Goal: Information Seeking & Learning: Learn about a topic

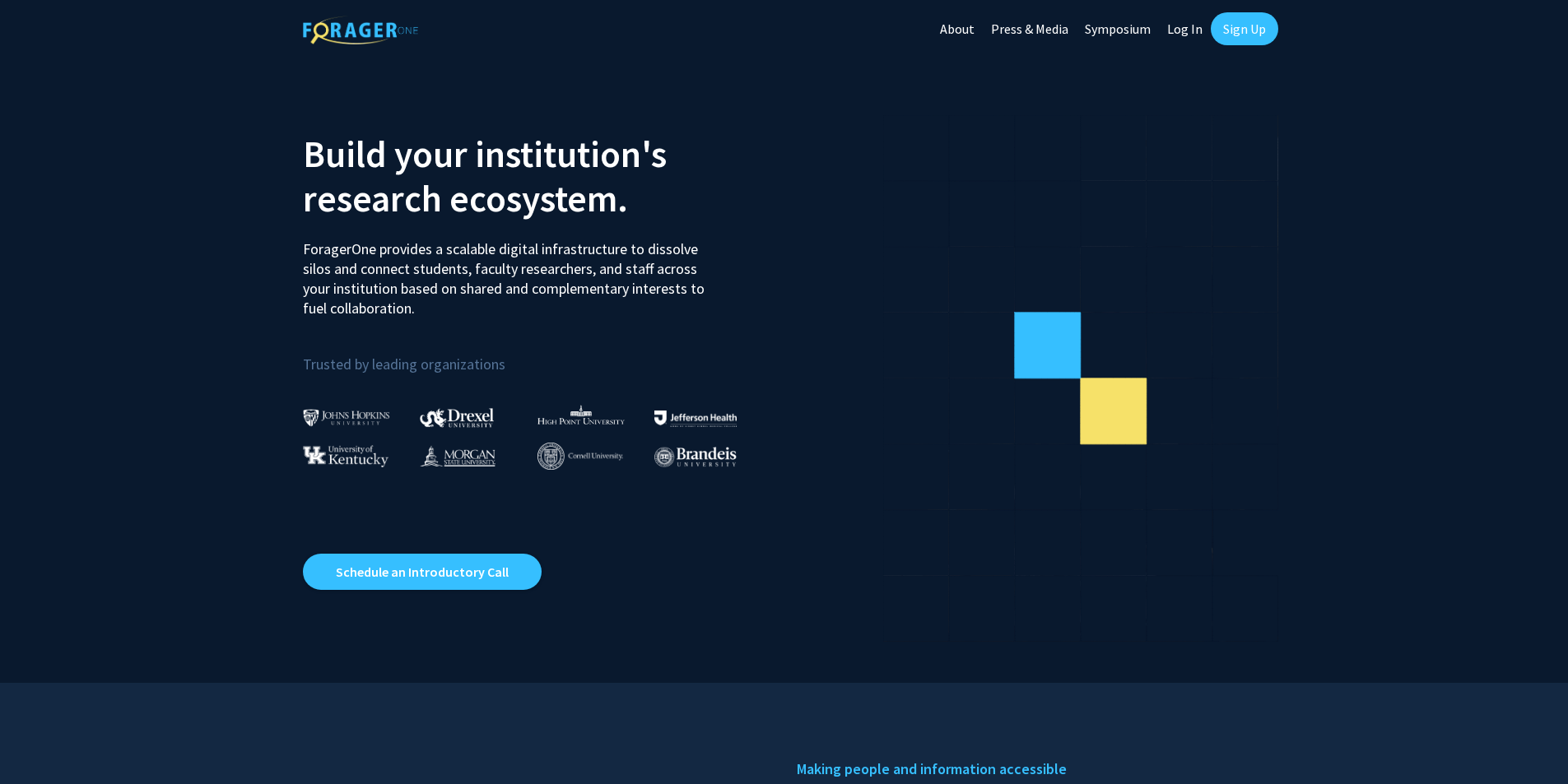
click at [1194, 35] on link "Log In" at bounding box center [1185, 28] width 52 height 58
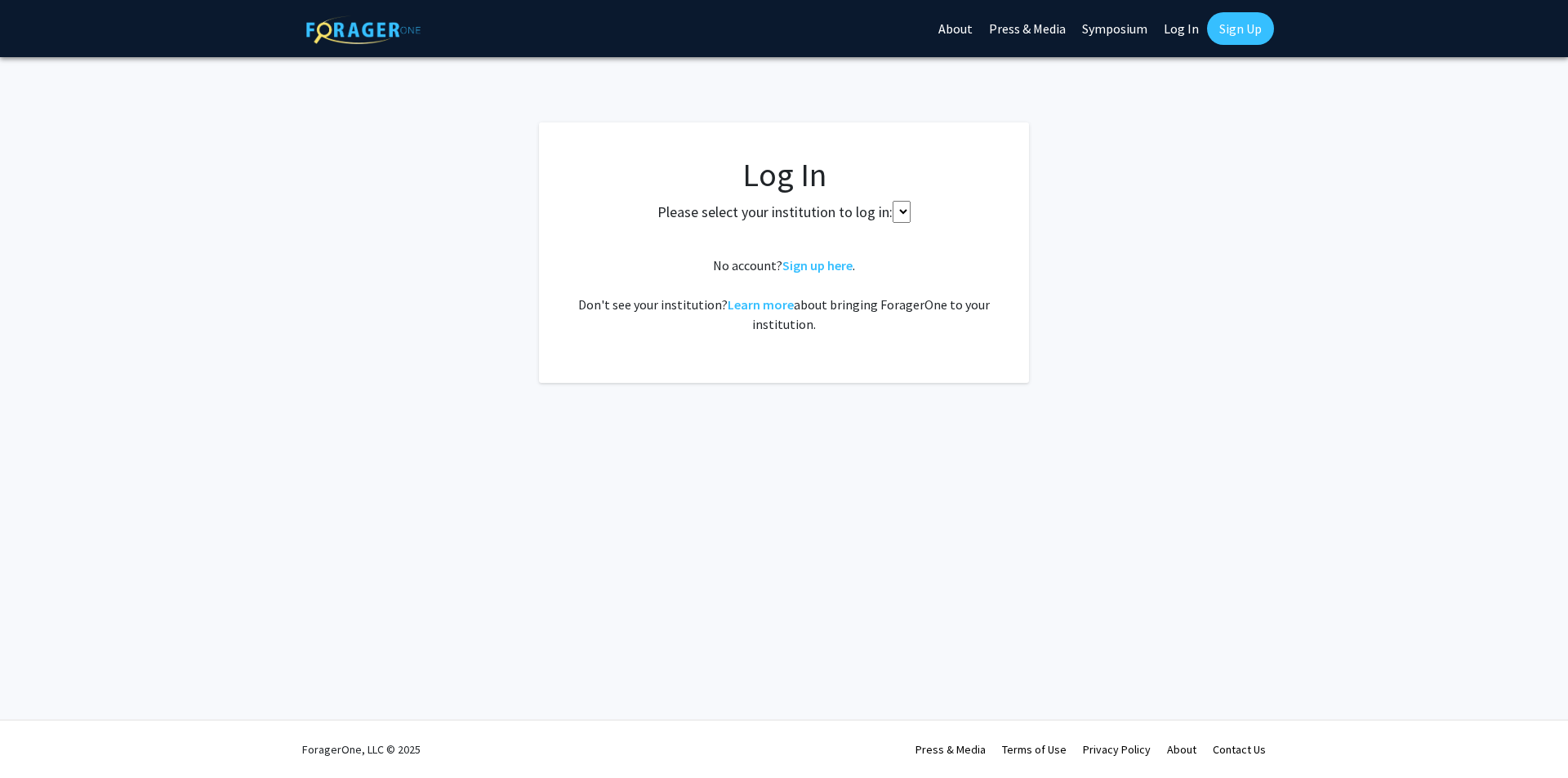
select select
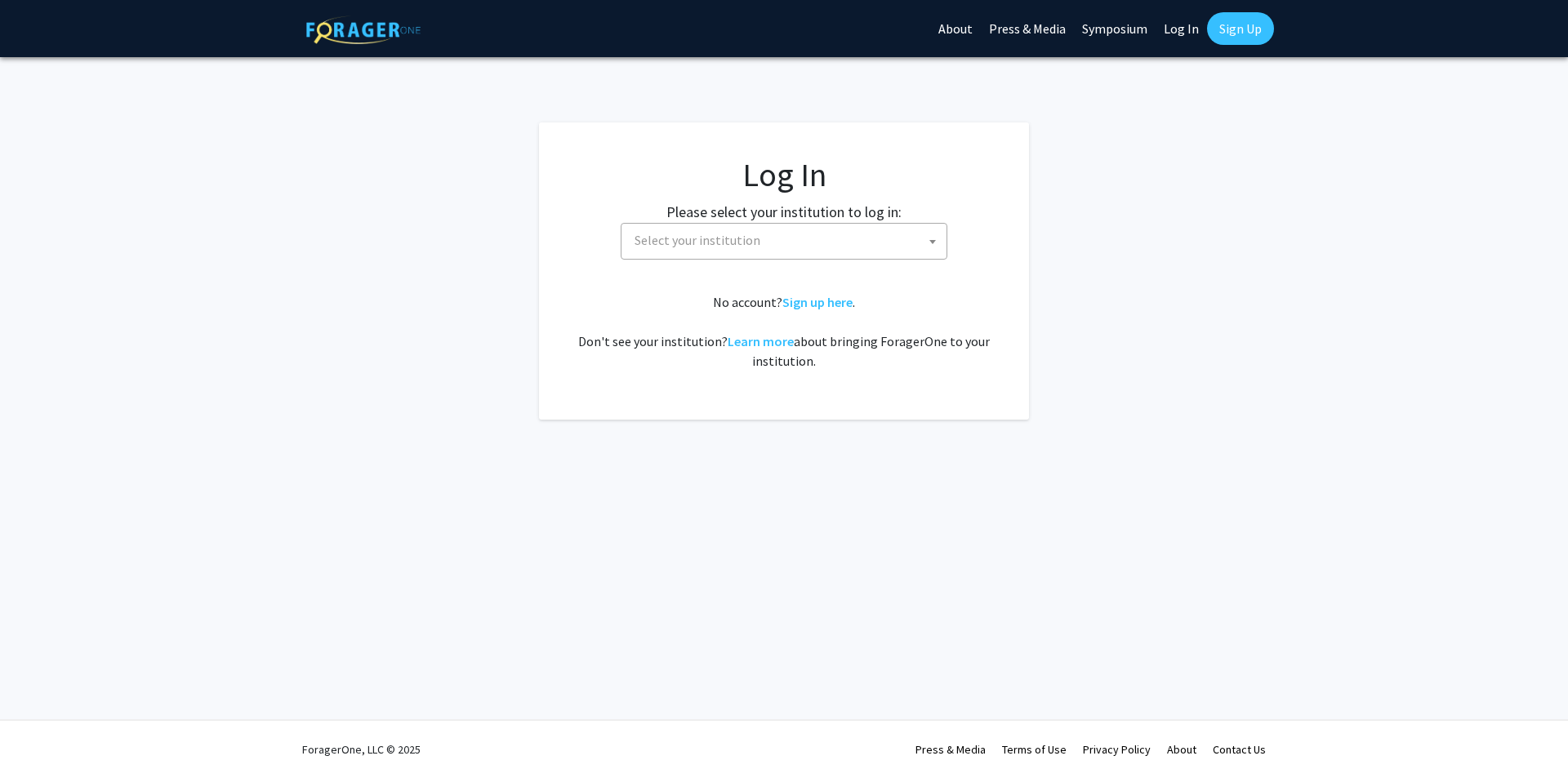
click at [715, 251] on span "Select your institution" at bounding box center [787, 240] width 318 height 33
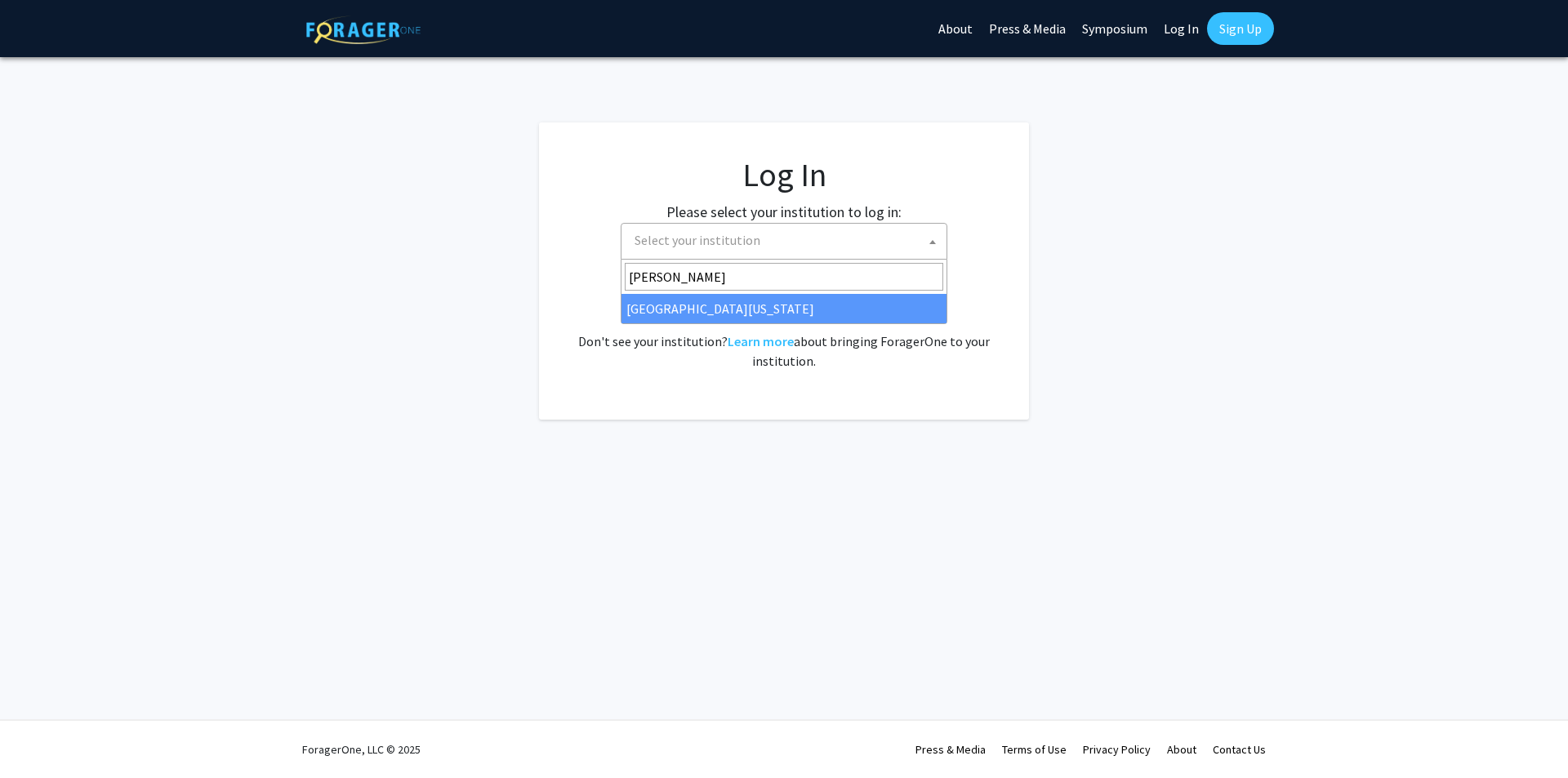
type input "mary"
select select "31"
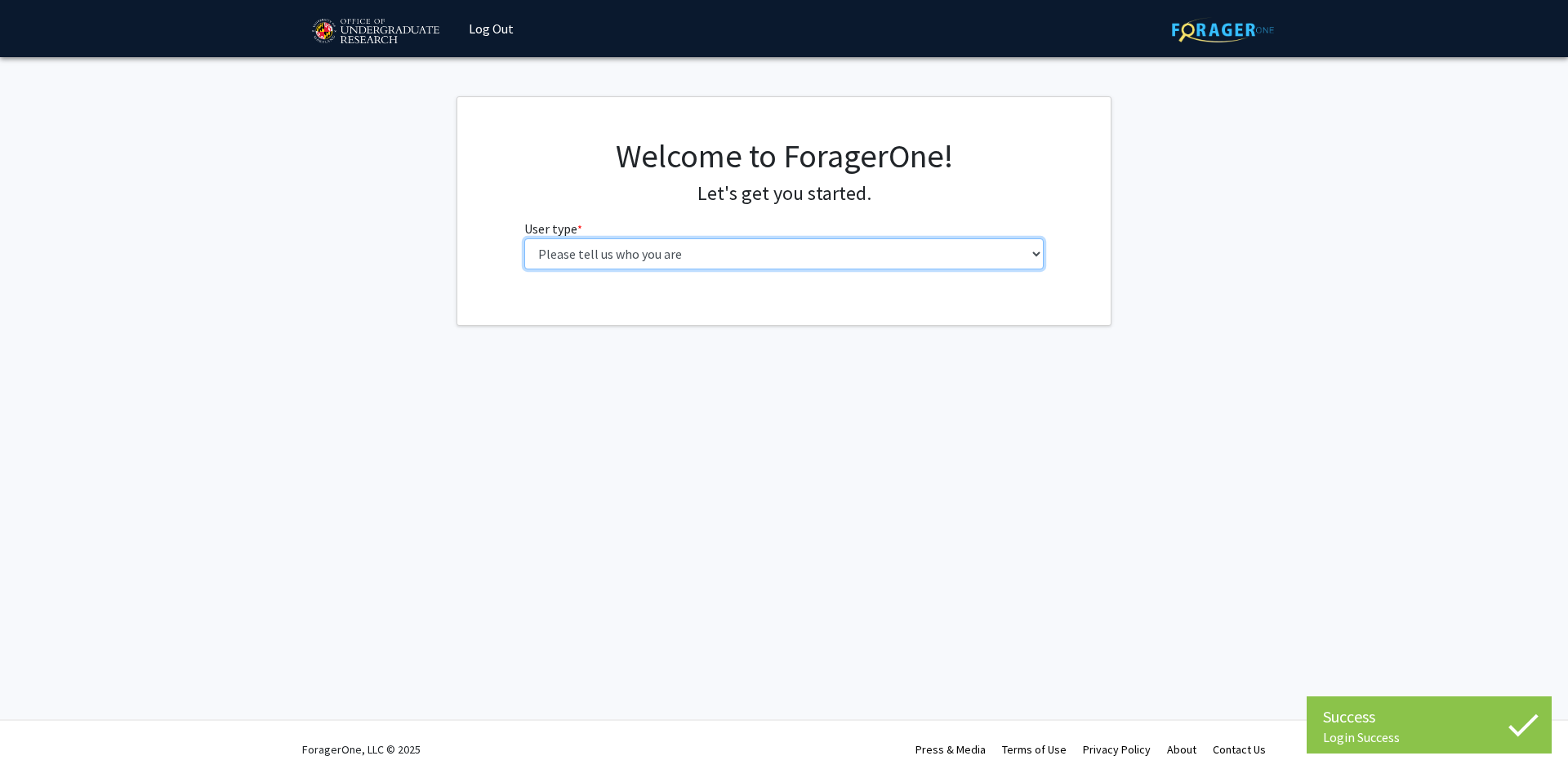
click at [680, 257] on select "Please tell us who you are Undergraduate Student Master's Student Doctoral Cand…" at bounding box center [784, 254] width 520 height 31
select select "1: undergrad"
click at [524, 239] on select "Please tell us who you are Undergraduate Student Master's Student Doctoral Cand…" at bounding box center [784, 254] width 520 height 31
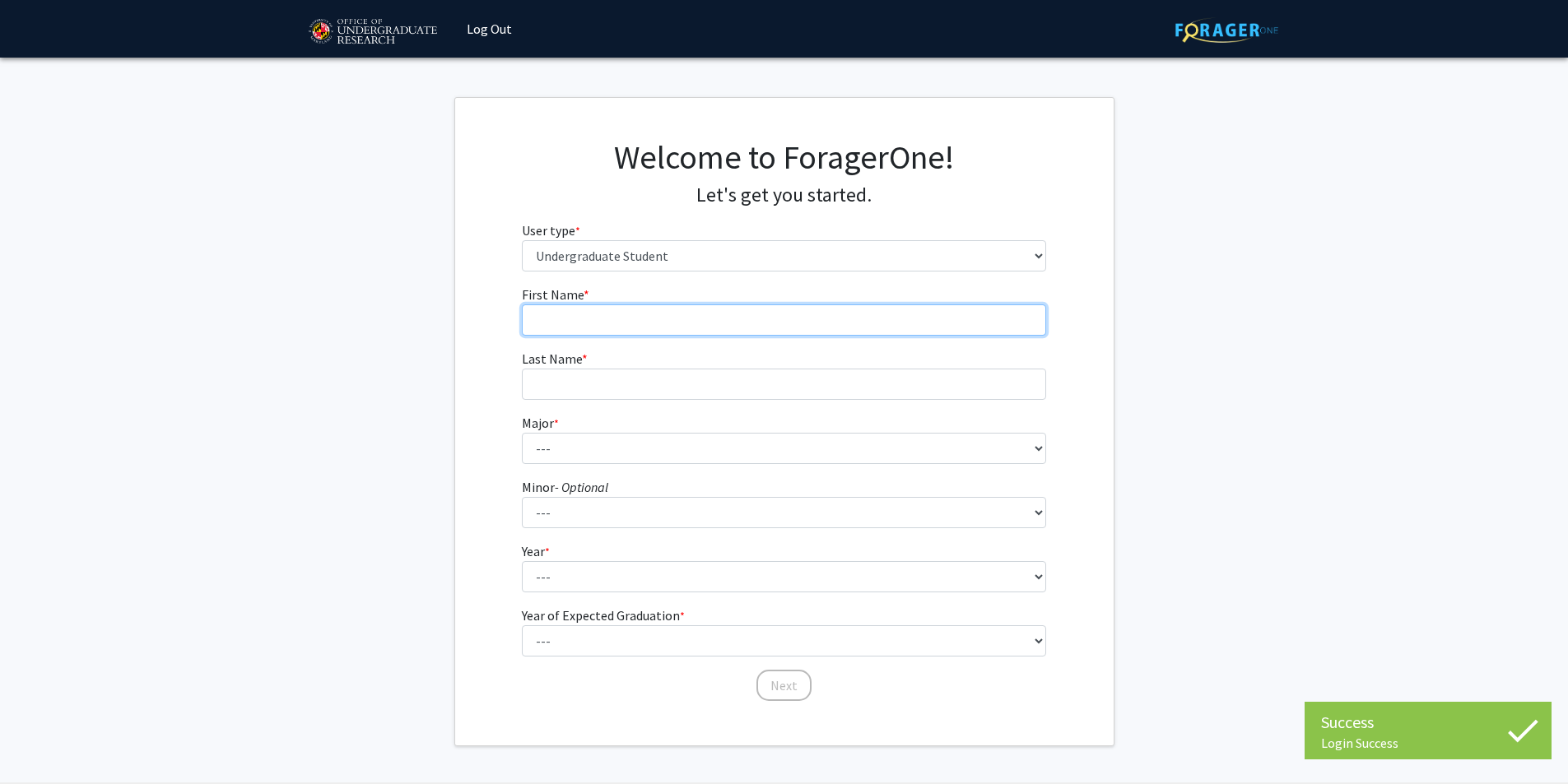
click at [684, 317] on input "First Name * required" at bounding box center [784, 320] width 525 height 31
type input "[PERSON_NAME]"
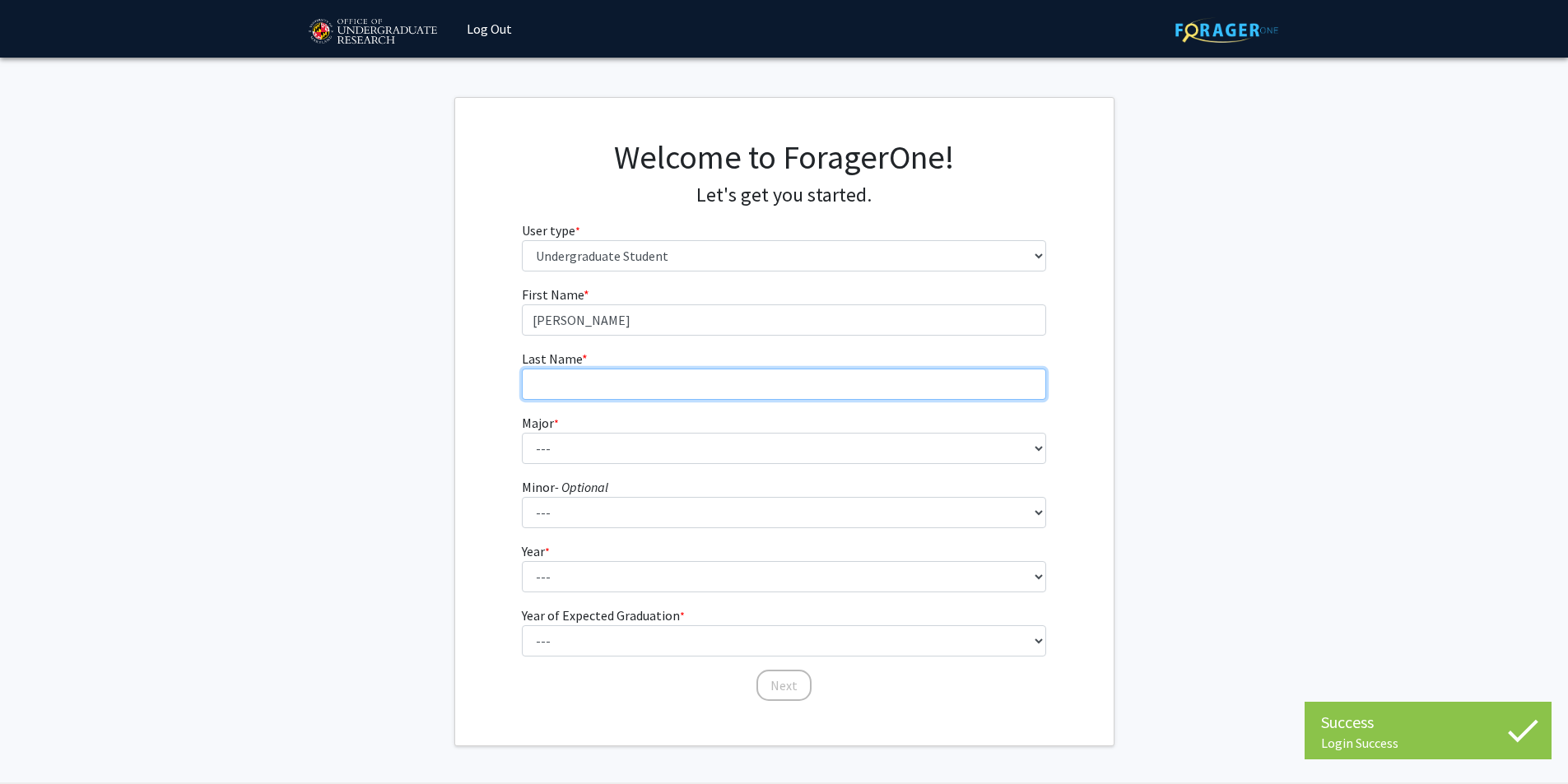
type input "Pu"
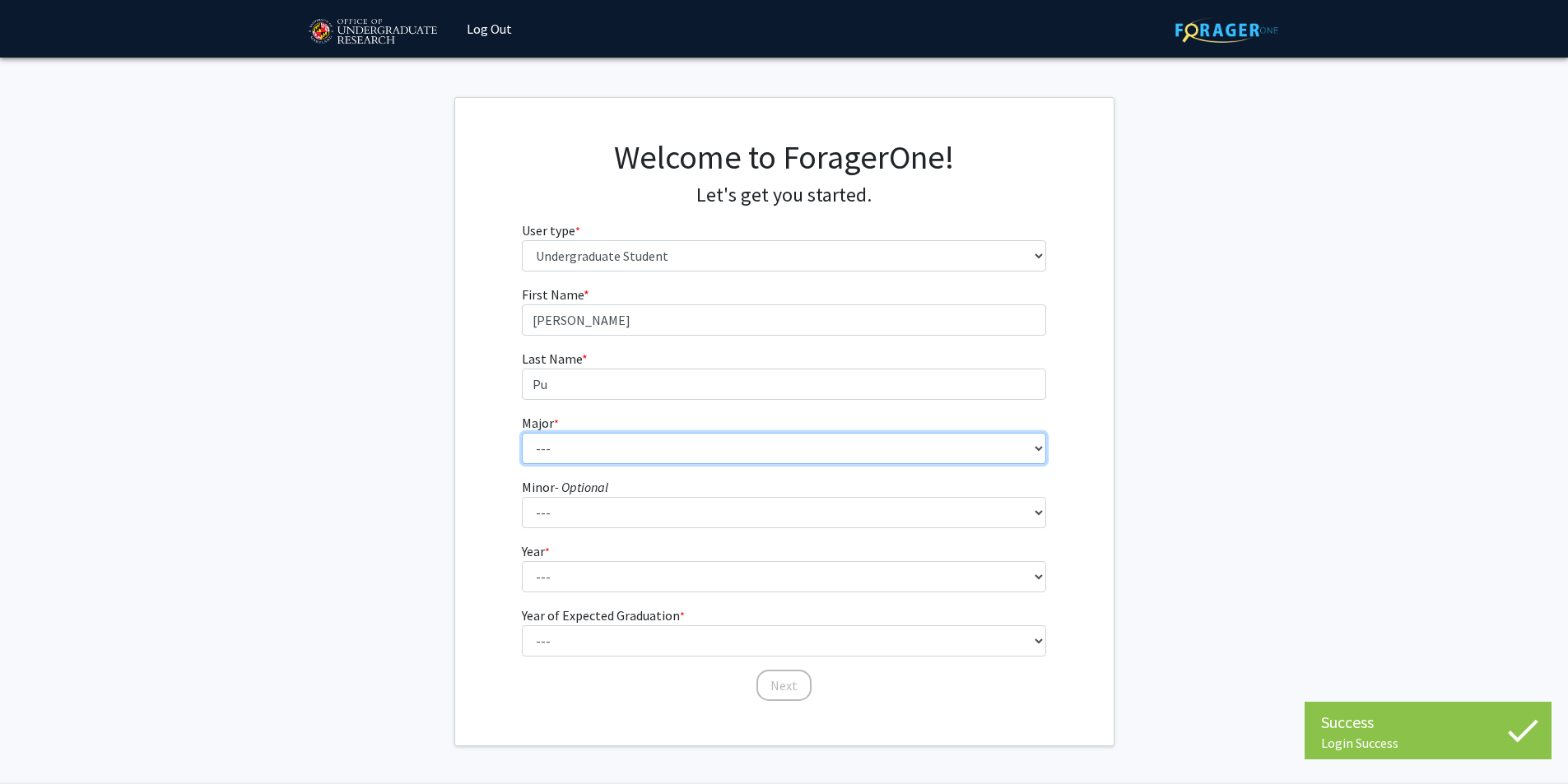
click at [608, 446] on select "--- Accounting Aerospace Engineering African American and Africana Studies Agri…" at bounding box center [784, 448] width 525 height 31
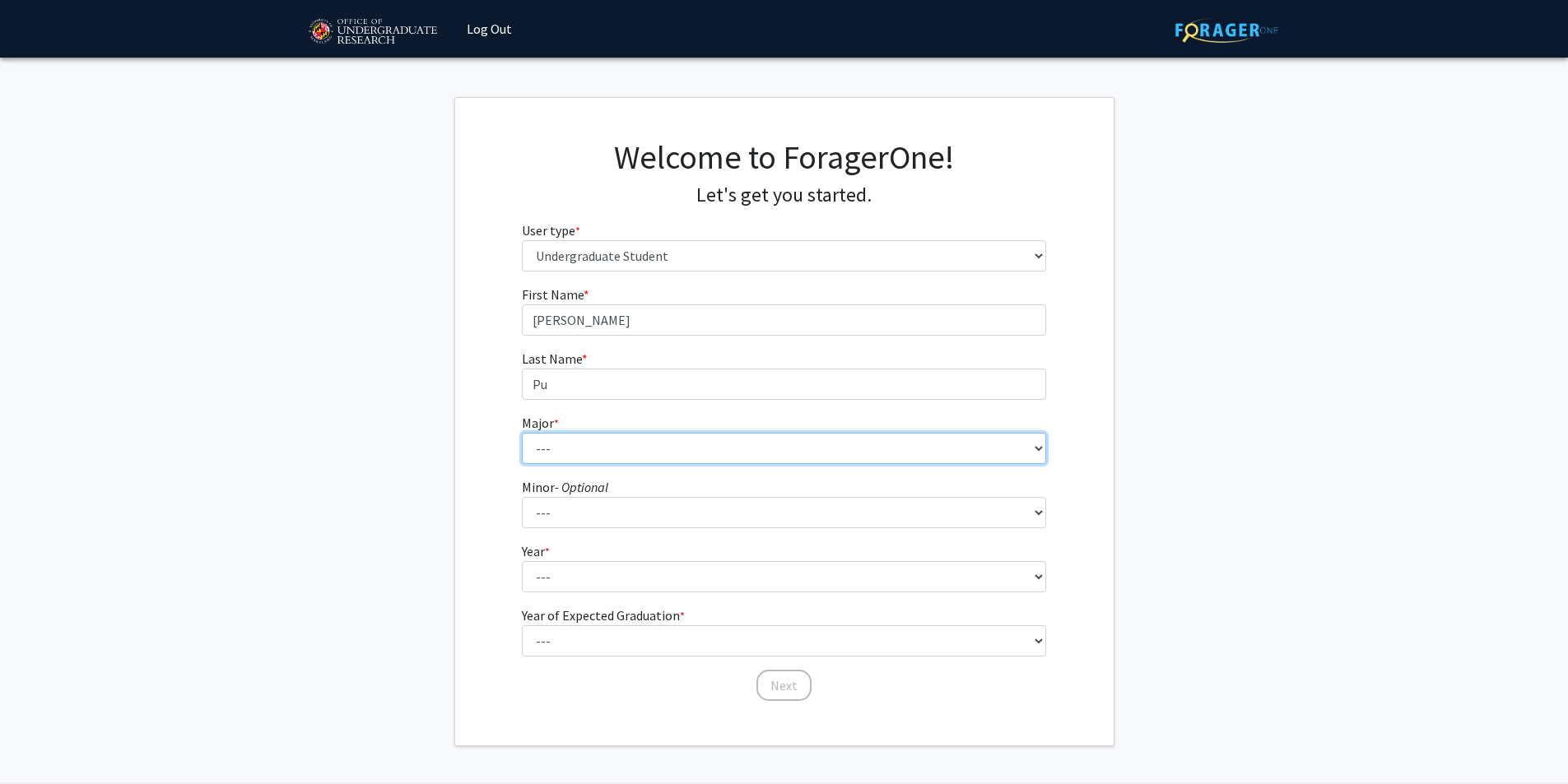
select select "68: 2369"
click at [522, 433] on select "--- Accounting Aerospace Engineering African American and Africana Studies Agri…" at bounding box center [784, 448] width 525 height 31
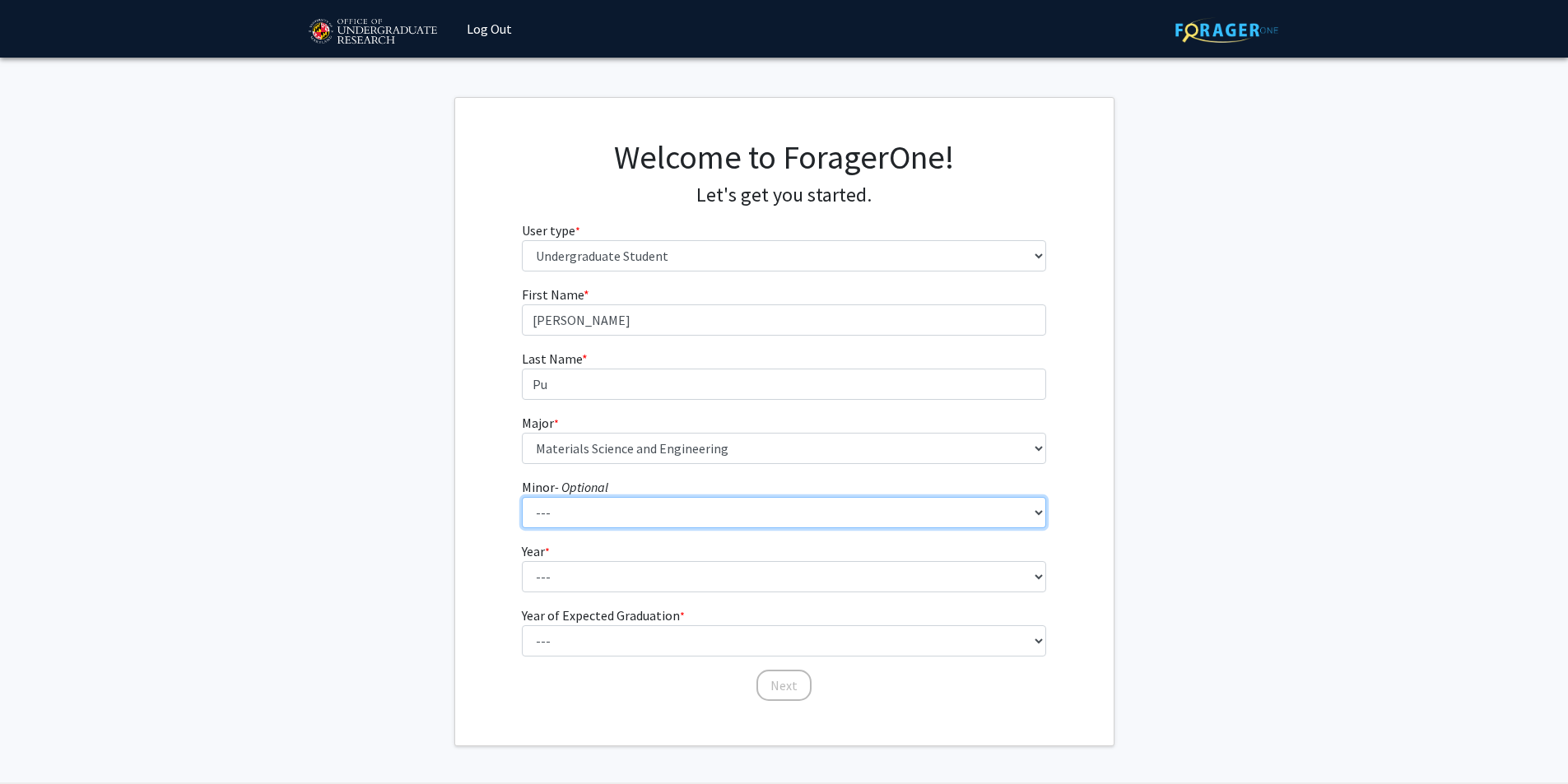
click at [634, 509] on select "--- Actuarial Mathematics Advanced Cybersecurity Experience for Students Africa…" at bounding box center [784, 512] width 525 height 31
click at [451, 474] on fg-get-started "Welcome to ForagerOne! Let's get you started. User type * required Please tell …" at bounding box center [784, 422] width 1568 height 649
click at [570, 559] on fg-select "Year * required --- First-year Sophomore Junior Senior Postbaccalaureate Certif…" at bounding box center [784, 567] width 525 height 51
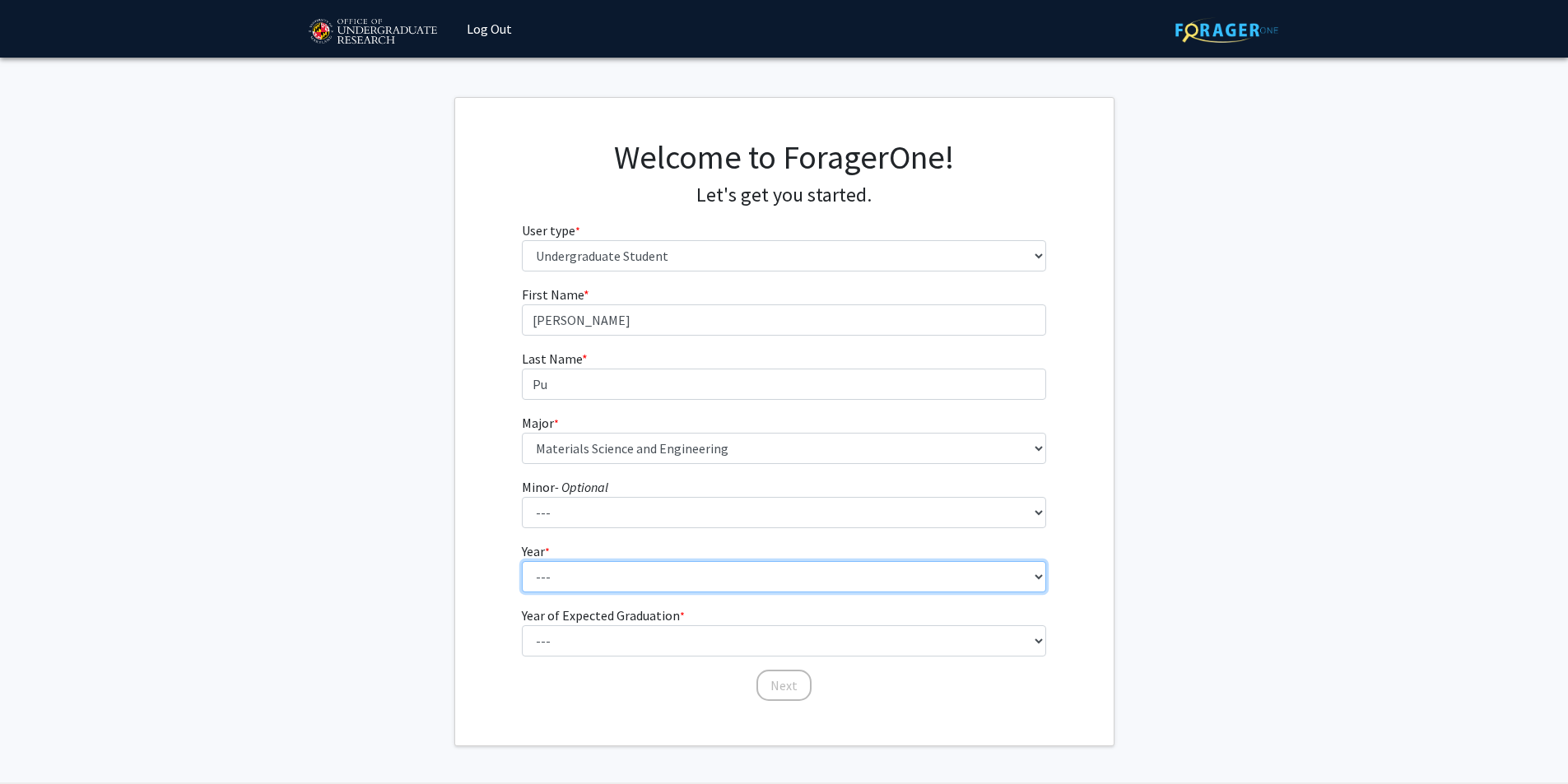
click at [585, 579] on select "--- First-year Sophomore Junior Senior Postbaccalaureate Certificate" at bounding box center [784, 577] width 525 height 31
select select "4: senior"
click at [522, 561] on select "--- First-year Sophomore Junior Senior Postbaccalaureate Certificate" at bounding box center [784, 577] width 525 height 31
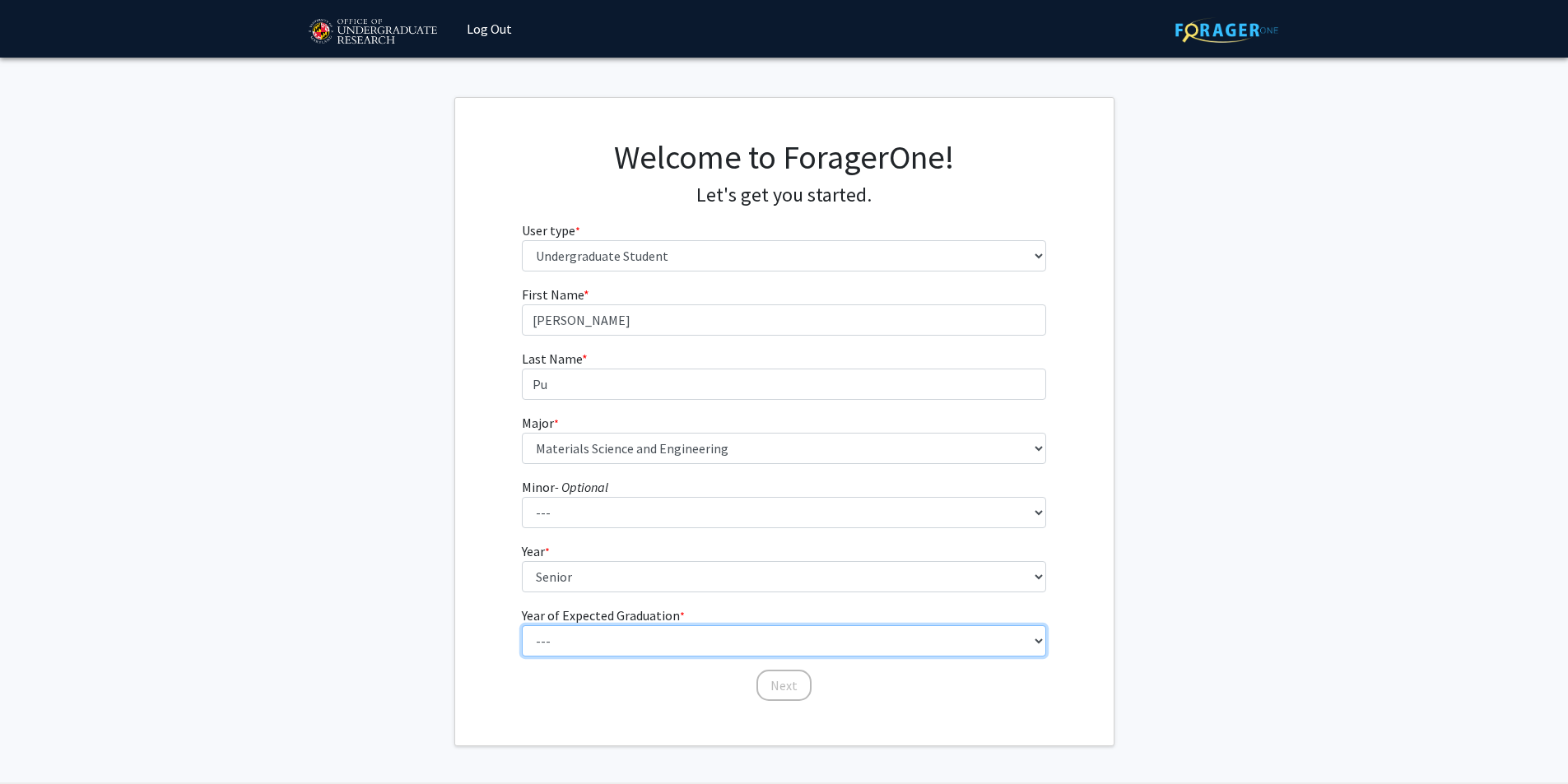
click at [633, 637] on select "--- 2025 2026 2027 2028 2029 2030 2031 2032 2033 2034" at bounding box center [784, 641] width 525 height 31
select select "2: 2026"
click at [522, 625] on select "--- 2025 2026 2027 2028 2029 2030 2031 2032 2033 2034" at bounding box center [784, 641] width 525 height 31
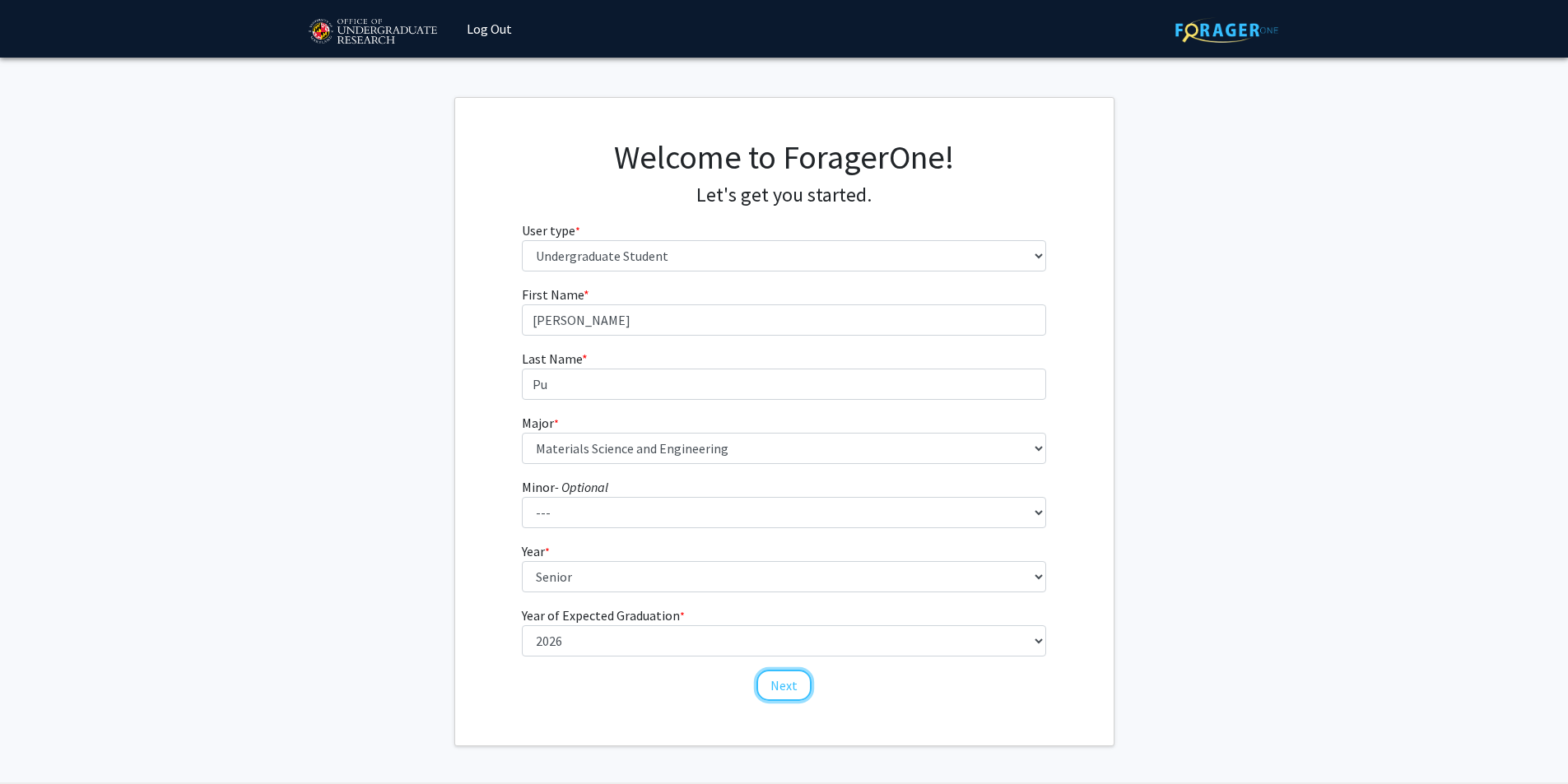
click at [782, 674] on button "Next" at bounding box center [784, 685] width 55 height 31
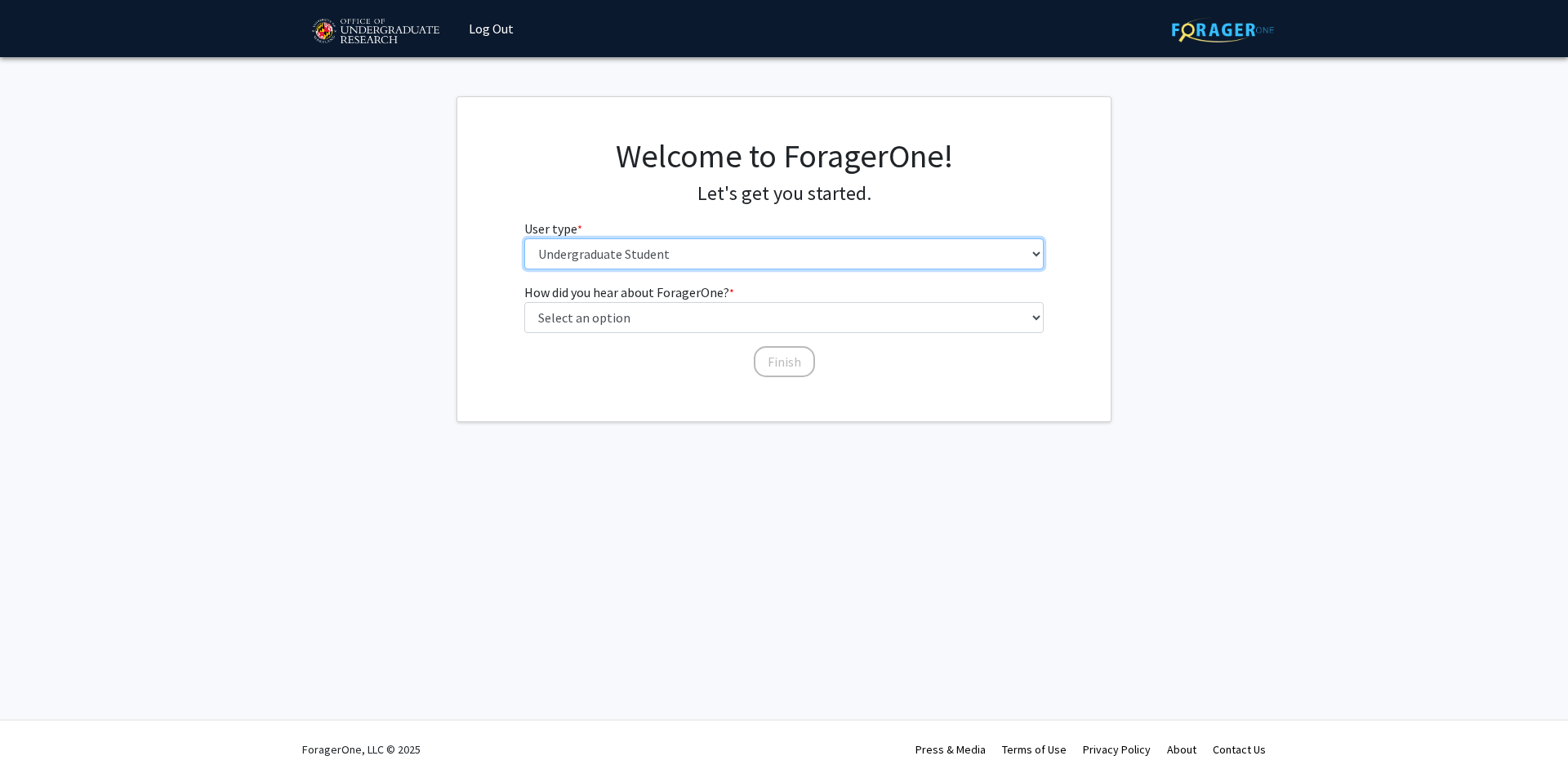
click at [723, 257] on select "Please tell us who you are Undergraduate Student Master's Student Doctoral Cand…" at bounding box center [784, 254] width 520 height 31
click at [499, 258] on div "Welcome to ForagerOne! Let's get you started. User type * required Please tell …" at bounding box center [783, 209] width 653 height 146
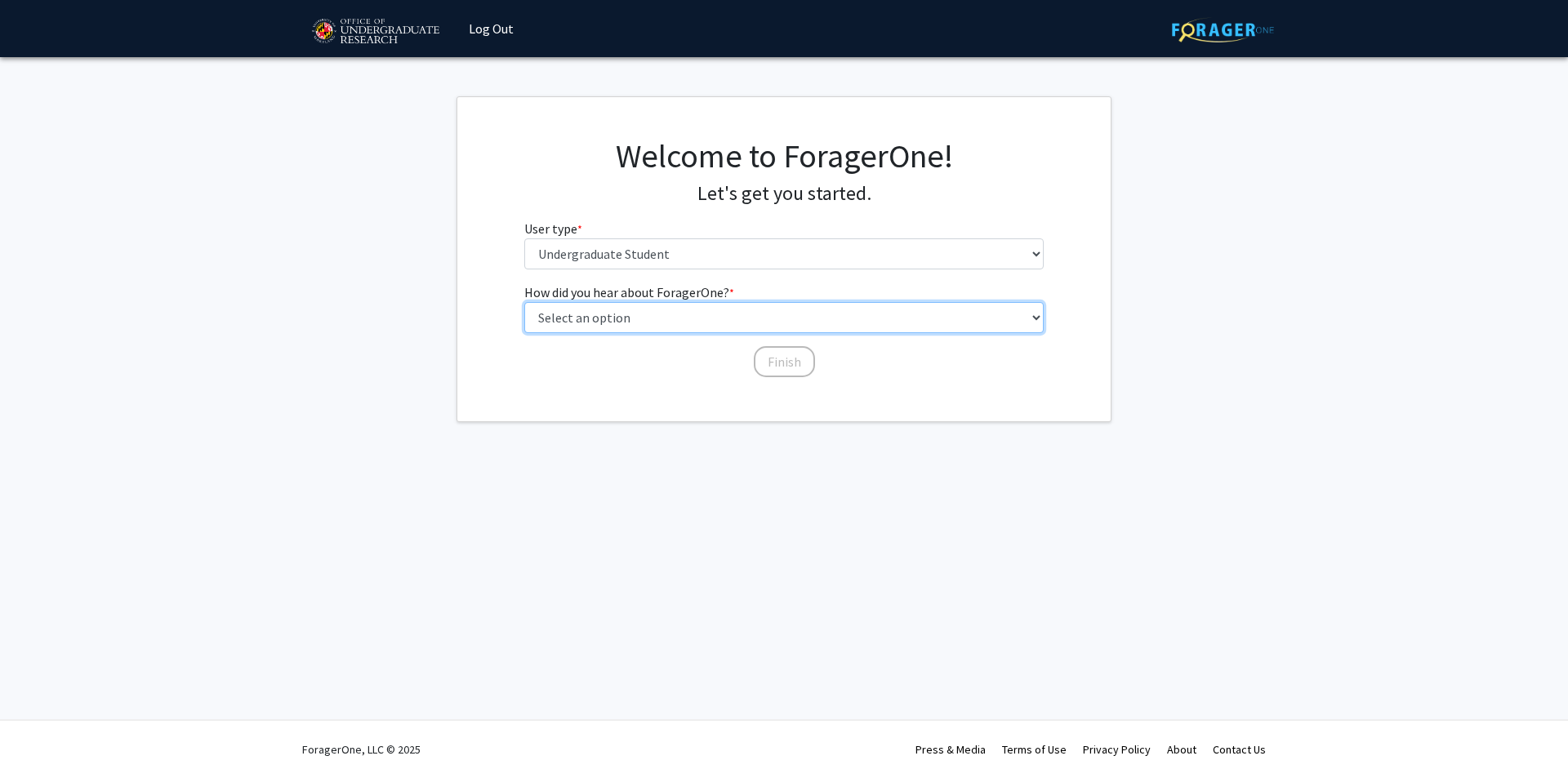
drag, startPoint x: 600, startPoint y: 324, endPoint x: 610, endPoint y: 326, distance: 10.2
click at [602, 324] on select "Select an option Peer/student recommendation Faculty/staff recommendation Unive…" at bounding box center [784, 318] width 520 height 31
select select "2: faculty_recommendation"
click at [524, 302] on select "Select an option Peer/student recommendation Faculty/staff recommendation Unive…" at bounding box center [784, 318] width 520 height 31
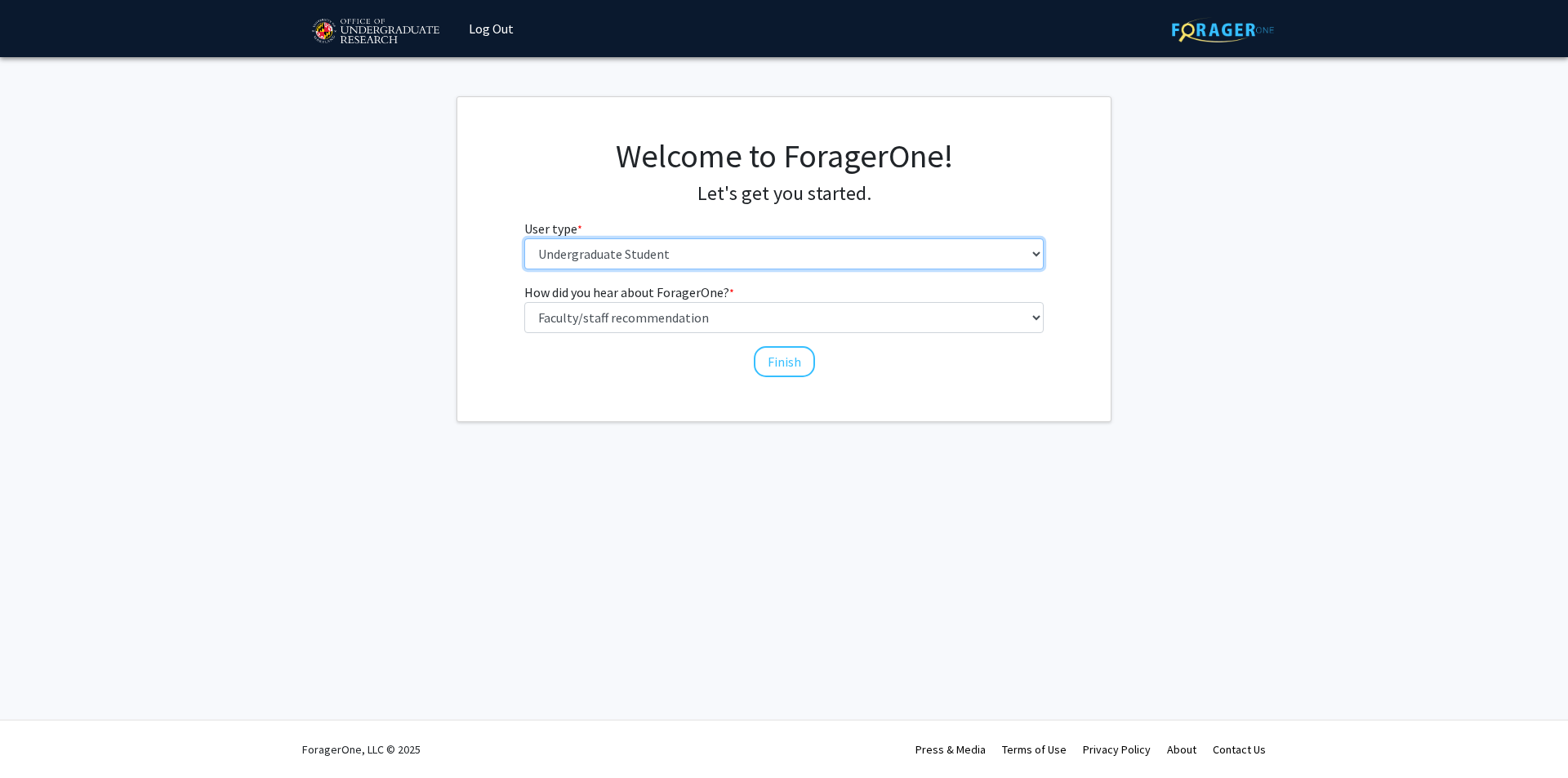
click at [656, 267] on select "Please tell us who you are Undergraduate Student Master's Student Doctoral Cand…" at bounding box center [784, 254] width 520 height 31
click at [524, 239] on select "Please tell us who you are Undergraduate Student Master's Student Doctoral Cand…" at bounding box center [784, 254] width 520 height 31
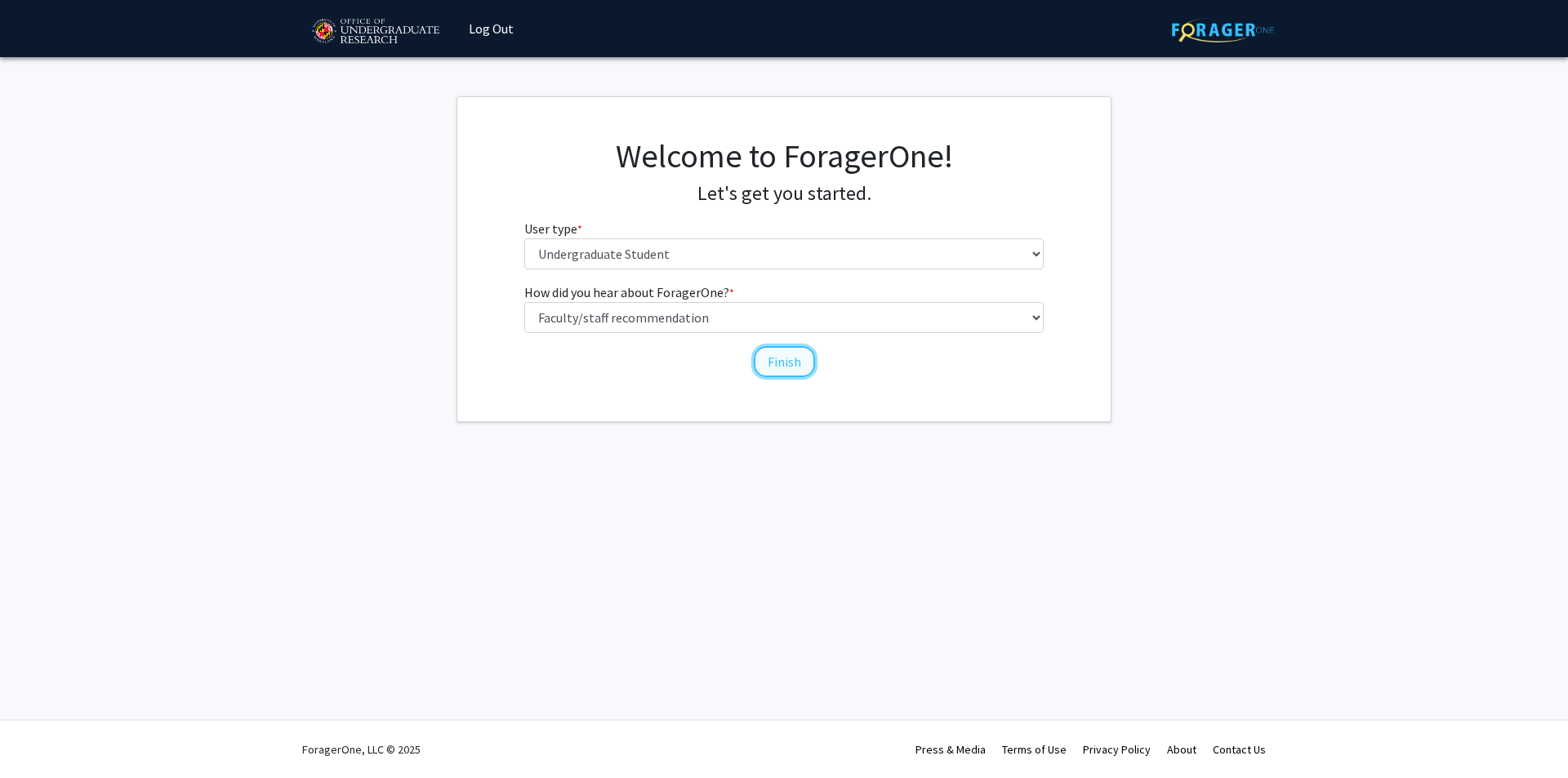
click at [763, 363] on button "Finish" at bounding box center [784, 361] width 62 height 31
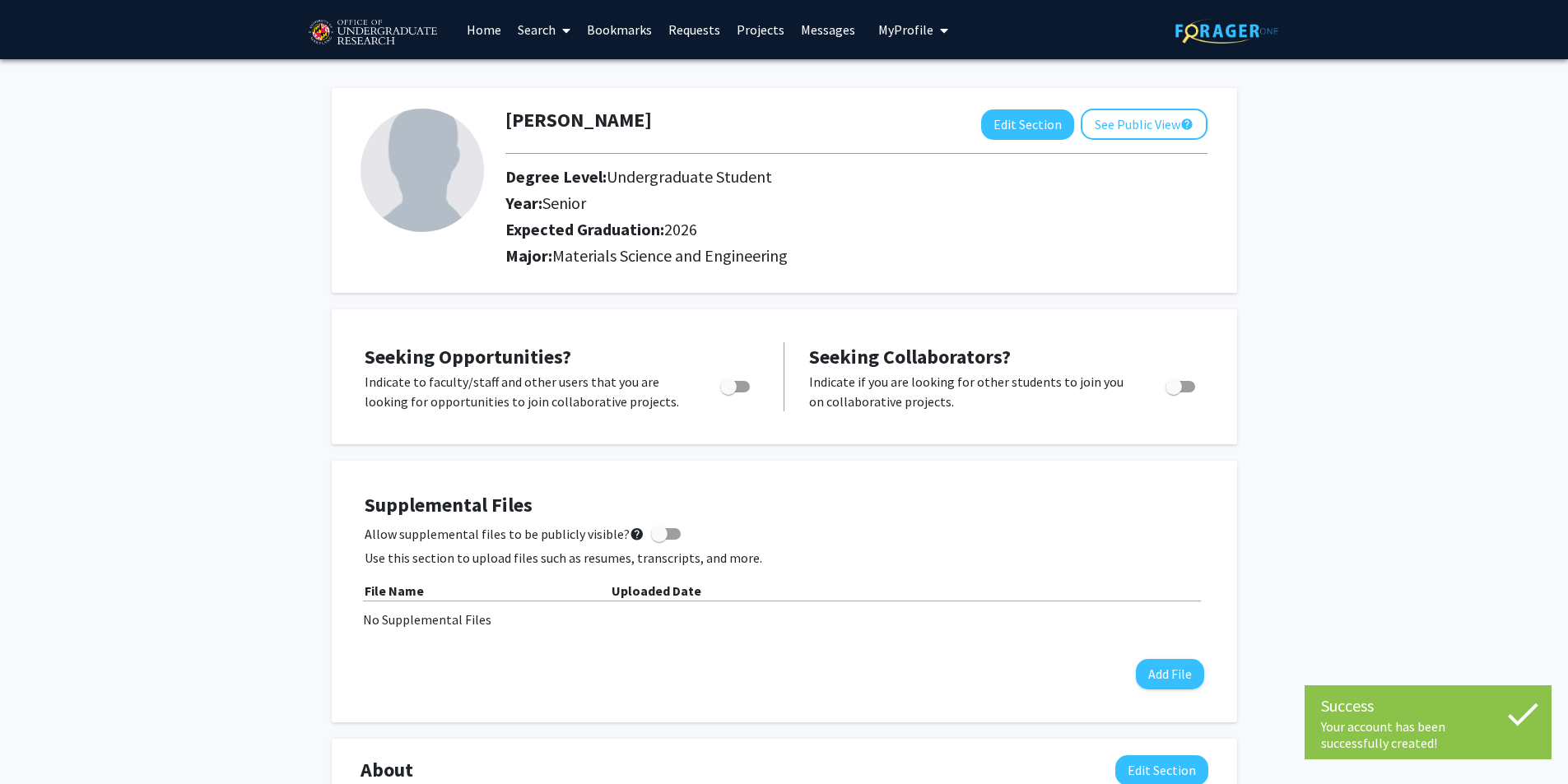
click at [734, 386] on span "Toggle" at bounding box center [728, 386] width 16 height 16
click at [728, 392] on input "Are you actively seeking opportunities?" at bounding box center [727, 392] width 1 height 1
checkbox input "true"
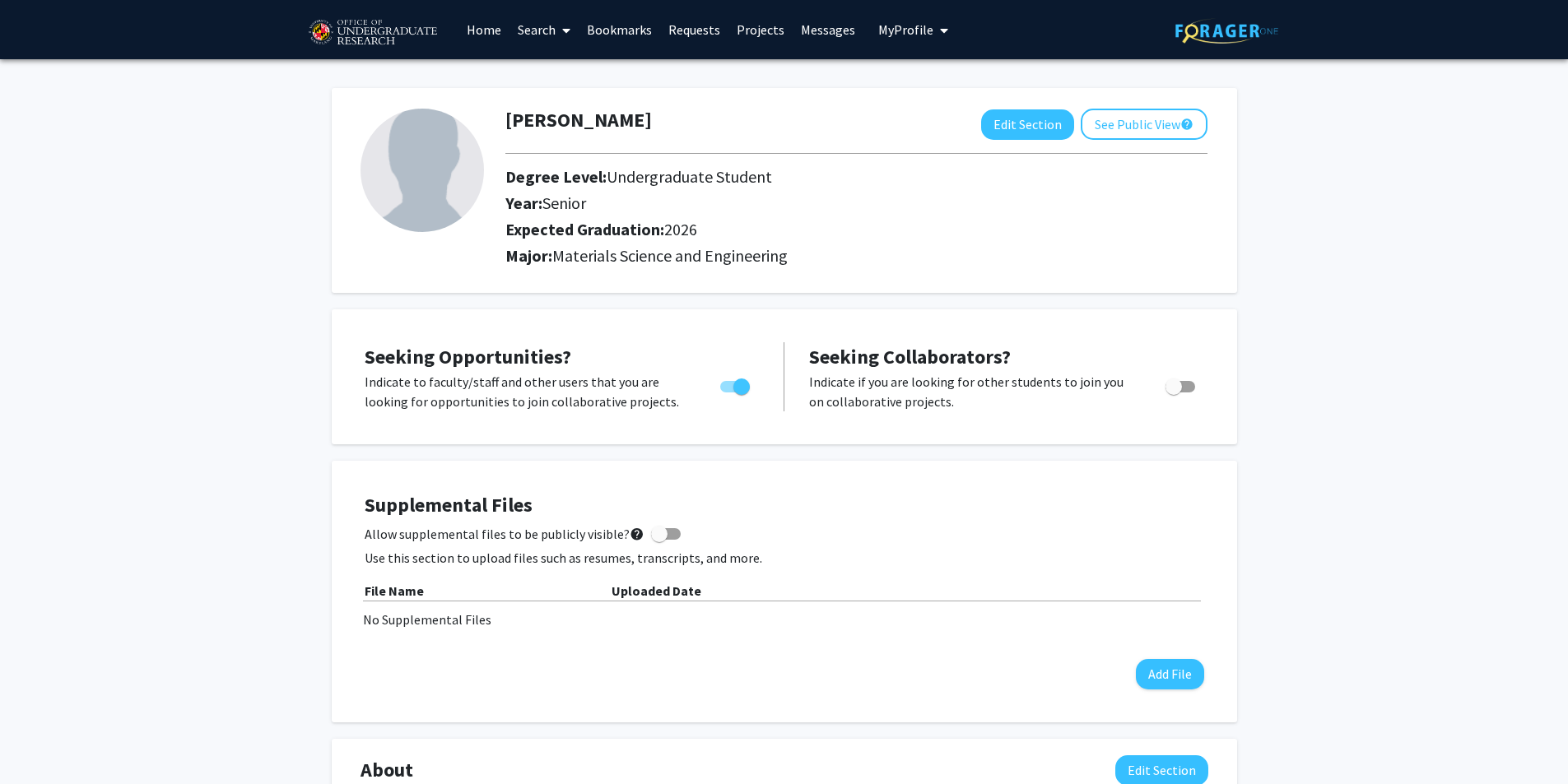
click at [543, 35] on link "Search" at bounding box center [544, 29] width 69 height 58
click at [571, 78] on span "Faculty/Staff" at bounding box center [570, 76] width 121 height 33
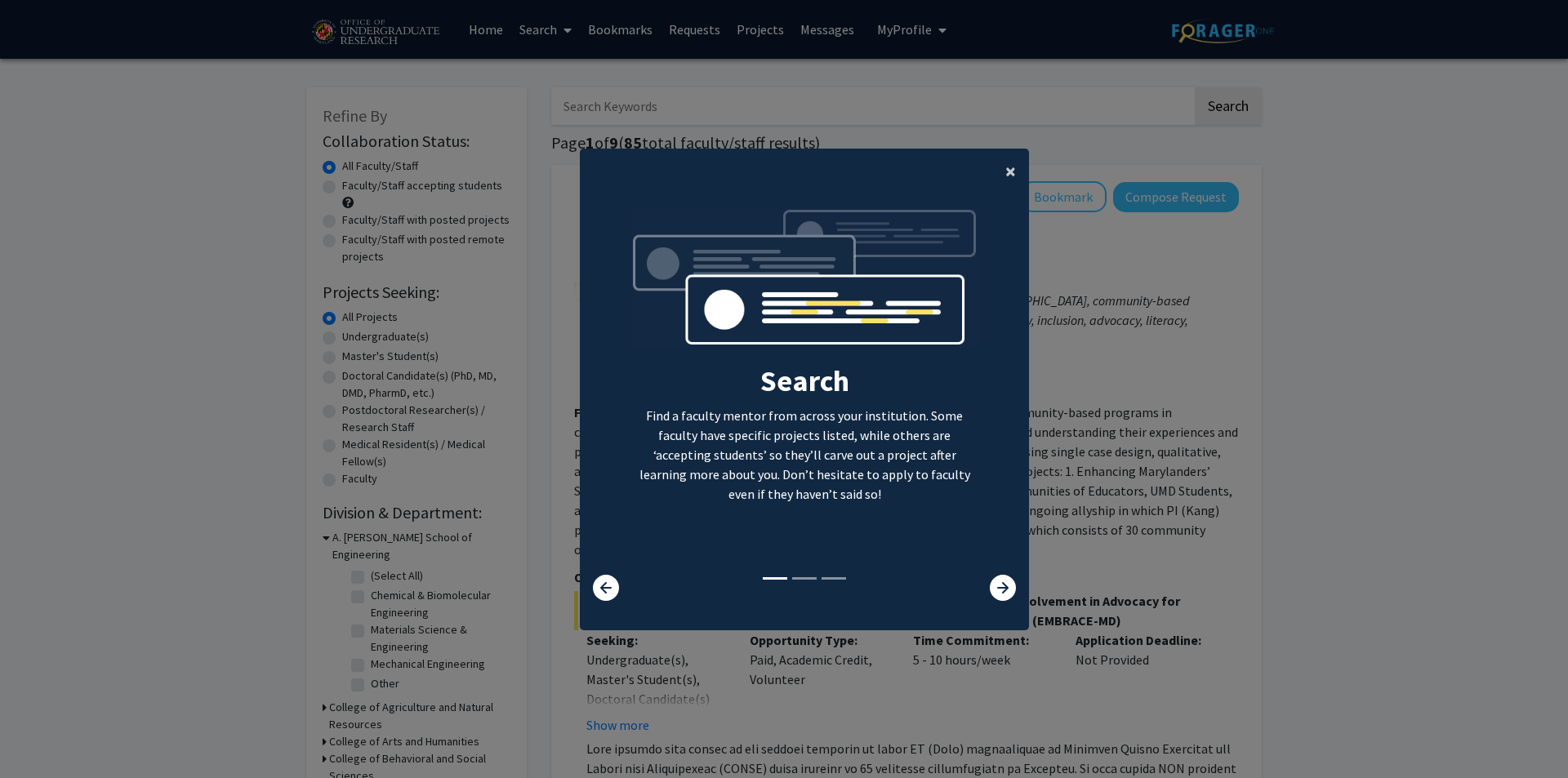
click at [1005, 169] on span "×" at bounding box center [1010, 171] width 10 height 26
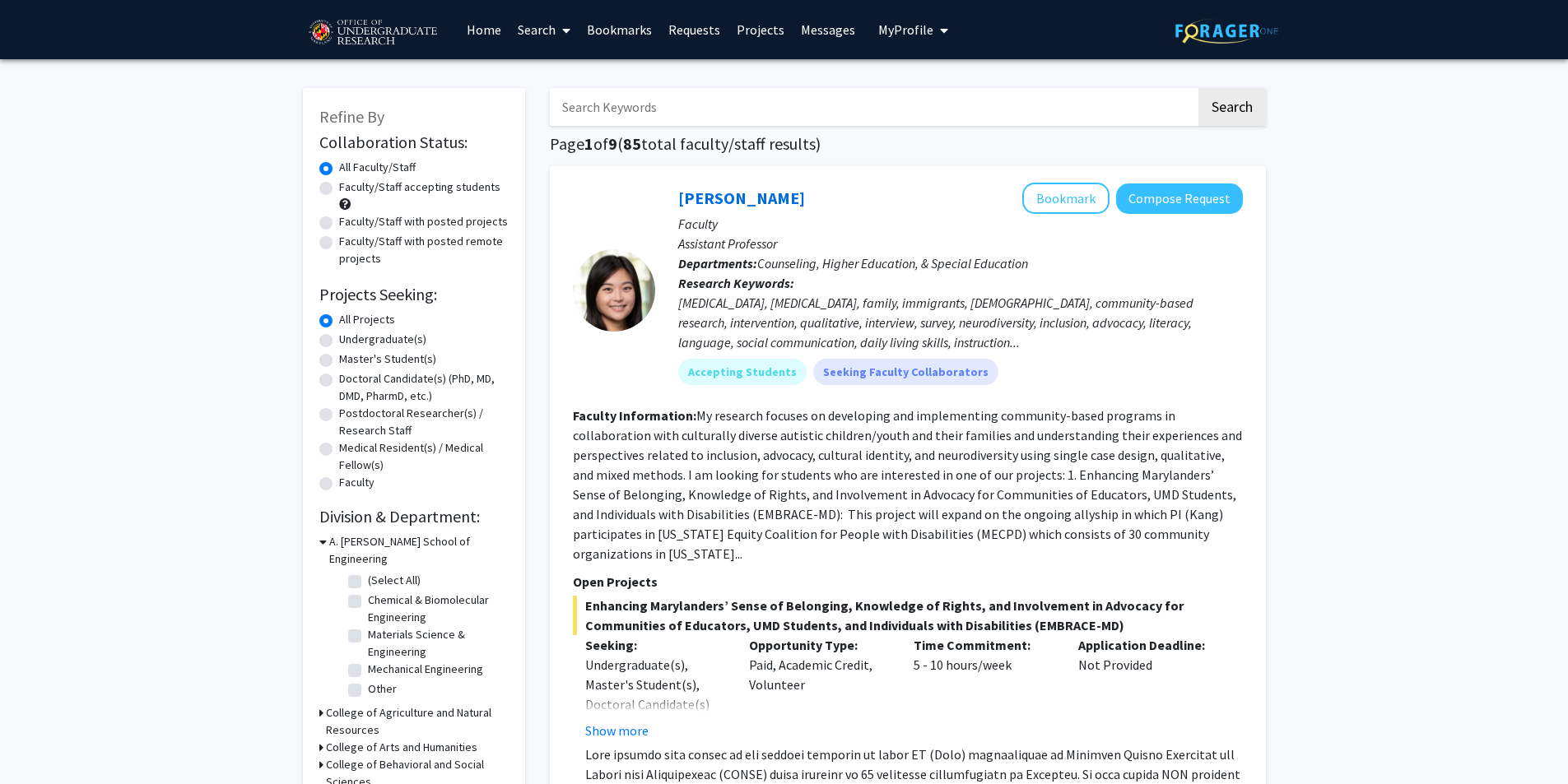
click at [339, 335] on label "Undergraduate(s)" at bounding box center [382, 339] width 87 height 17
click at [339, 335] on input "Undergraduate(s)" at bounding box center [344, 336] width 10 height 10
radio input "true"
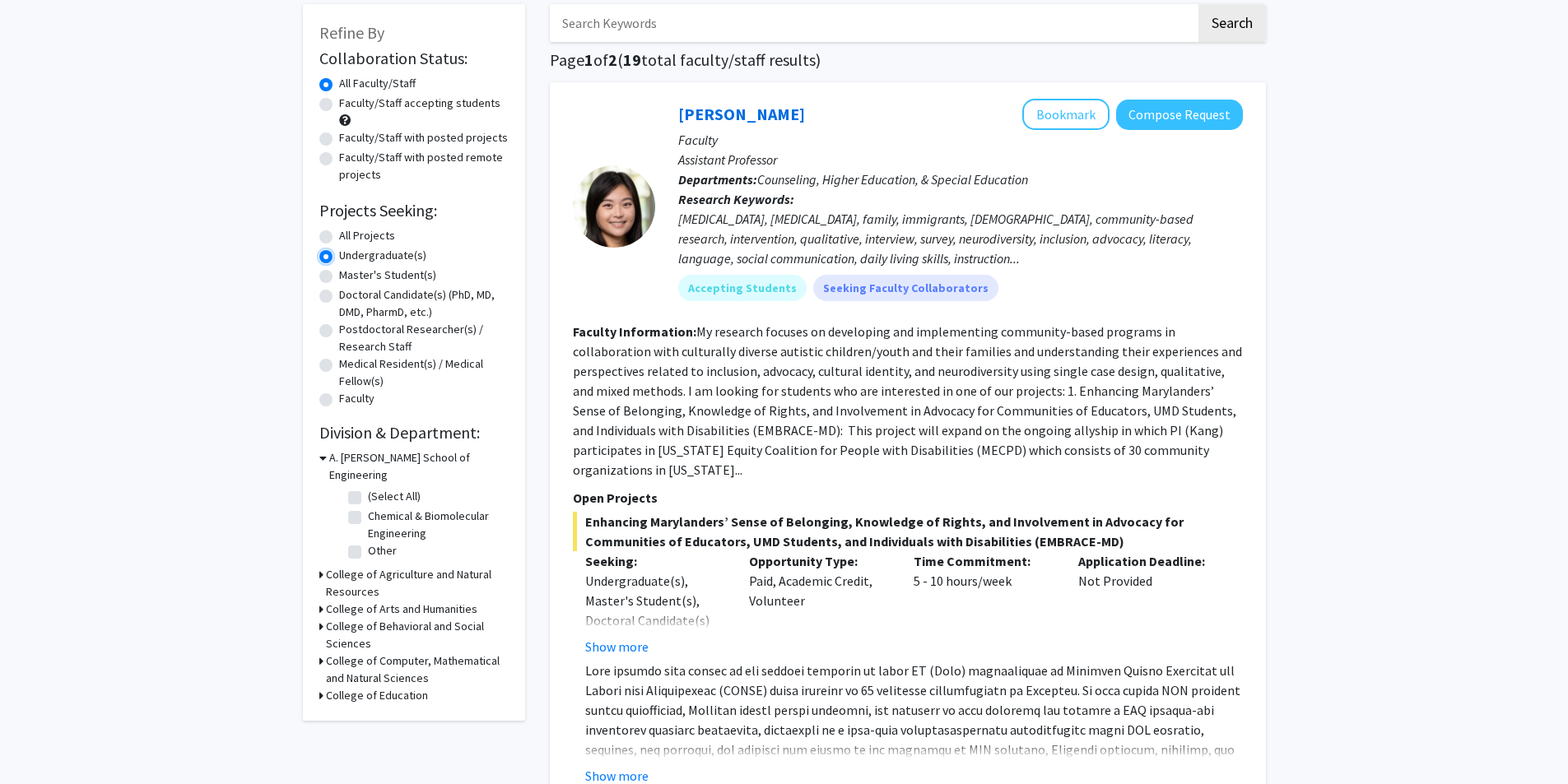
scroll to position [165, 0]
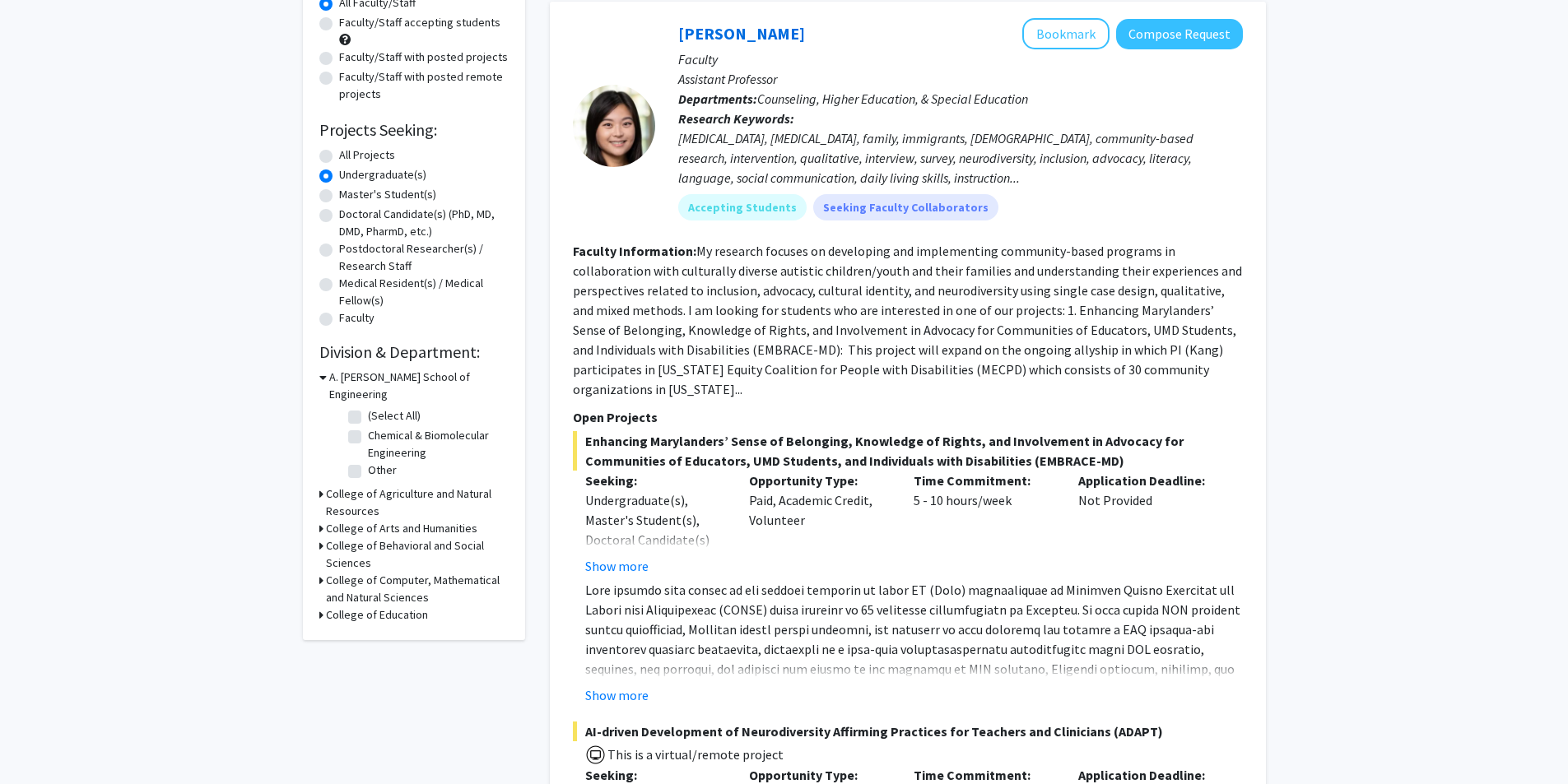
click at [368, 427] on label "Chemical & Biomolecular Engineering" at bounding box center [436, 444] width 136 height 34
click at [368, 427] on input "Chemical & Biomolecular Engineering" at bounding box center [373, 432] width 10 height 10
checkbox input "true"
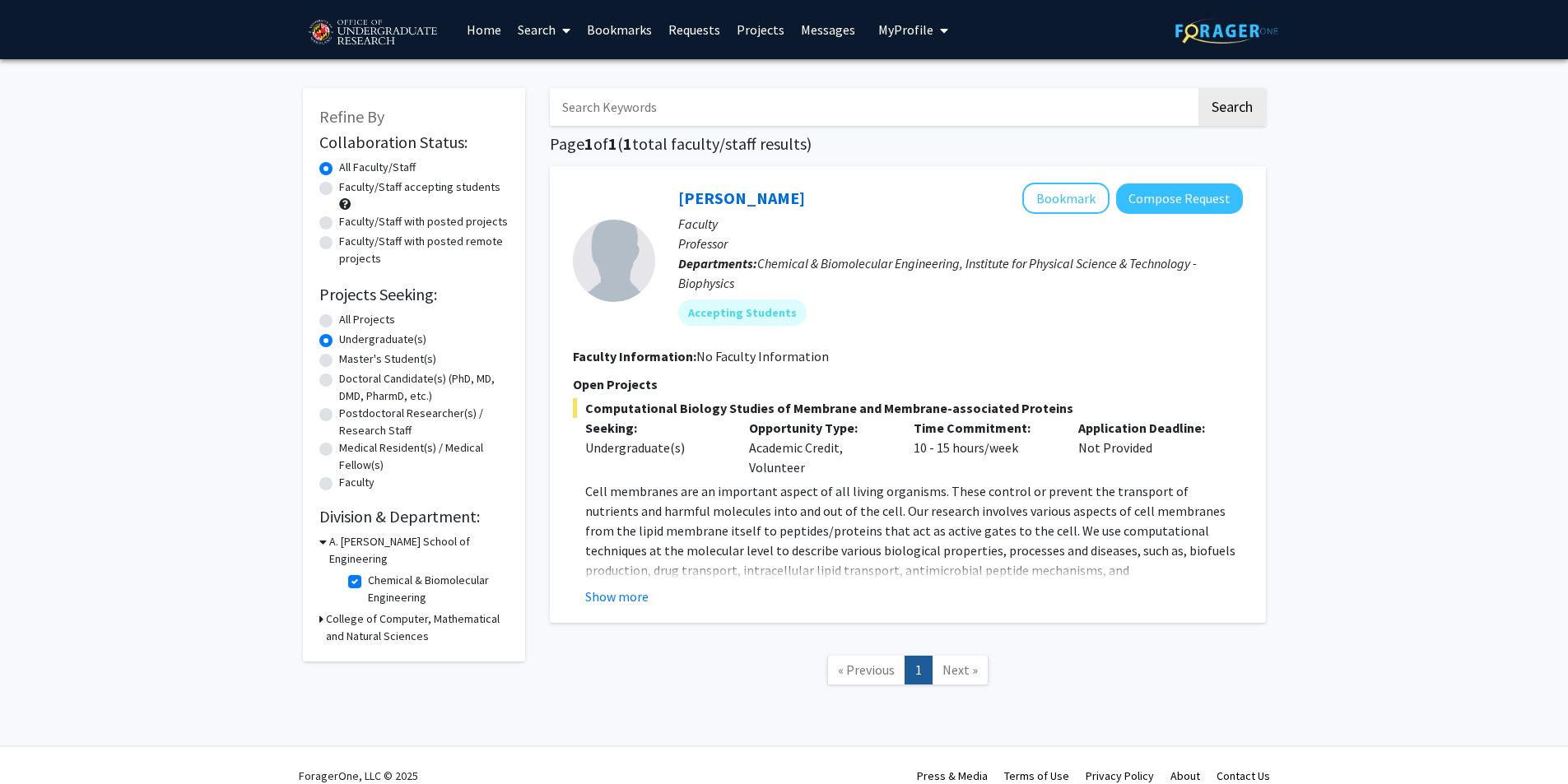
click at [327, 539] on div "A. [PERSON_NAME] School of Engineering" at bounding box center [413, 550] width 189 height 34
click at [319, 540] on icon at bounding box center [323, 542] width 8 height 17
click at [326, 542] on h3 "A. [PERSON_NAME] School of Engineering" at bounding box center [418, 550] width 183 height 34
click at [611, 594] on button "Show more" at bounding box center [616, 596] width 63 height 20
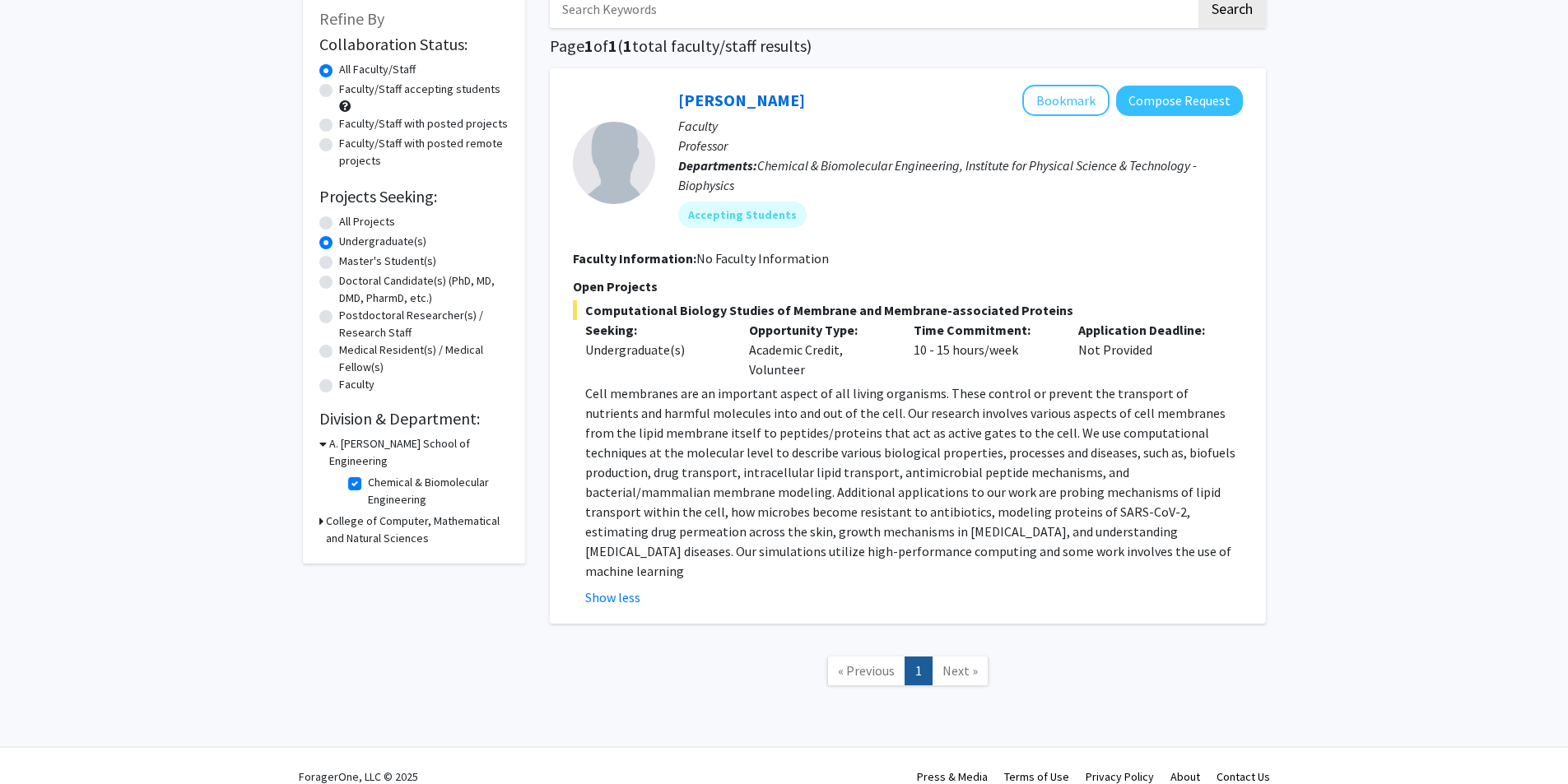
scroll to position [99, 0]
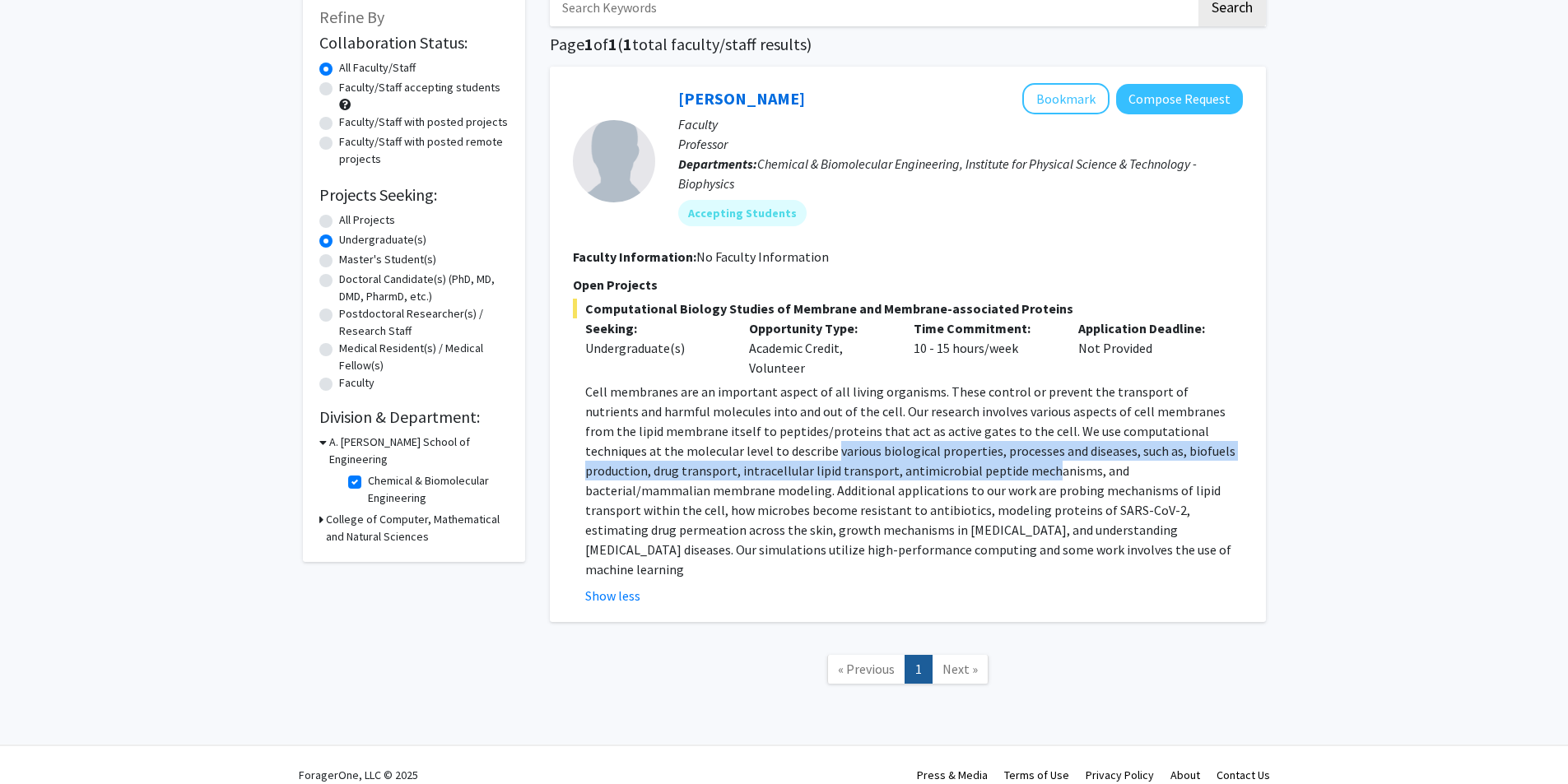
drag, startPoint x: 803, startPoint y: 456, endPoint x: 958, endPoint y: 471, distance: 155.7
click at [953, 469] on p "Cell membranes are an important aspect of all living organisms. These control o…" at bounding box center [914, 480] width 658 height 198
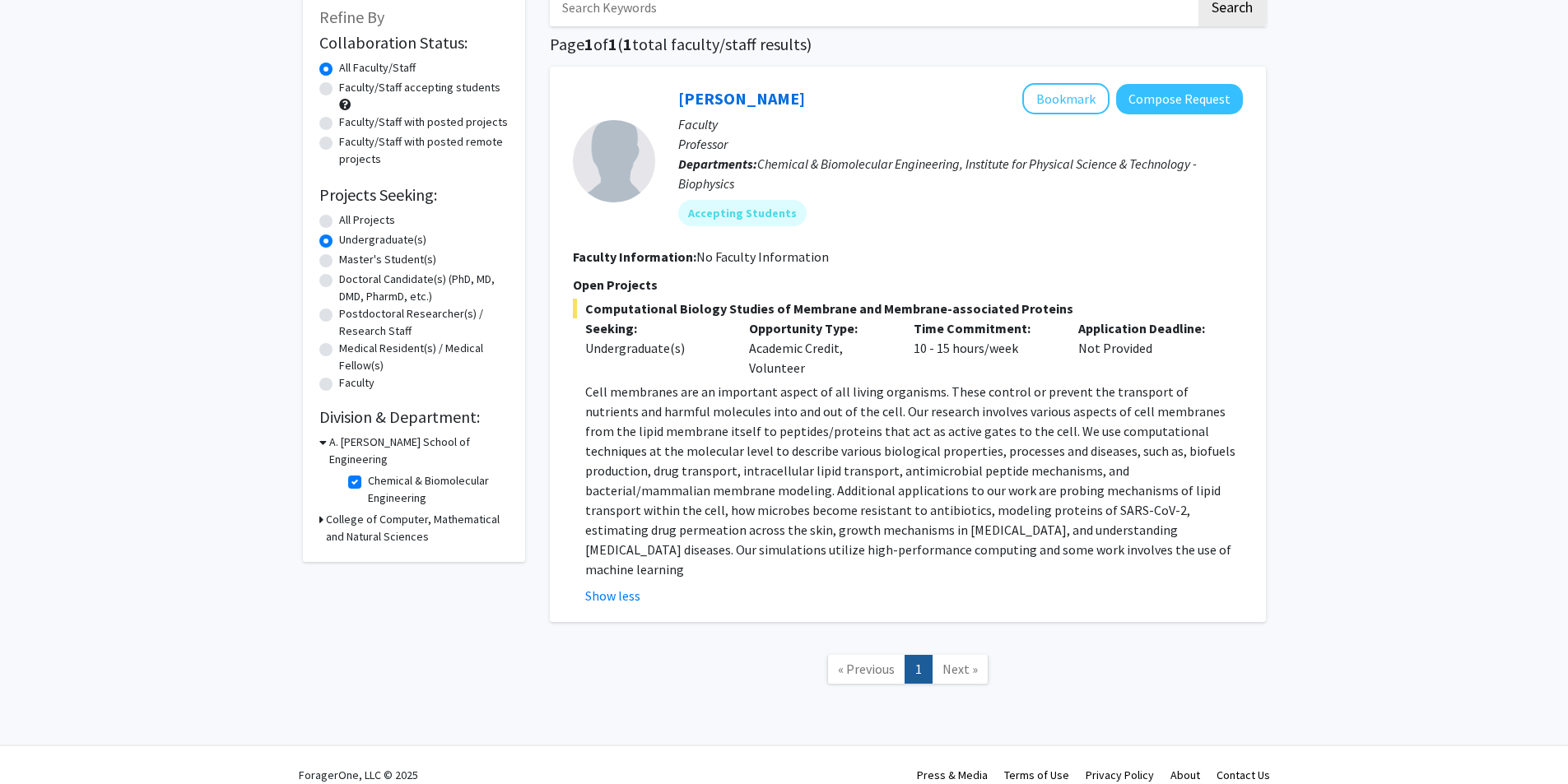
drag, startPoint x: 960, startPoint y: 473, endPoint x: 978, endPoint y: 503, distance: 35.0
click at [960, 474] on p "Cell membranes are an important aspect of all living organisms. These control o…" at bounding box center [914, 480] width 658 height 198
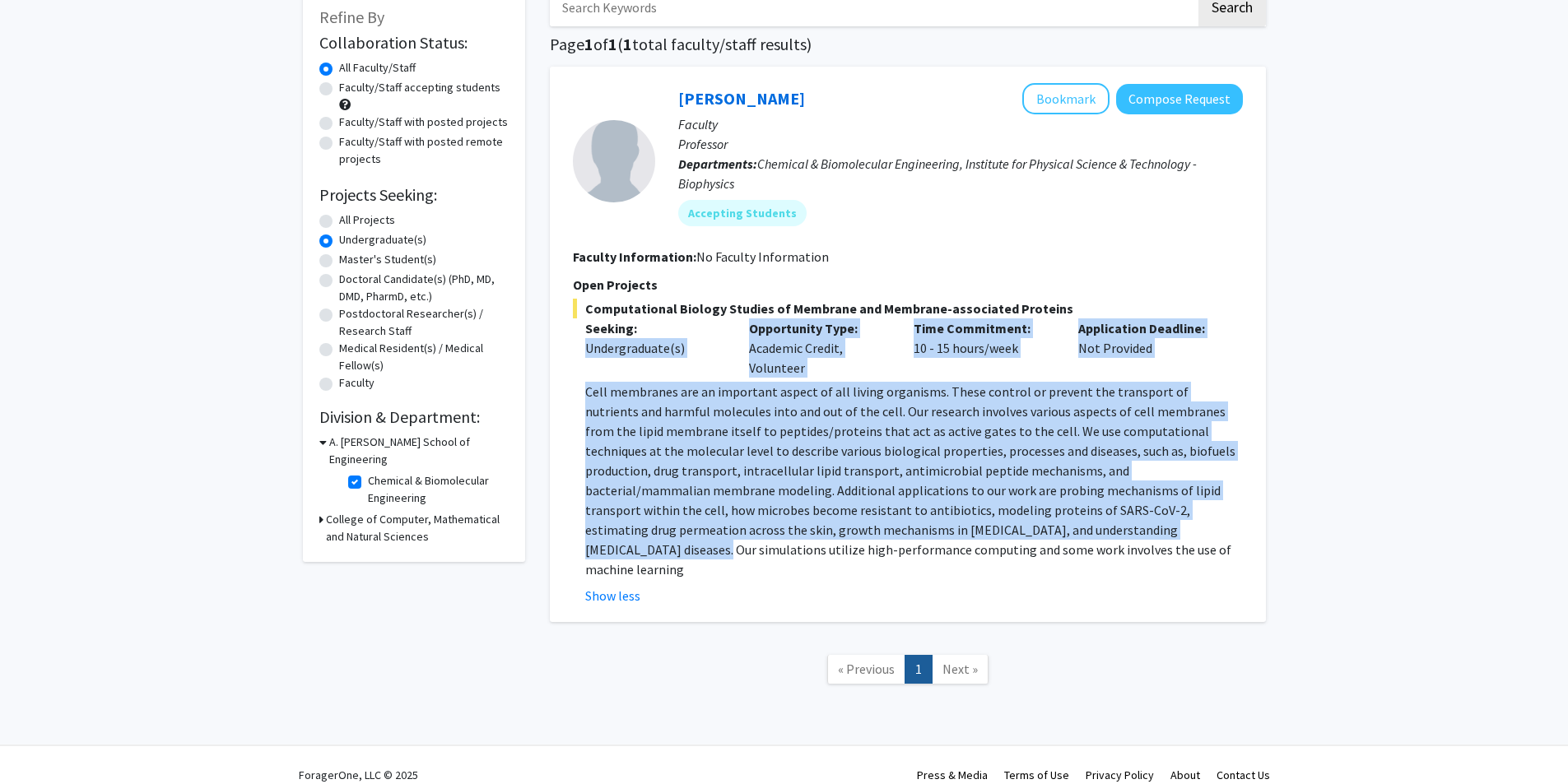
drag, startPoint x: 856, startPoint y: 456, endPoint x: 672, endPoint y: 355, distance: 209.9
click at [660, 335] on div "Computational Biology Studies of Membrane and Membrane-associated Proteins Seek…" at bounding box center [908, 452] width 670 height 307
click at [672, 355] on div "Undergraduate(s)" at bounding box center [655, 348] width 140 height 20
click at [759, 455] on p "Cell membranes are an important aspect of all living organisms. These control o…" at bounding box center [914, 480] width 658 height 198
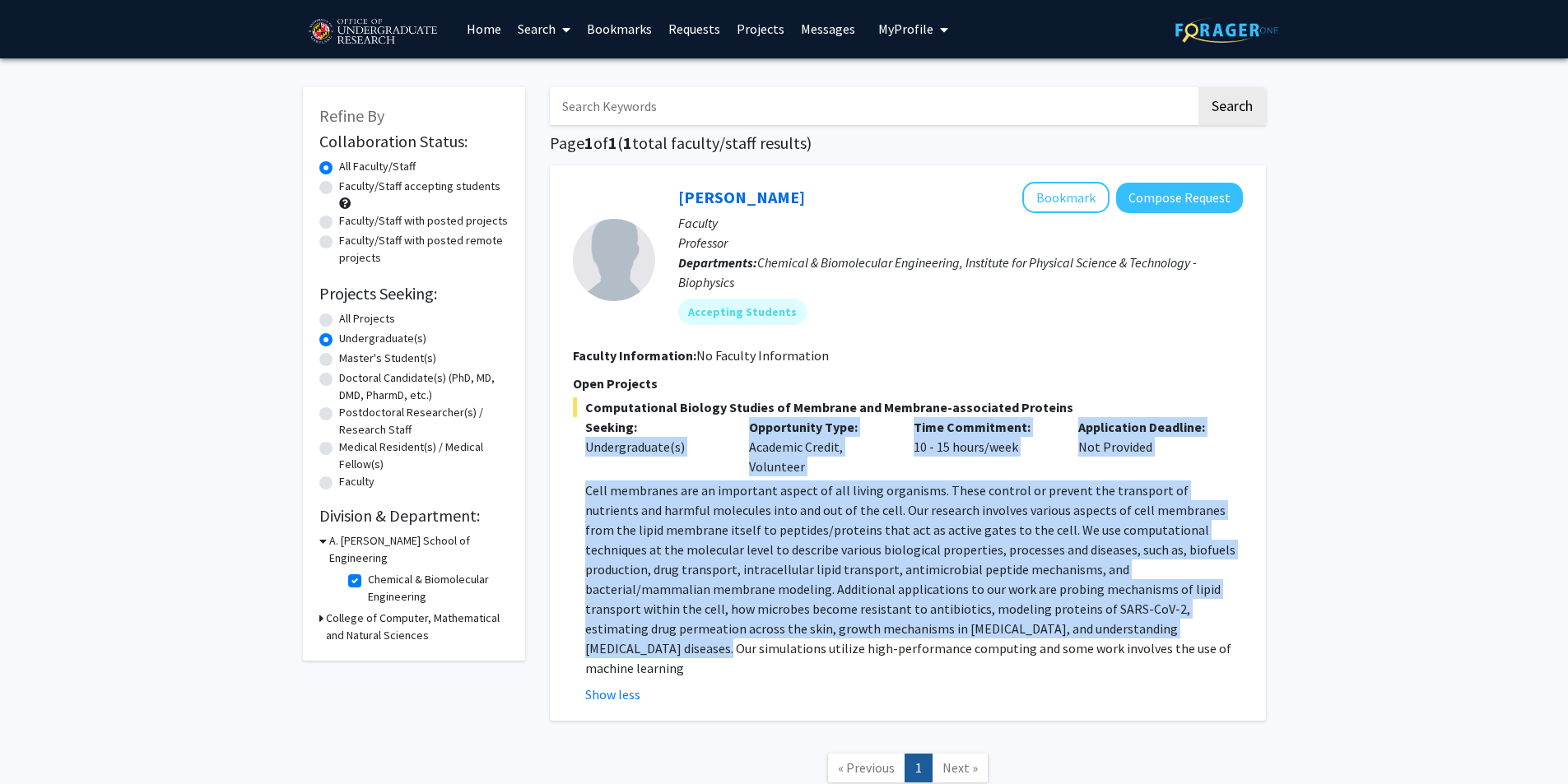
scroll to position [0, 0]
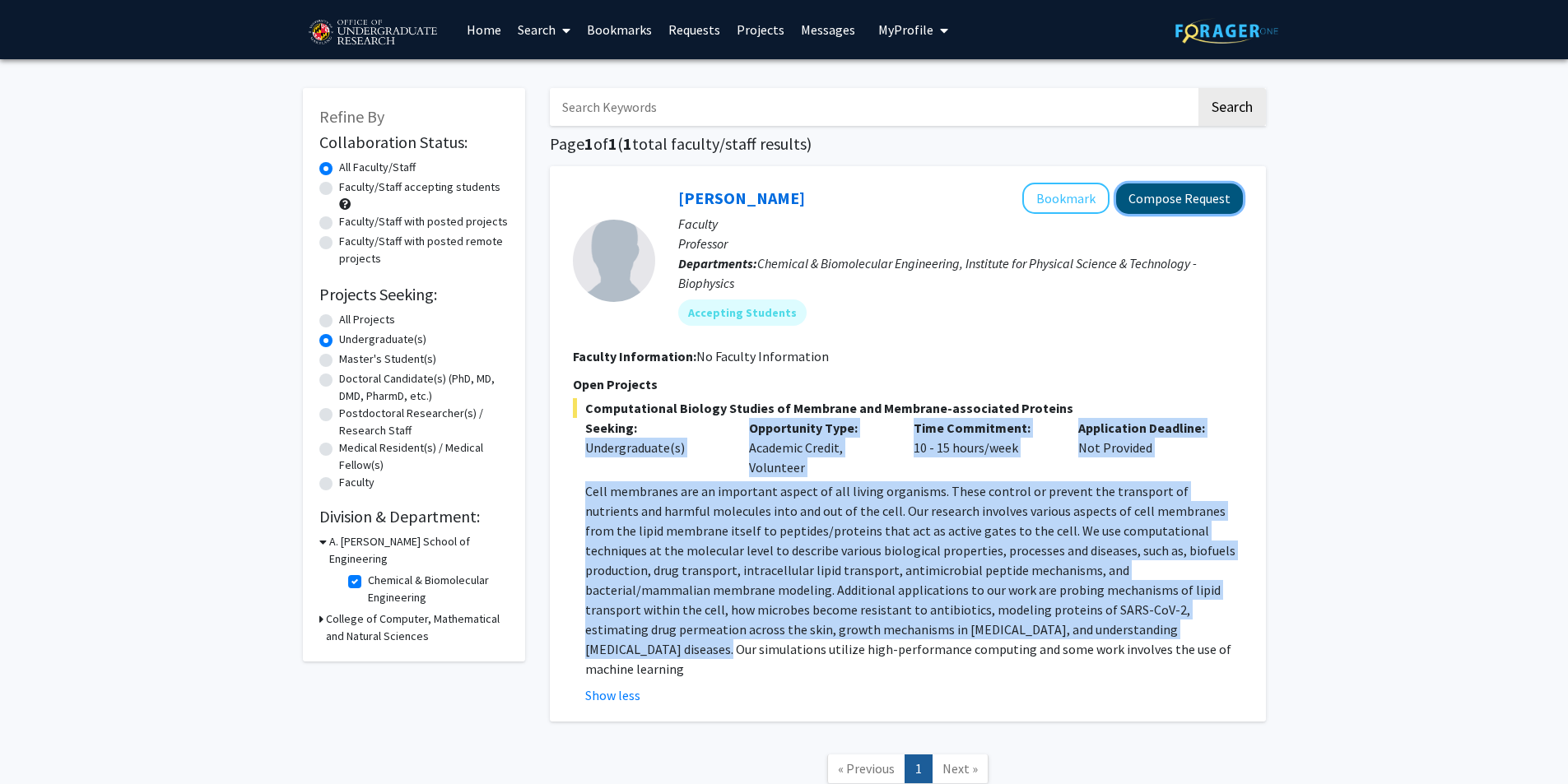
click at [1185, 206] on button "Compose Request" at bounding box center [1180, 198] width 127 height 30
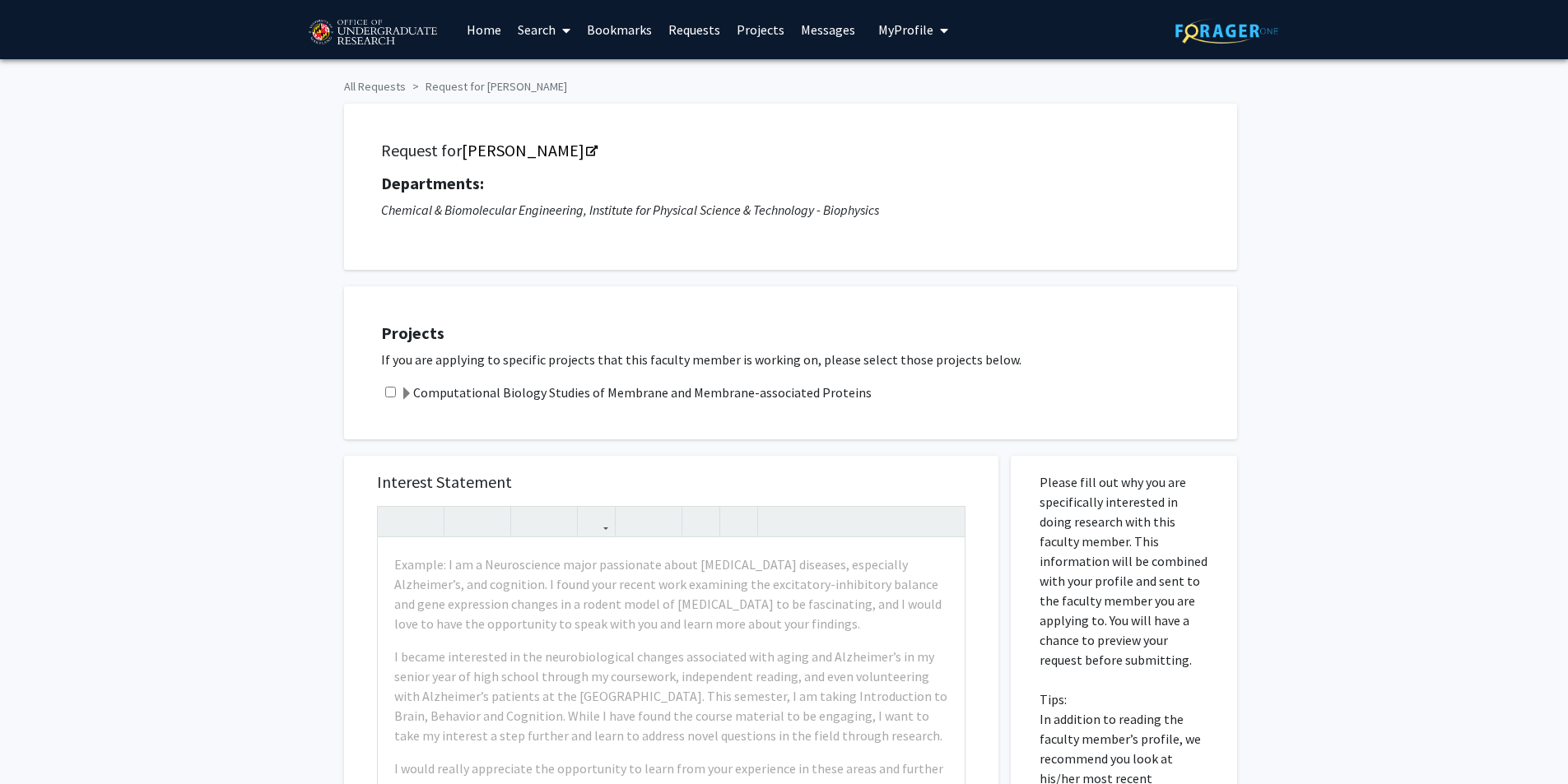
click at [694, 387] on label "Computational Biology Studies of Membrane and Membrane-associated Proteins" at bounding box center [636, 392] width 472 height 20
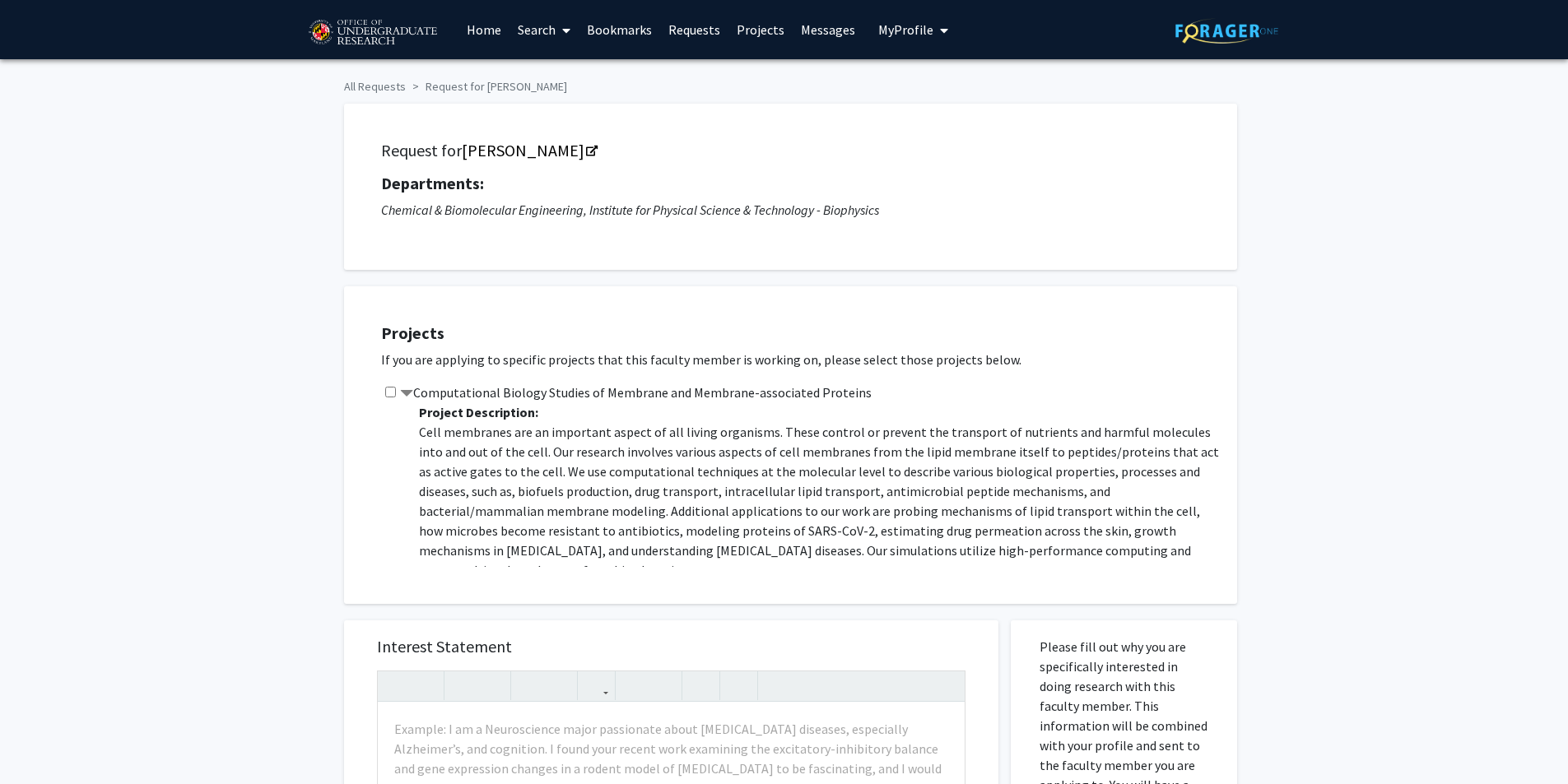
click at [627, 387] on label "Computational Biology Studies of Membrane and Membrane-associated Proteins" at bounding box center [636, 392] width 472 height 20
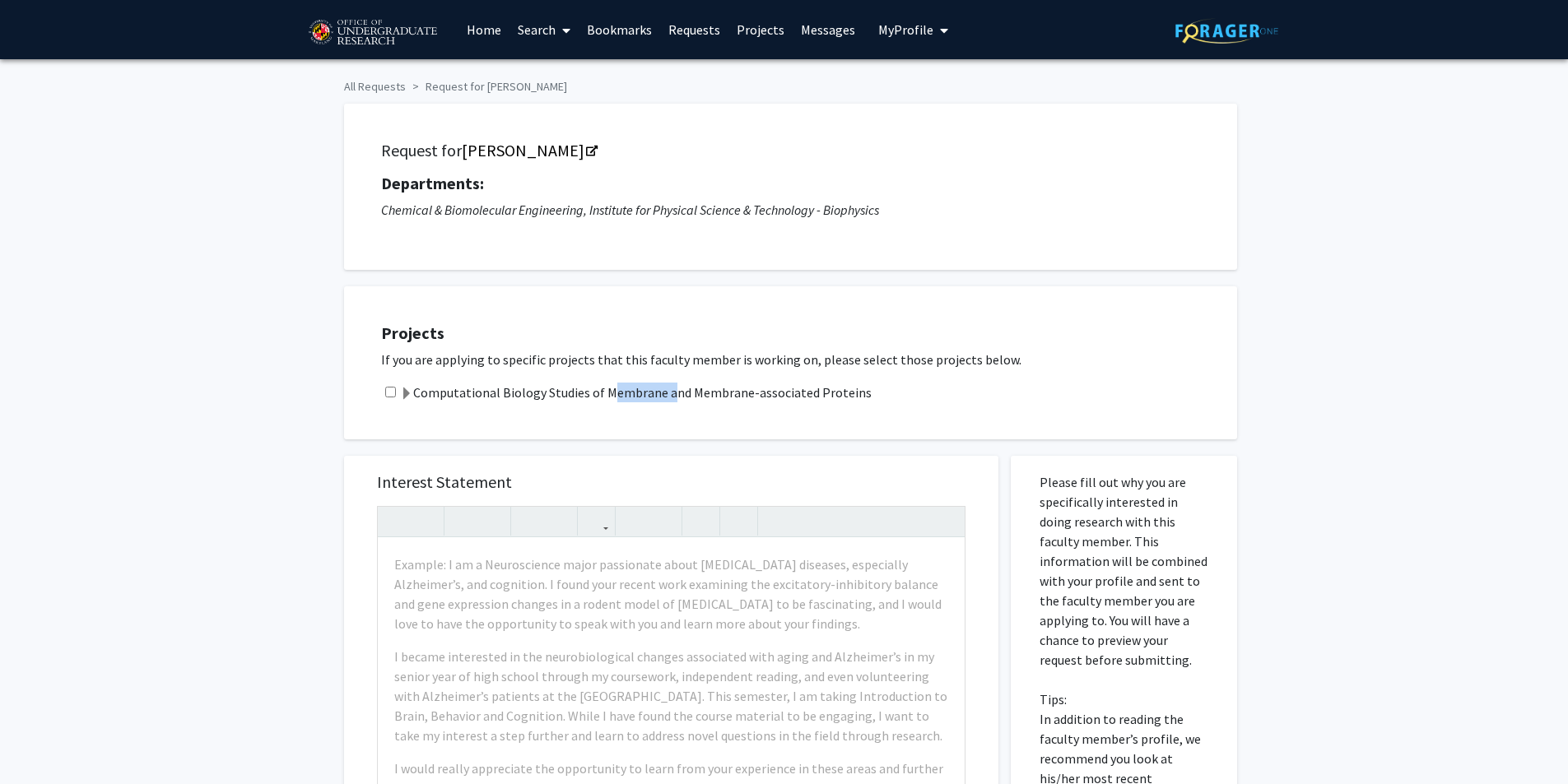
click at [626, 387] on label "Computational Biology Studies of Membrane and Membrane-associated Proteins" at bounding box center [636, 392] width 472 height 20
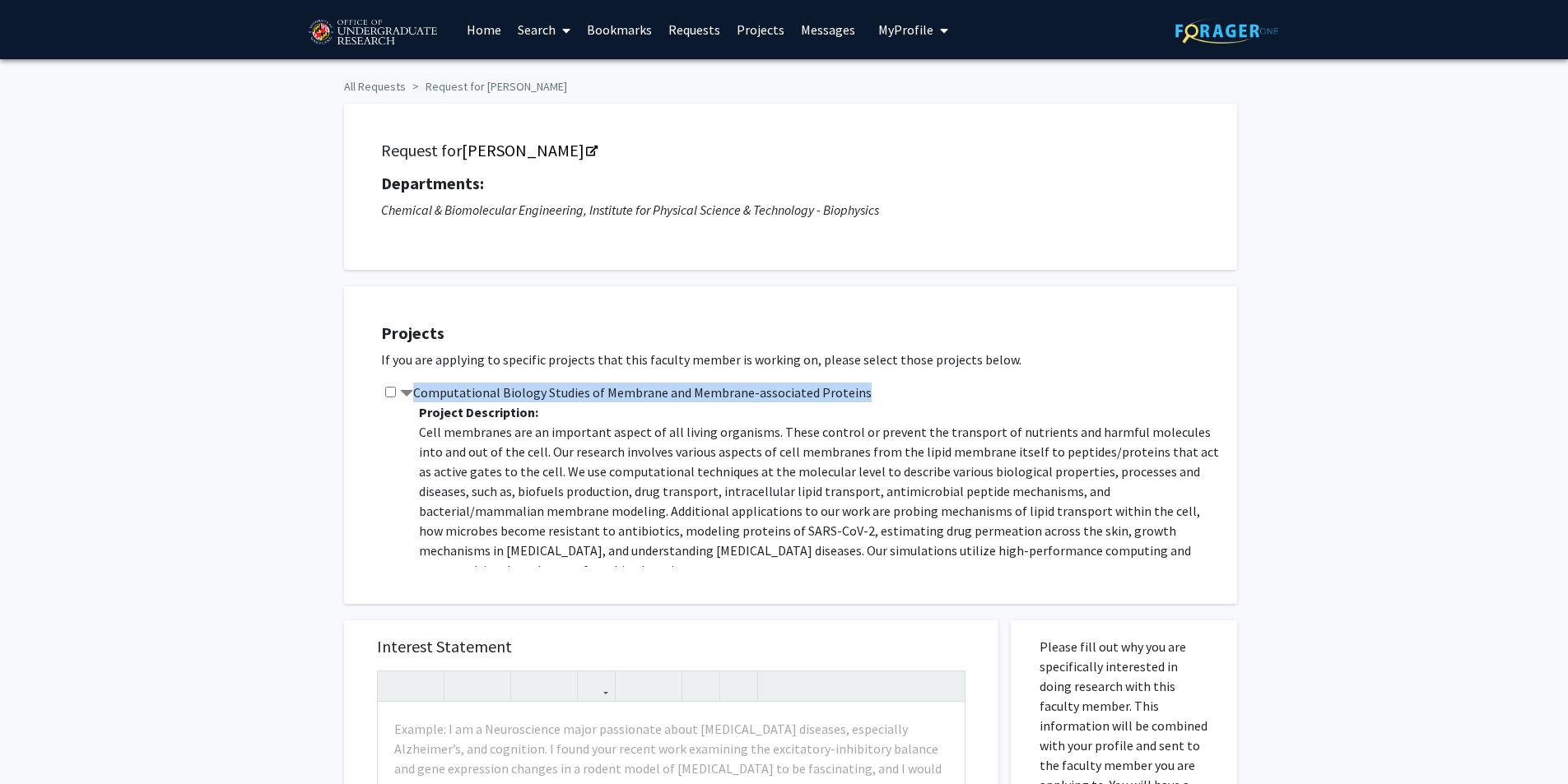
click at [626, 387] on label "Computational Biology Studies of Membrane and Membrane-associated Proteins" at bounding box center [636, 392] width 472 height 20
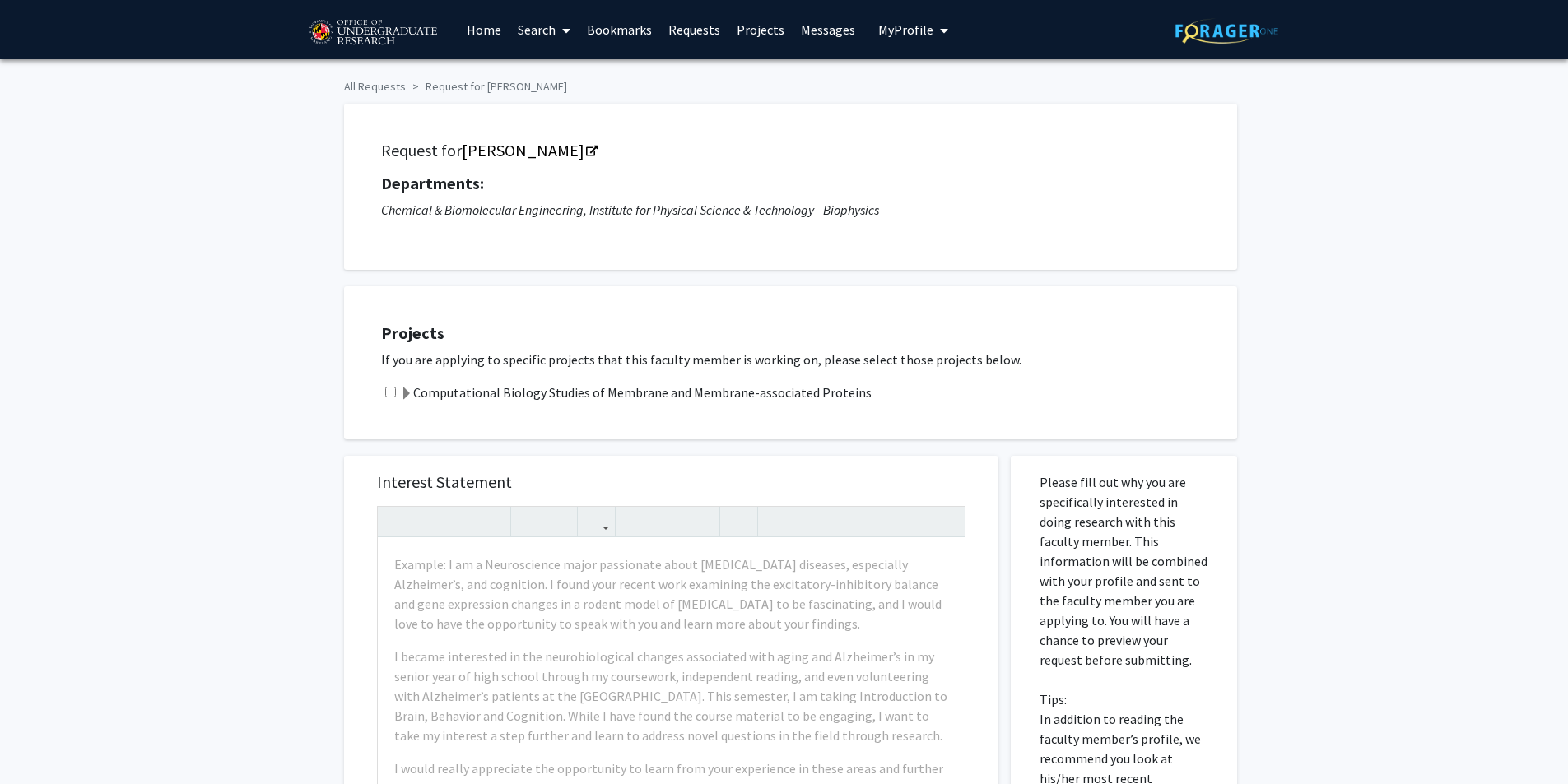
click at [759, 352] on p "If you are applying to specific projects that this faculty member is working on…" at bounding box center [801, 359] width 840 height 20
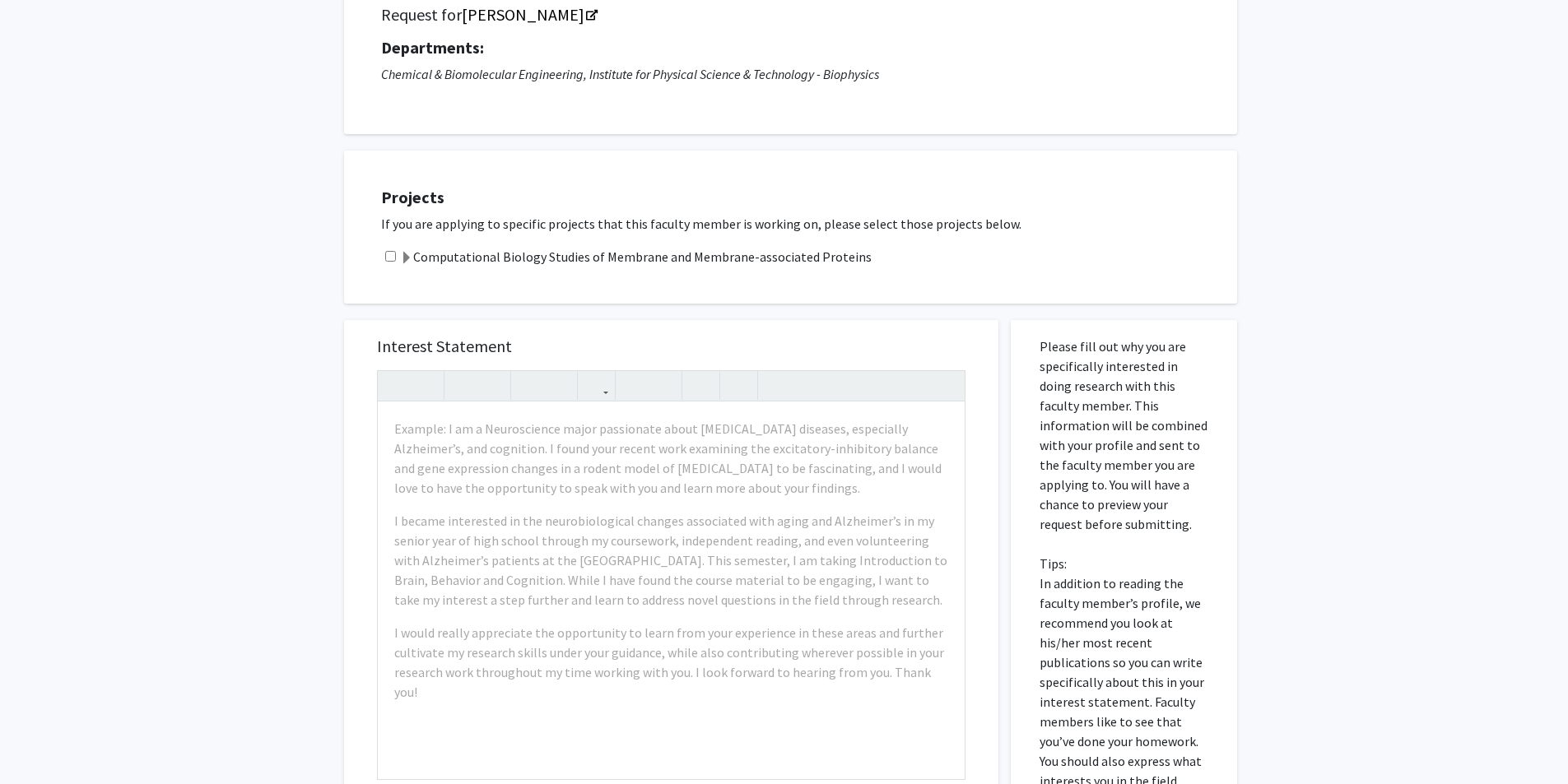
scroll to position [329, 0]
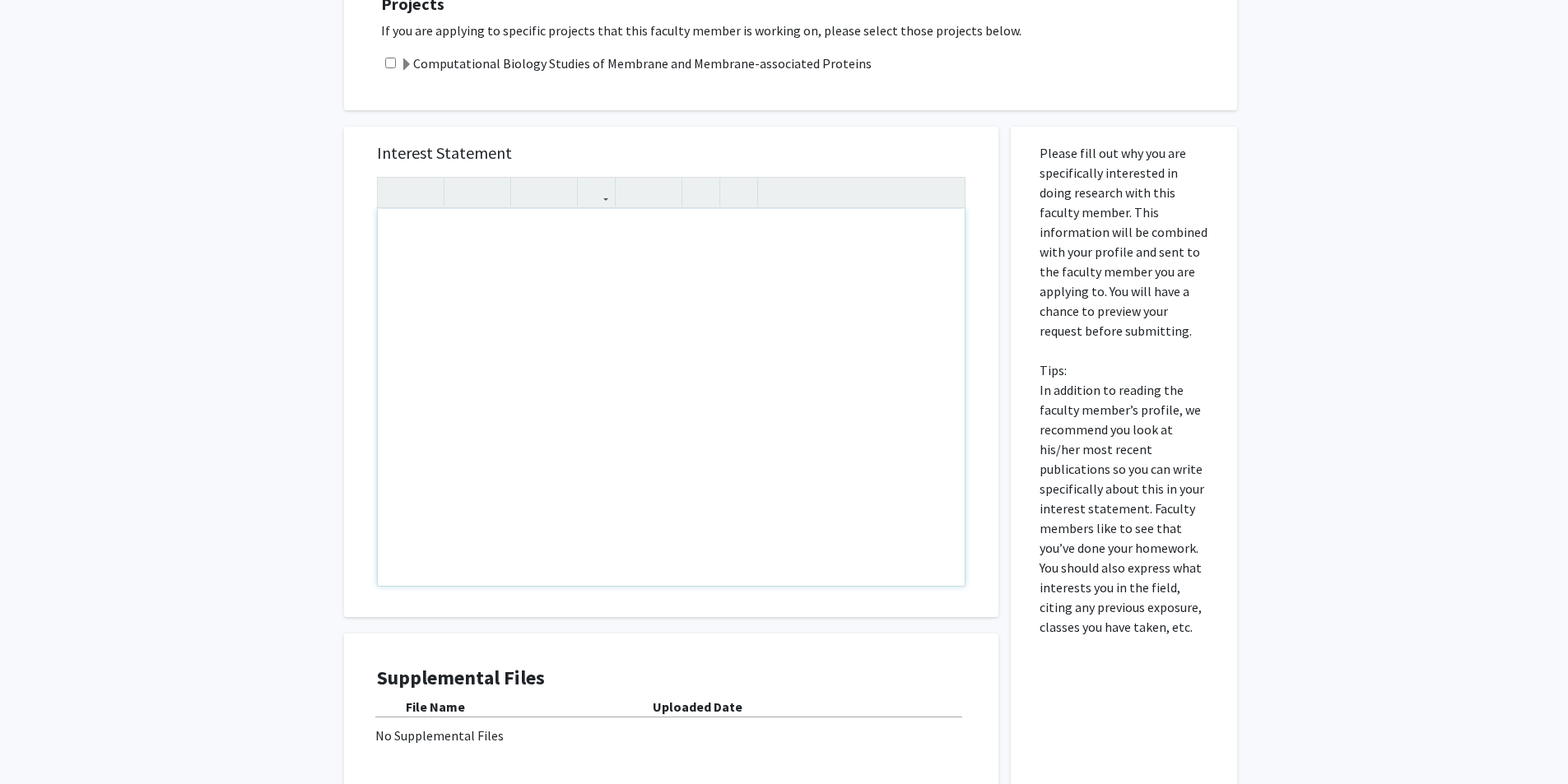
drag, startPoint x: 704, startPoint y: 357, endPoint x: 778, endPoint y: 366, distance: 74.5
click at [778, 366] on div "Note to users with screen readers: Please press Alt+0 or Option+0 to deactivate…" at bounding box center [671, 397] width 587 height 377
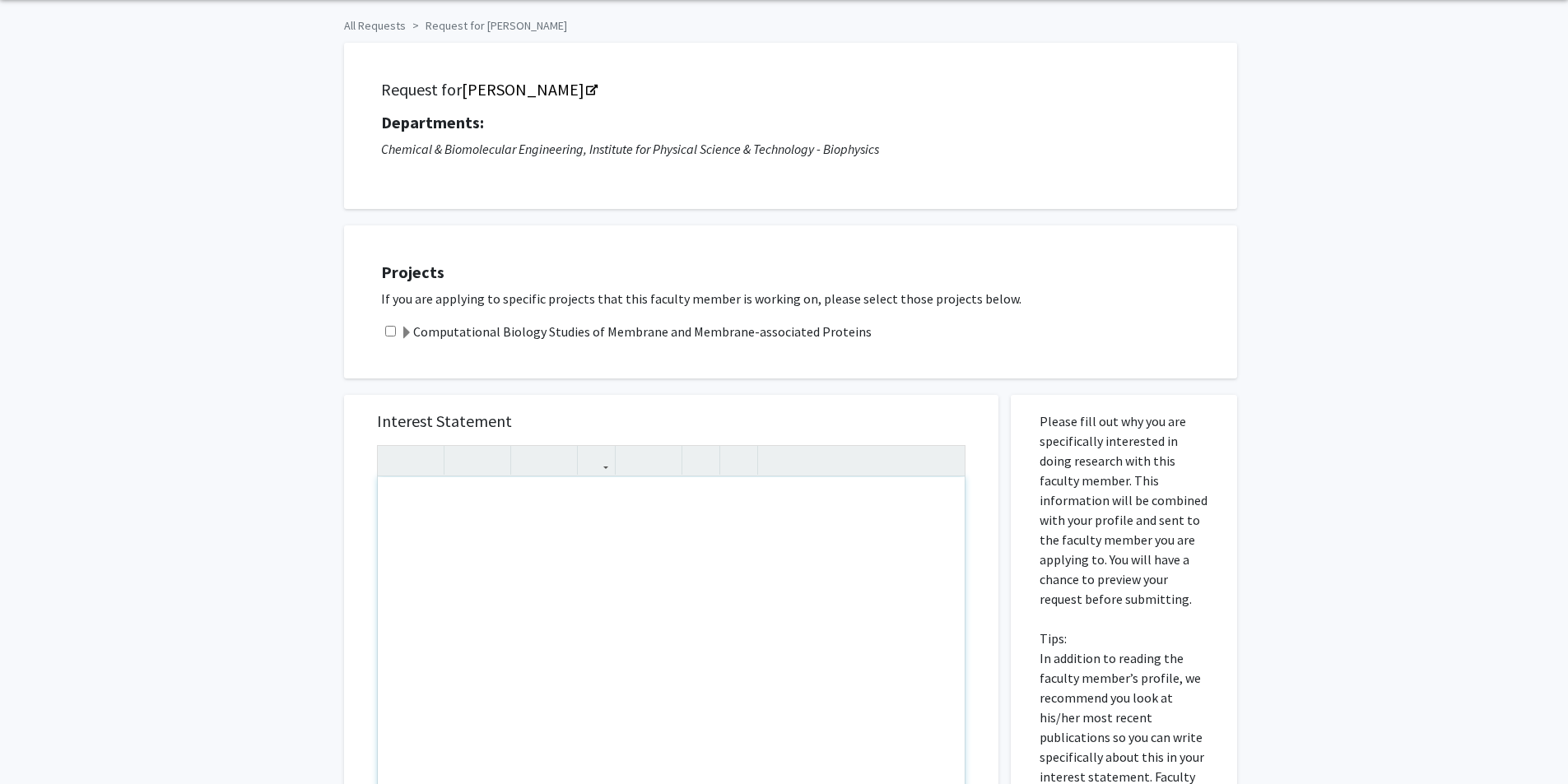
scroll to position [0, 0]
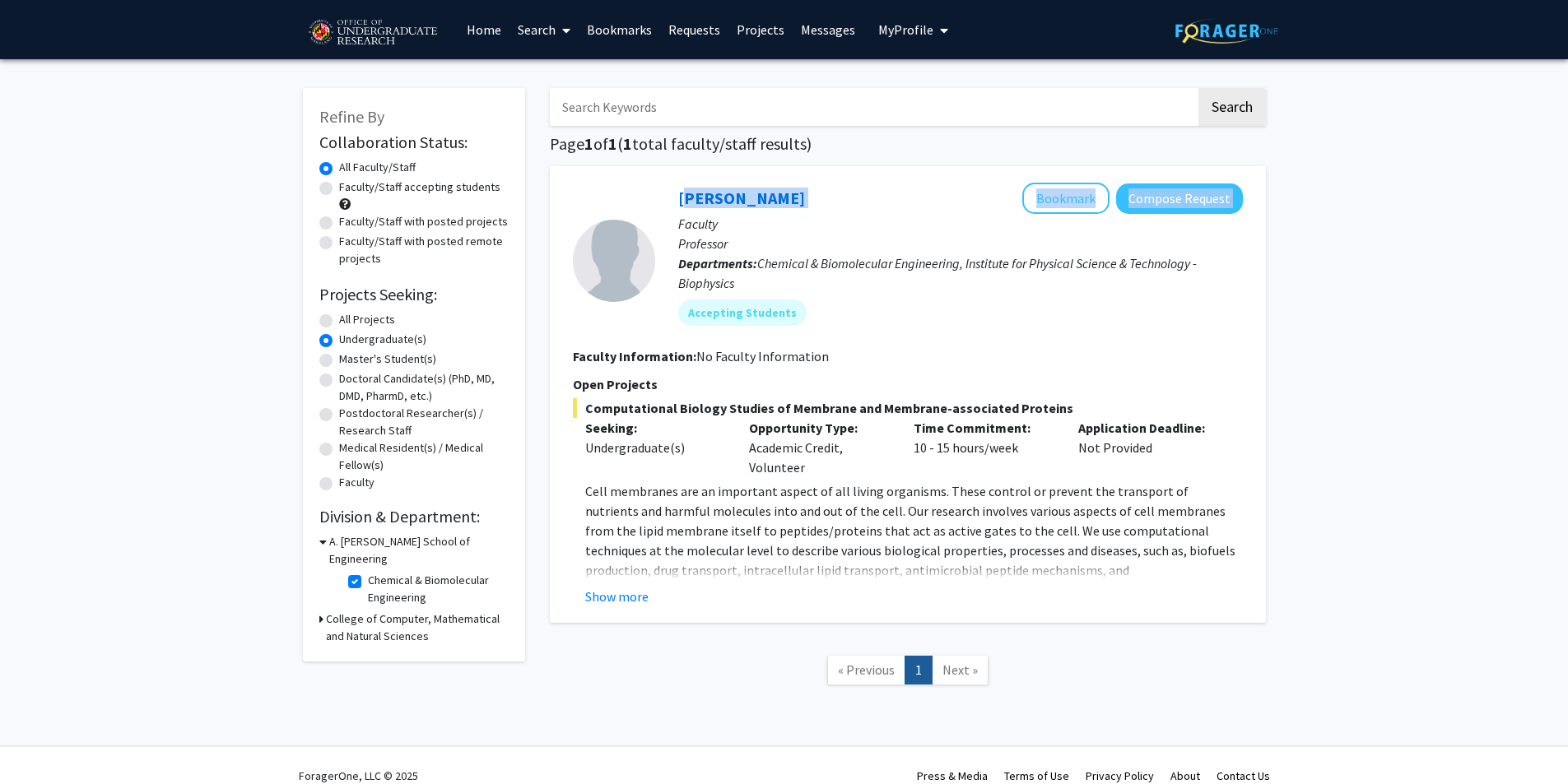
drag, startPoint x: 814, startPoint y: 191, endPoint x: 665, endPoint y: 198, distance: 149.2
click at [665, 198] on div "[PERSON_NAME] Bookmark Compose Request Faculty Professor Departments: Chemical …" at bounding box center [948, 260] width 588 height 155
click at [618, 601] on button "Show more" at bounding box center [616, 596] width 63 height 20
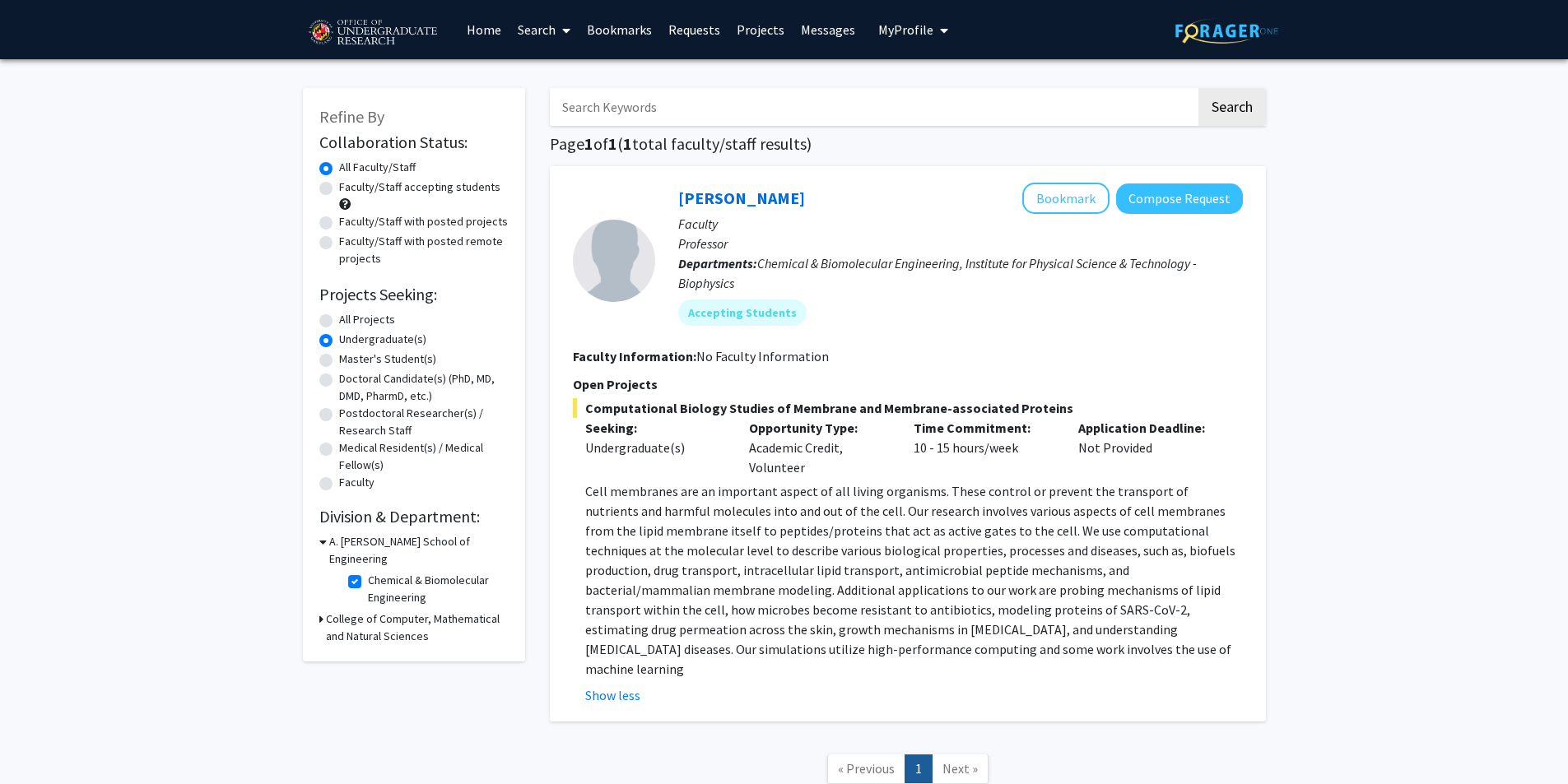
click at [331, 611] on h3 "College of Computer, Mathematical and Natural Sciences" at bounding box center [418, 628] width 183 height 34
click at [331, 611] on h3 "College of Computer, Mathematical and Natural Sciences" at bounding box center [419, 628] width 179 height 34
click at [331, 611] on h3 "College of Computer, Mathematical and Natural Sciences" at bounding box center [418, 628] width 183 height 34
click at [348, 611] on h3 "College of Computer, Mathematical and Natural Sciences" at bounding box center [419, 628] width 179 height 34
click at [352, 611] on h3 "College of Computer, Mathematical and Natural Sciences" at bounding box center [418, 628] width 183 height 34
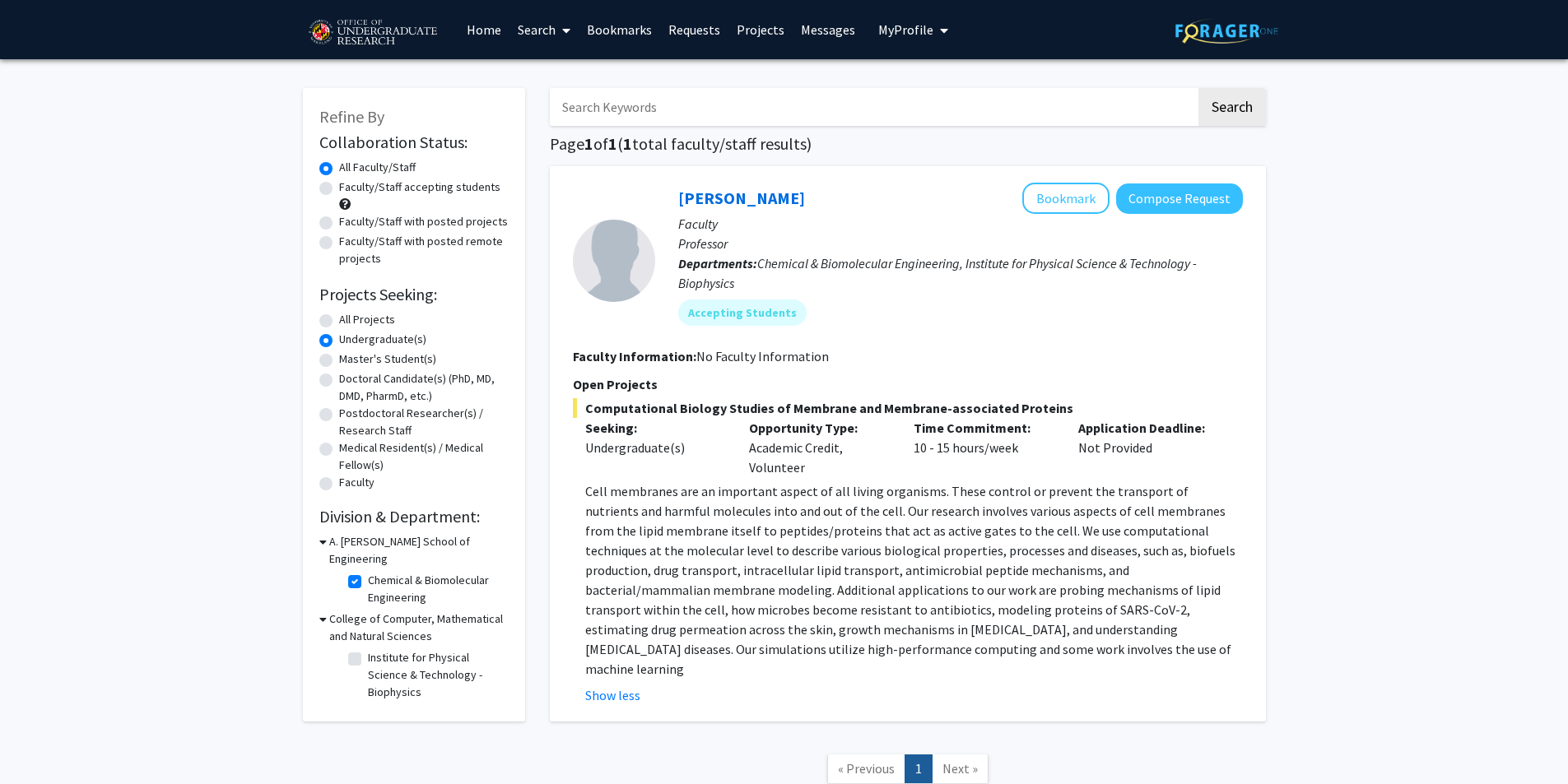
click at [352, 611] on h3 "College of Computer, Mathematical and Natural Sciences" at bounding box center [419, 628] width 179 height 34
click at [352, 611] on h3 "College of Computer, Mathematical and Natural Sciences" at bounding box center [418, 628] width 183 height 34
click at [352, 611] on h3 "College of Computer, Mathematical and Natural Sciences" at bounding box center [419, 628] width 179 height 34
click at [352, 611] on h3 "College of Computer, Mathematical and Natural Sciences" at bounding box center [418, 628] width 183 height 34
click at [352, 611] on h3 "College of Computer, Mathematical and Natural Sciences" at bounding box center [419, 628] width 179 height 34
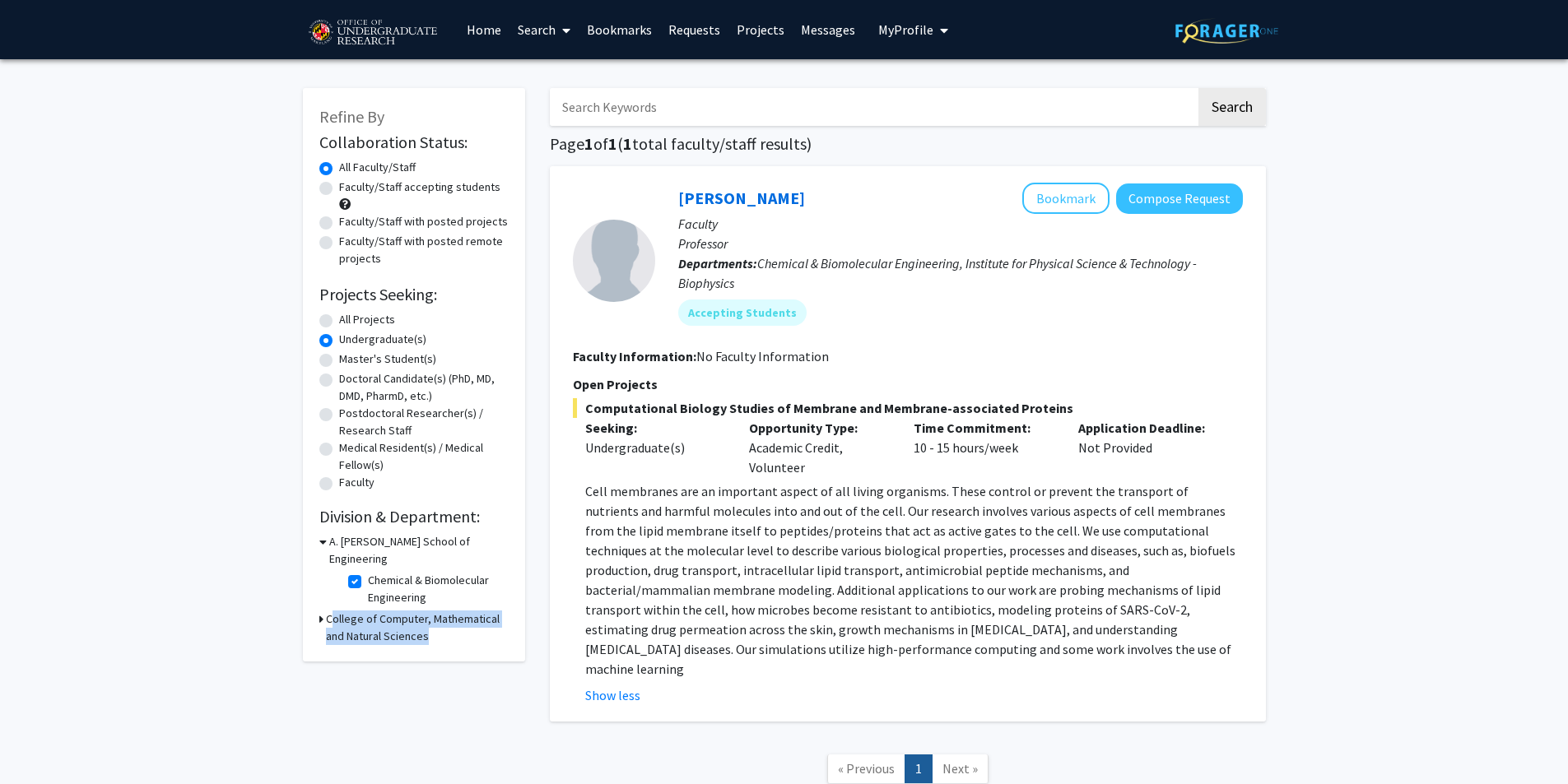
click at [352, 611] on h3 "College of Computer, Mathematical and Natural Sciences" at bounding box center [418, 628] width 183 height 34
click at [349, 611] on h3 "College of Computer, Mathematical and Natural Sciences" at bounding box center [419, 628] width 179 height 34
click at [368, 572] on label "Chemical & Biomolecular Engineering" at bounding box center [436, 589] width 136 height 34
click at [368, 572] on input "Chemical & Biomolecular Engineering" at bounding box center [373, 577] width 10 height 10
checkbox input "false"
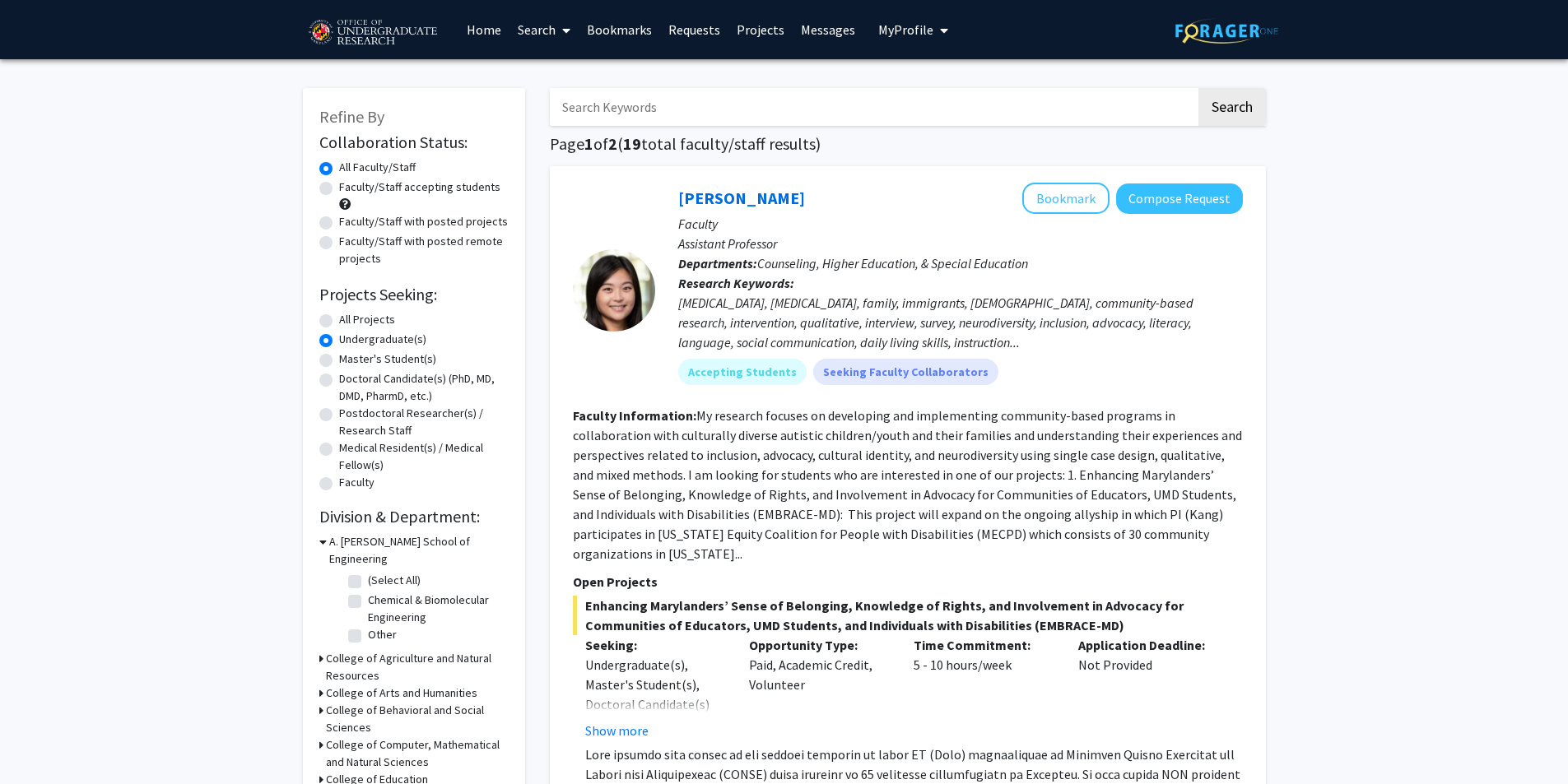
click at [368, 572] on label "(Select All)" at bounding box center [394, 580] width 53 height 17
click at [368, 572] on input "(Select All)" at bounding box center [373, 577] width 10 height 10
checkbox input "true"
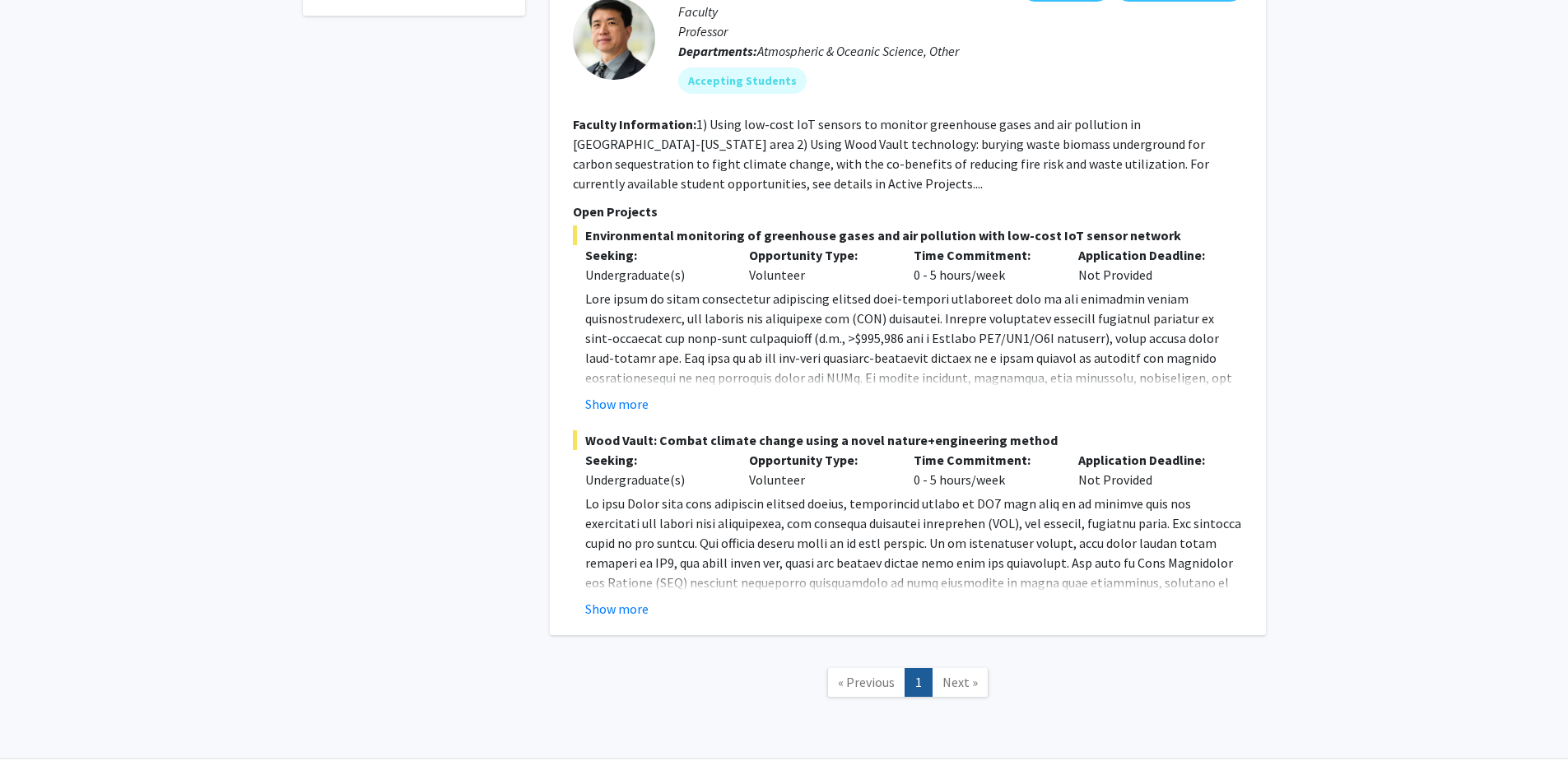
scroll to position [718, 0]
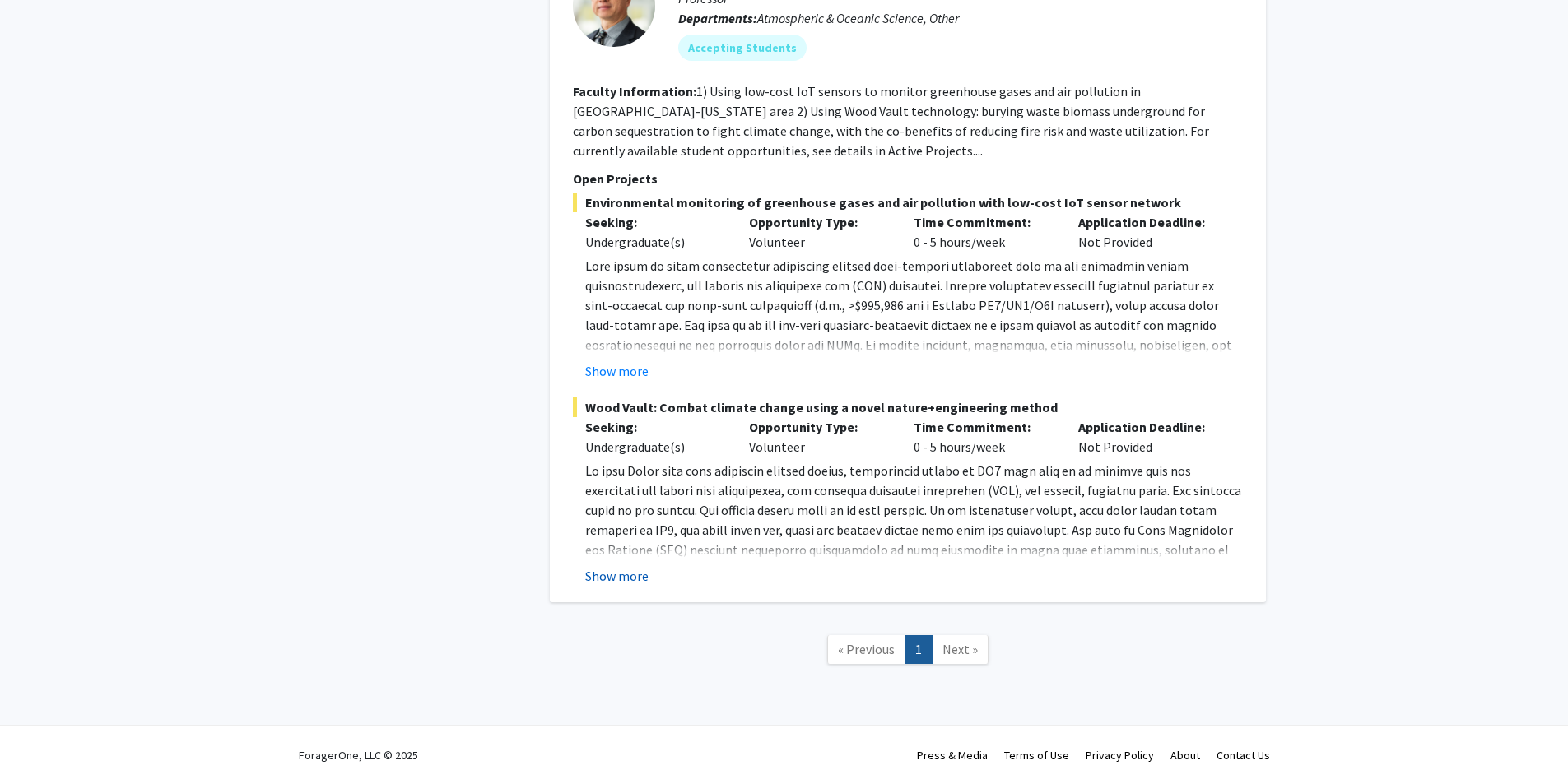
click at [620, 578] on button "Show more" at bounding box center [616, 575] width 63 height 20
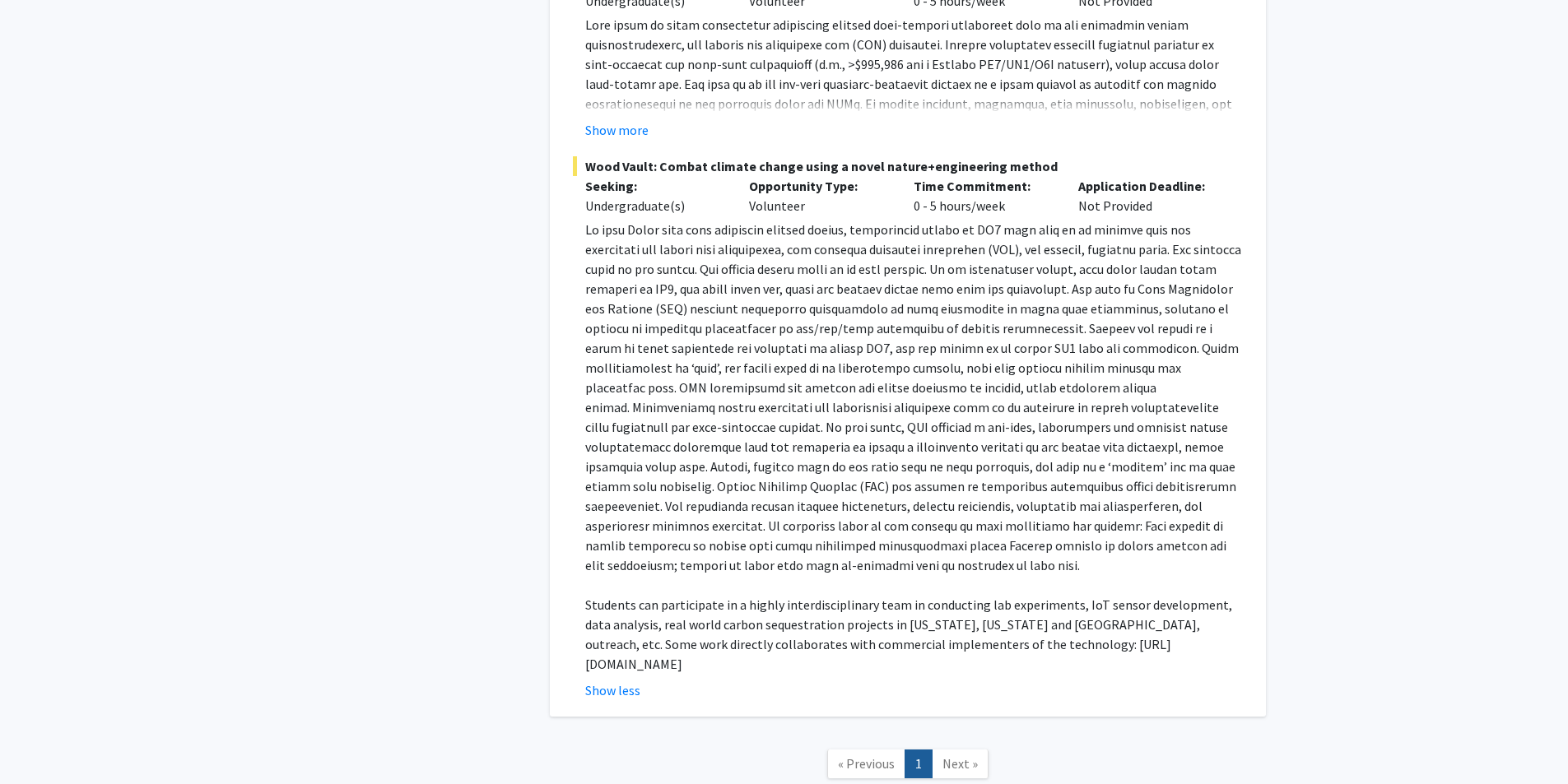
scroll to position [965, 0]
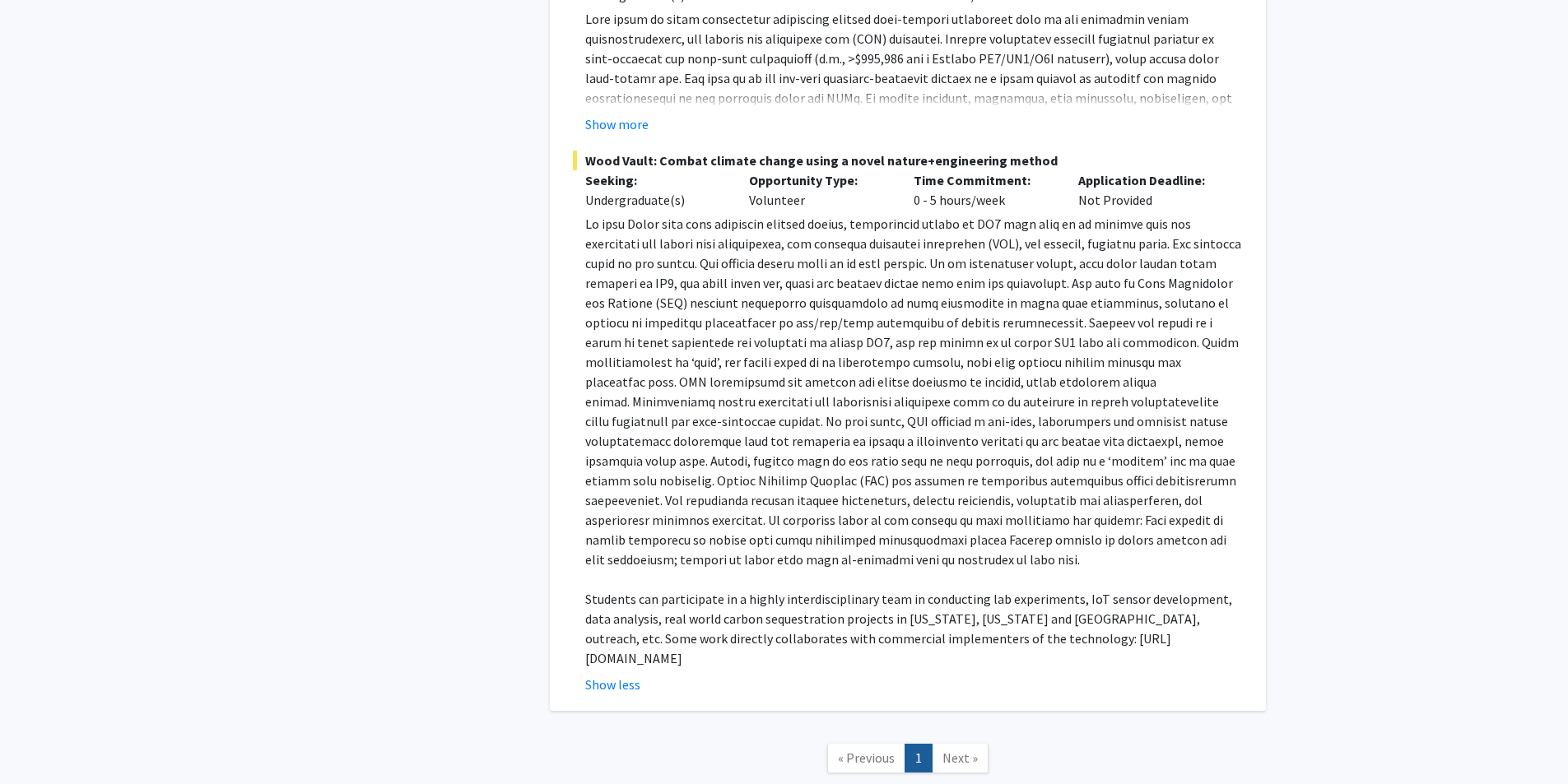
drag, startPoint x: 971, startPoint y: 712, endPoint x: 967, endPoint y: 734, distance: 22.4
click at [971, 727] on nav "« Previous 1 Next »" at bounding box center [908, 760] width 716 height 66
click at [967, 750] on span "Next »" at bounding box center [960, 757] width 35 height 16
drag, startPoint x: 968, startPoint y: 741, endPoint x: 859, endPoint y: 734, distance: 109.2
click at [966, 750] on span "Next »" at bounding box center [960, 757] width 35 height 16
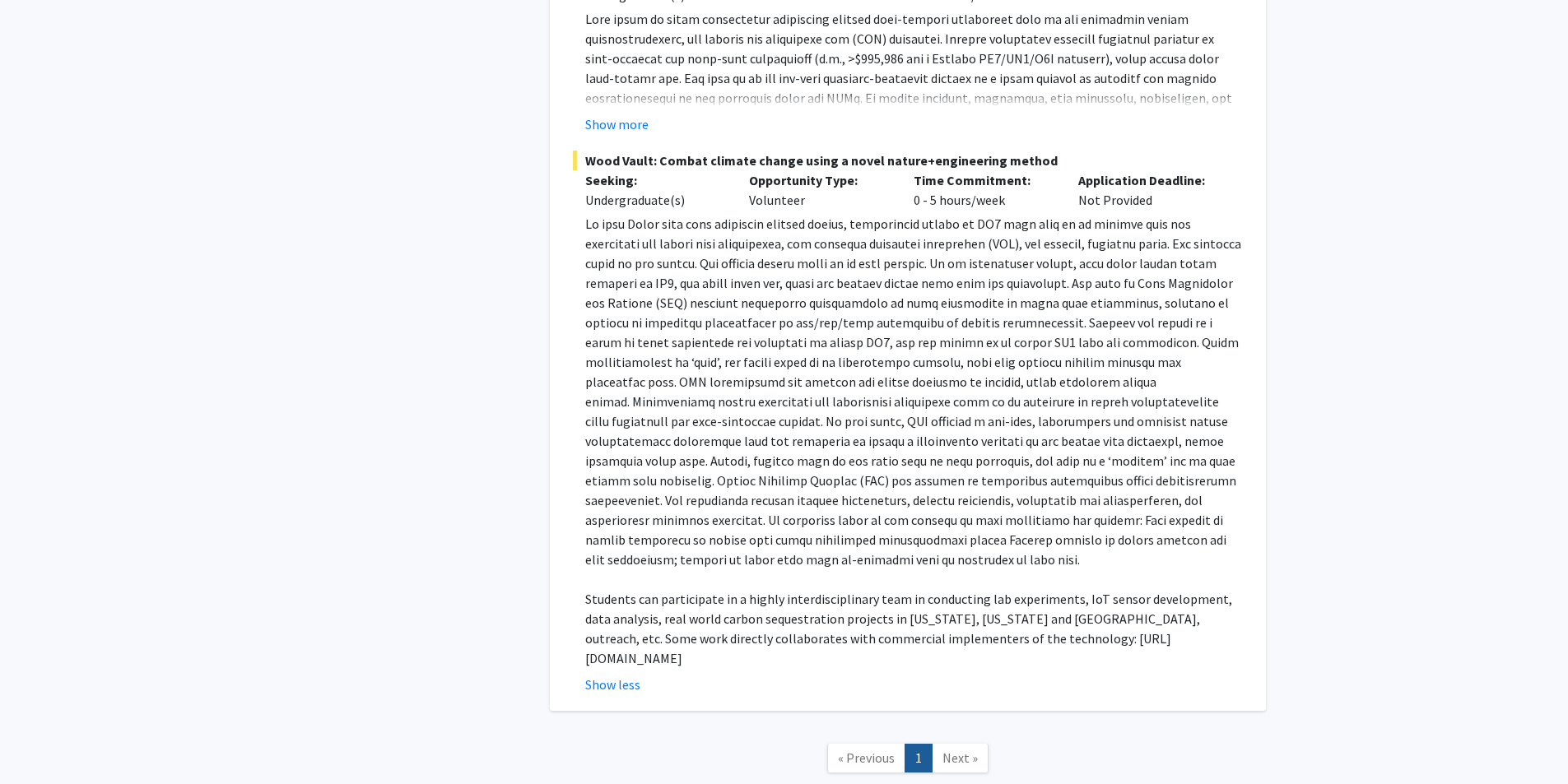
click at [842, 750] on span "« Previous" at bounding box center [866, 757] width 57 height 16
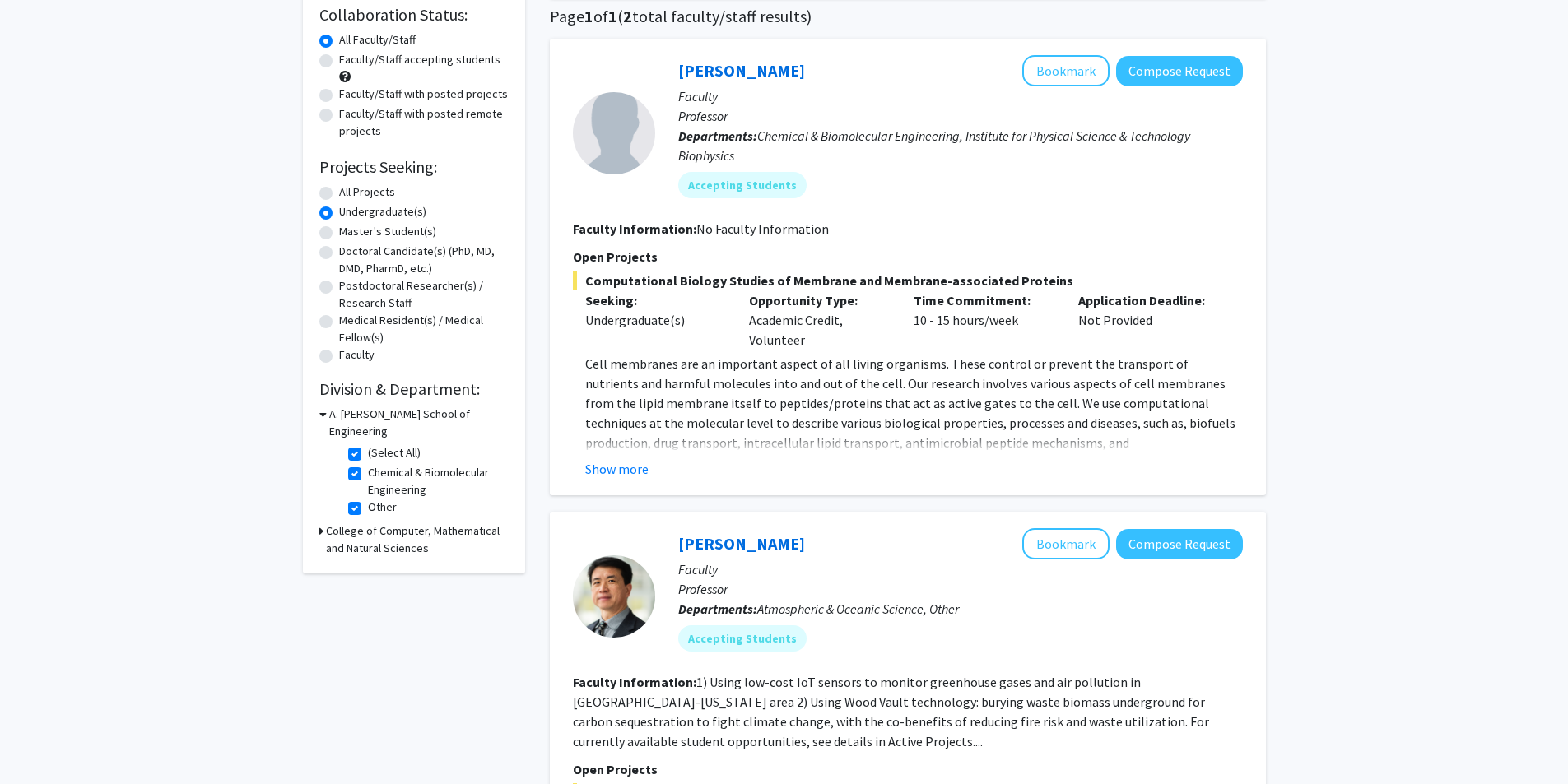
scroll to position [0, 0]
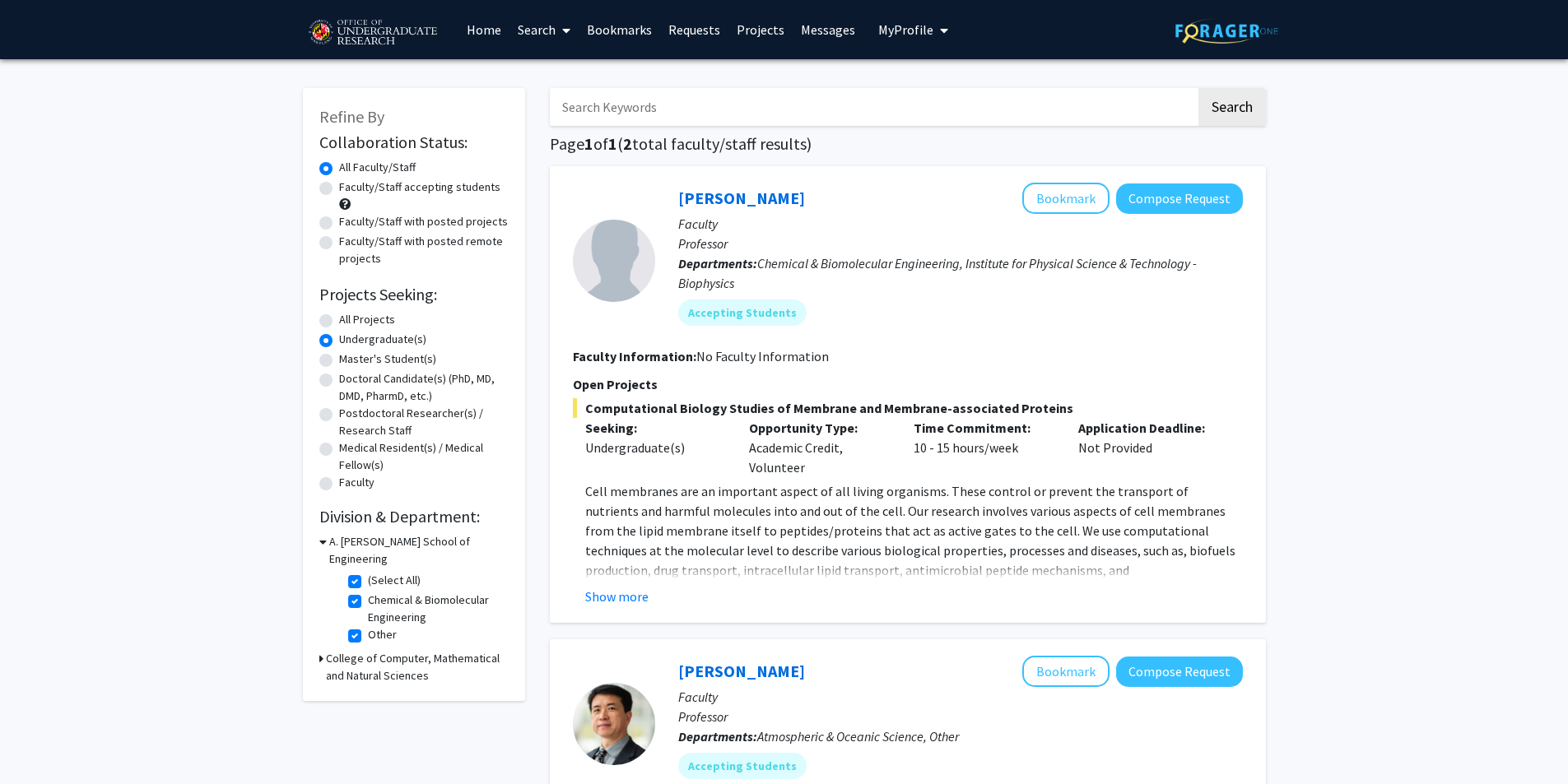
click at [368, 572] on label "(Select All)" at bounding box center [394, 580] width 53 height 17
click at [368, 572] on input "(Select All)" at bounding box center [373, 577] width 10 height 10
checkbox input "false"
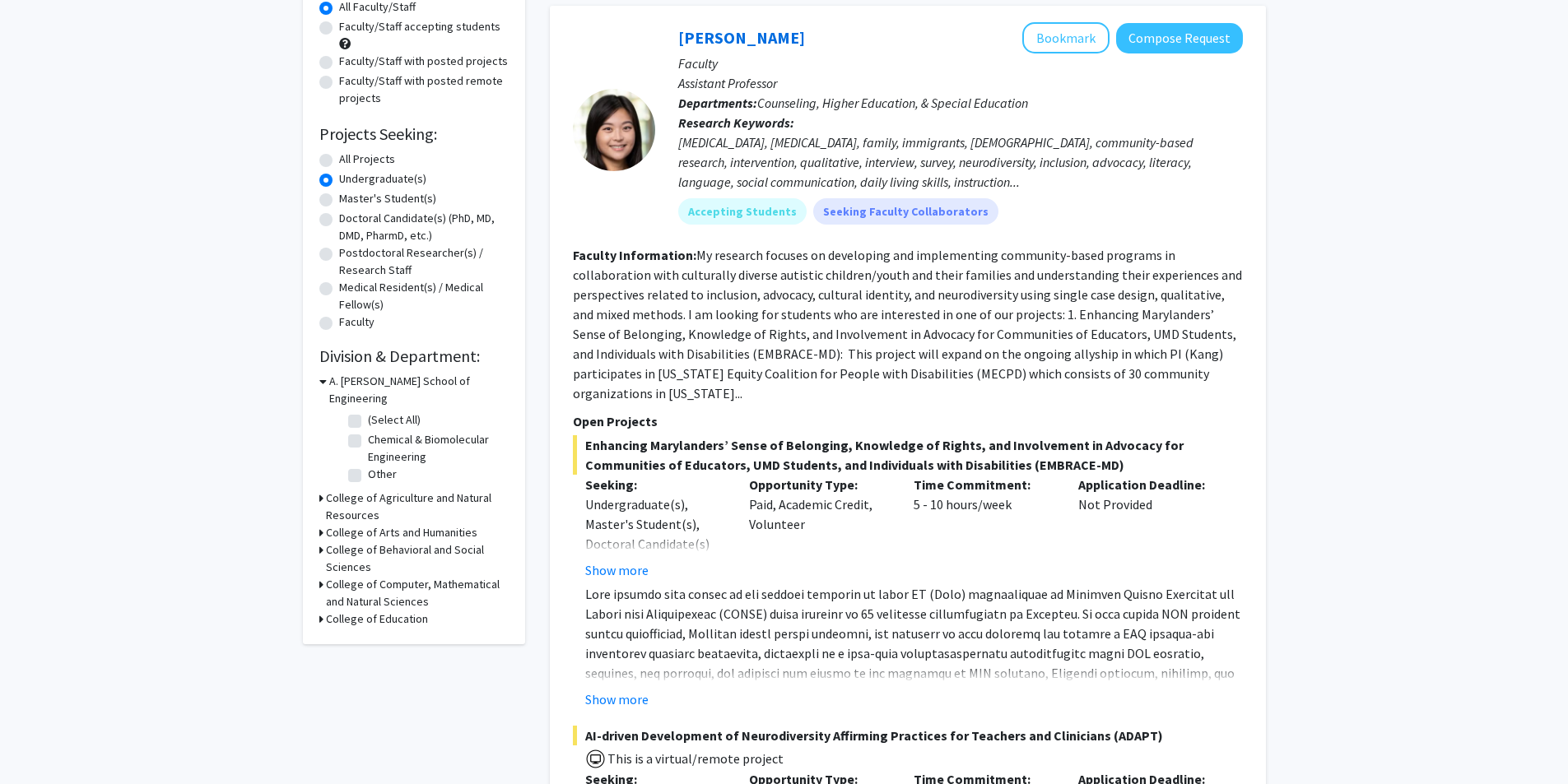
scroll to position [165, 0]
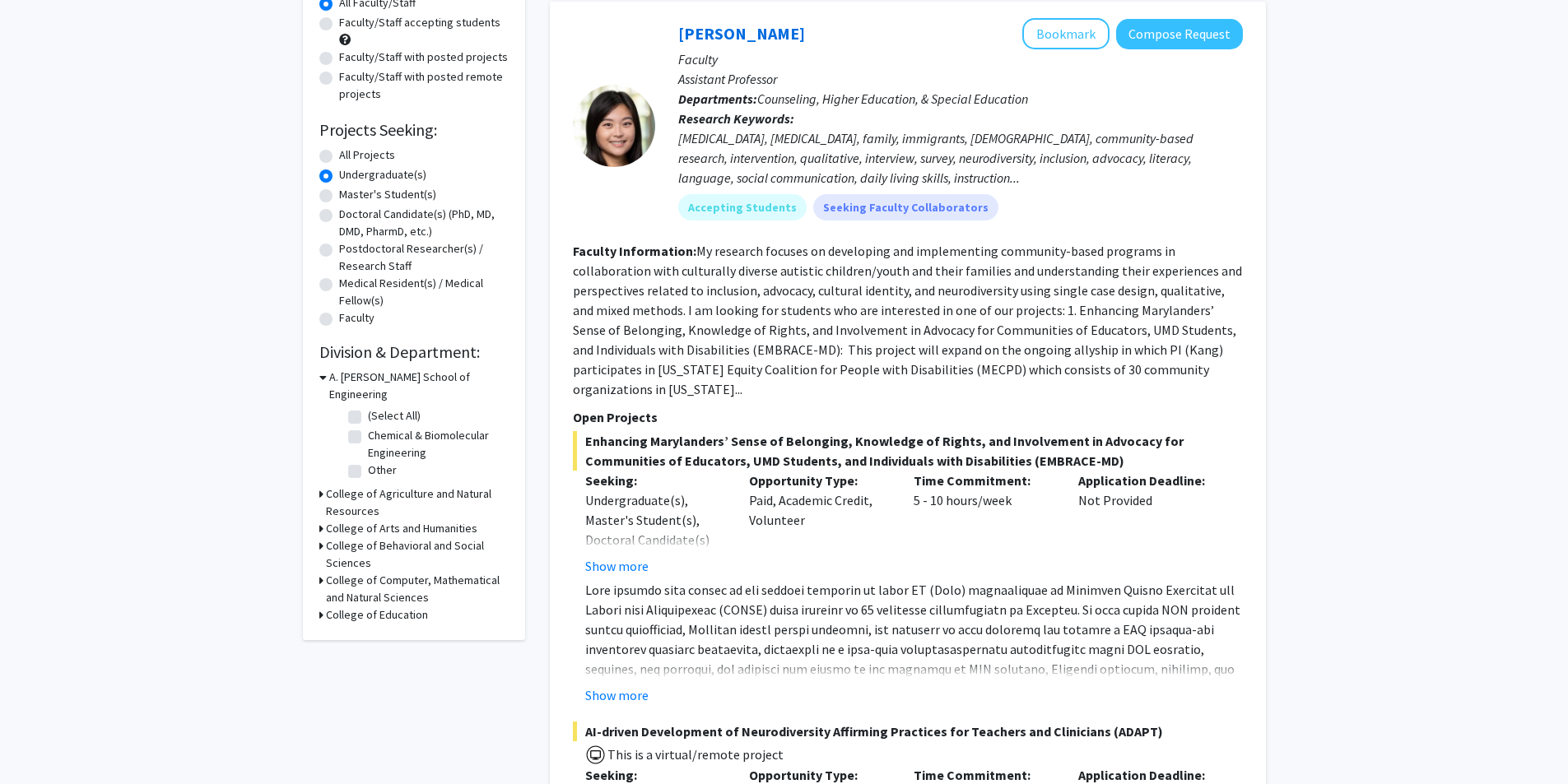
click at [354, 572] on h3 "College of Computer, Mathematical and Natural Sciences" at bounding box center [418, 589] width 183 height 34
click at [368, 611] on label "(Select All)" at bounding box center [394, 619] width 53 height 17
click at [368, 611] on input "(Select All)" at bounding box center [373, 616] width 10 height 10
checkbox input "true"
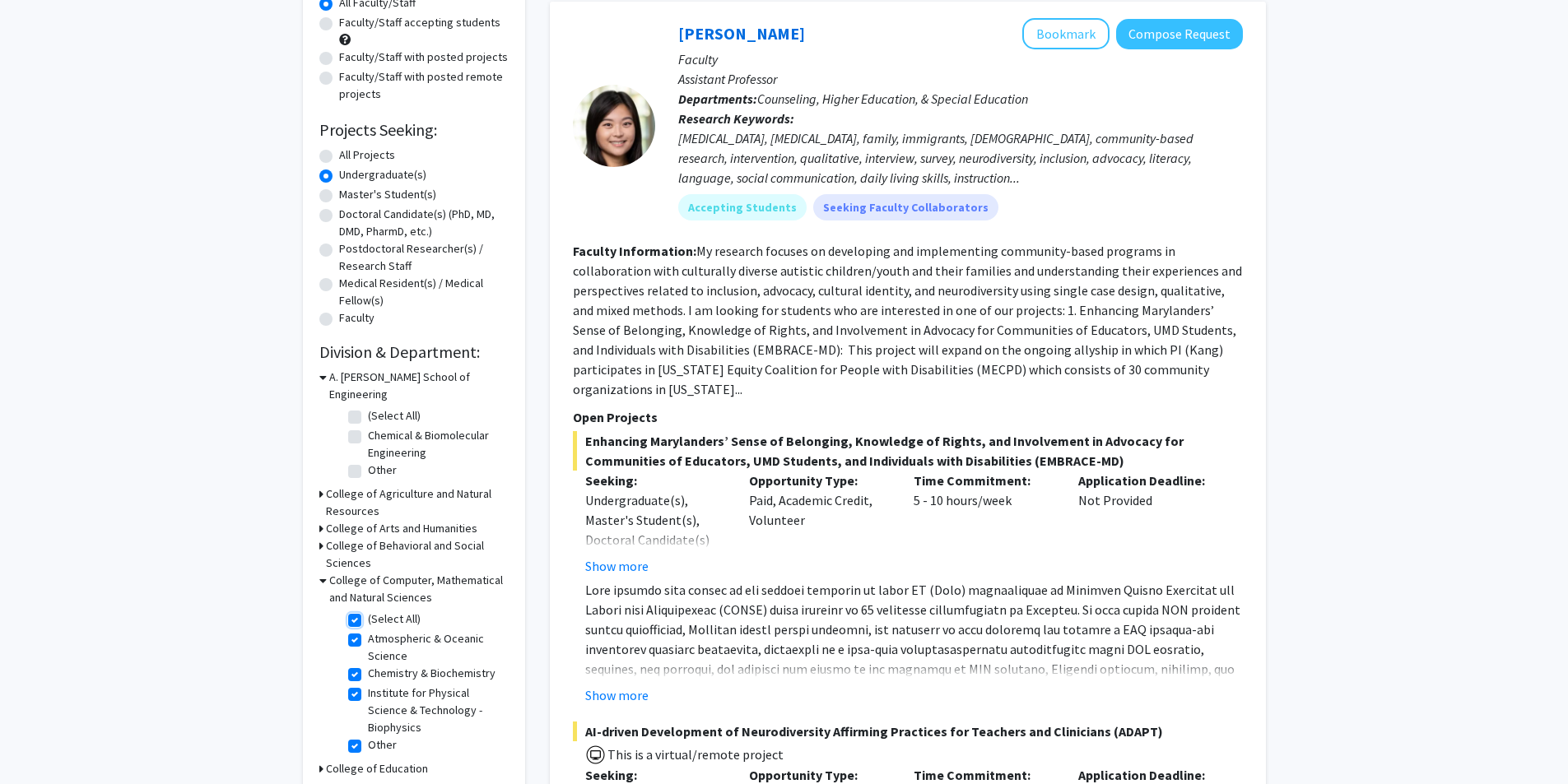
checkbox input "true"
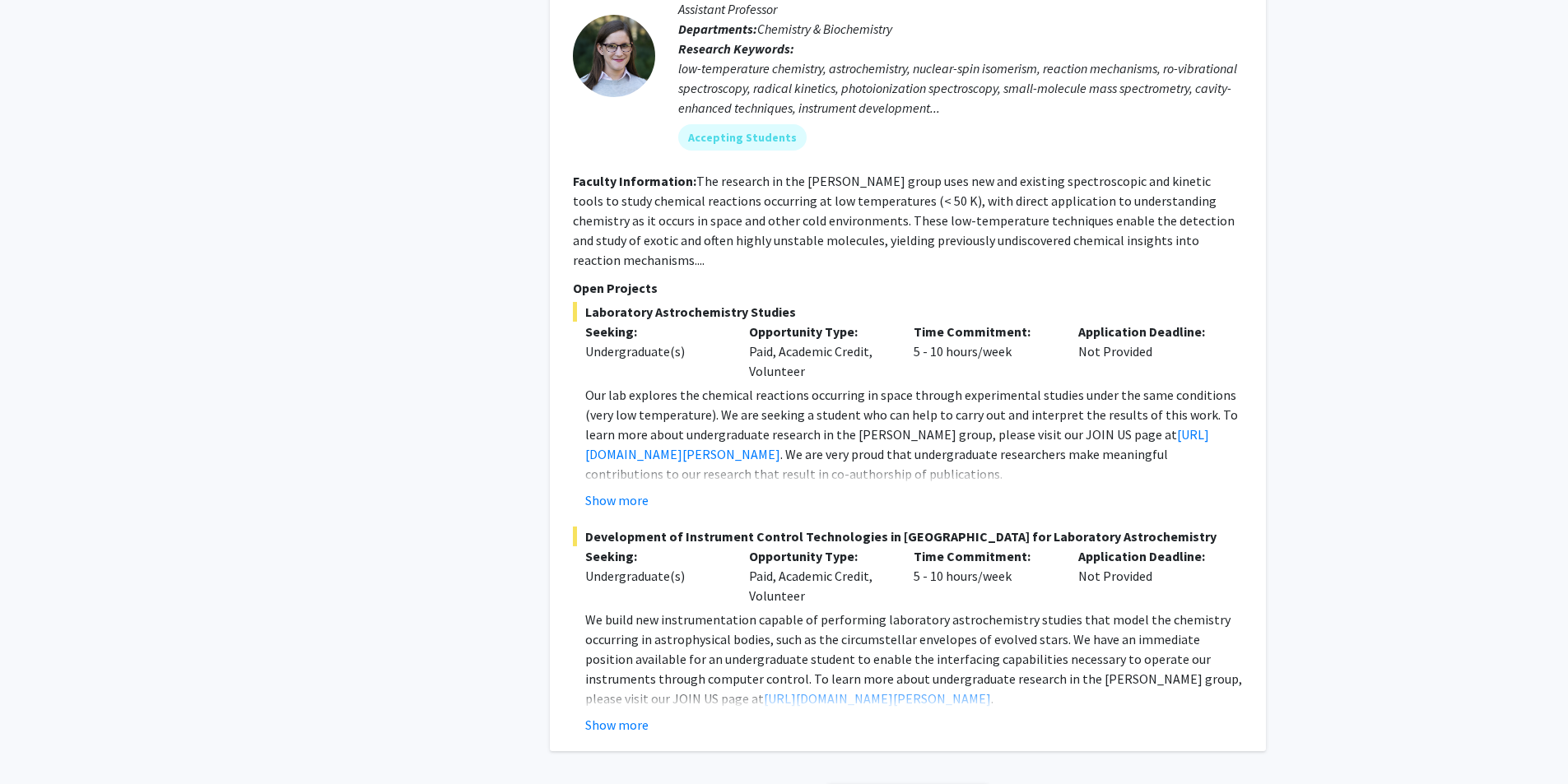
scroll to position [2034, 0]
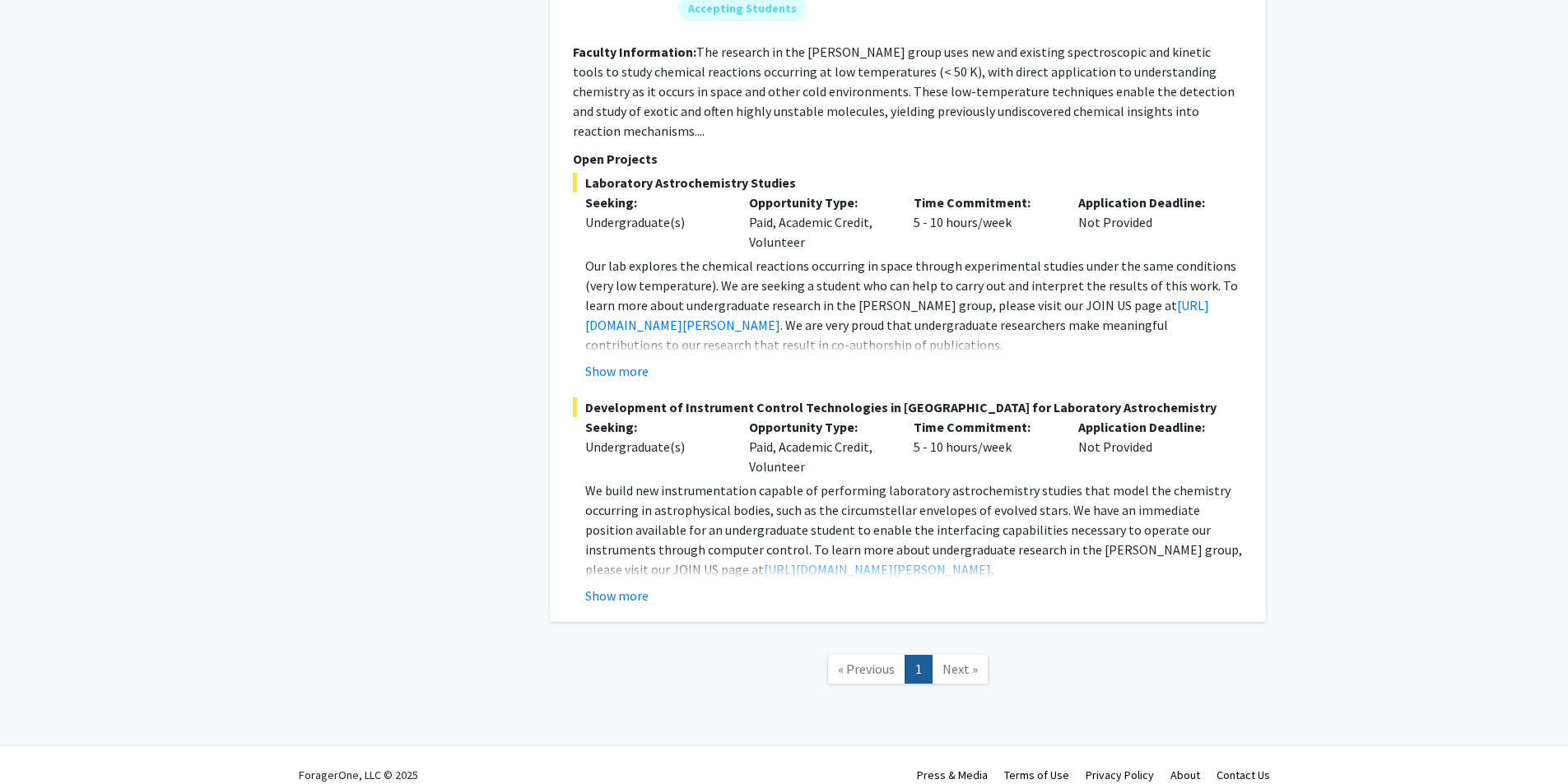
click at [931, 655] on link "1" at bounding box center [918, 668] width 28 height 28
click at [945, 661] on span "Next »" at bounding box center [960, 668] width 35 height 16
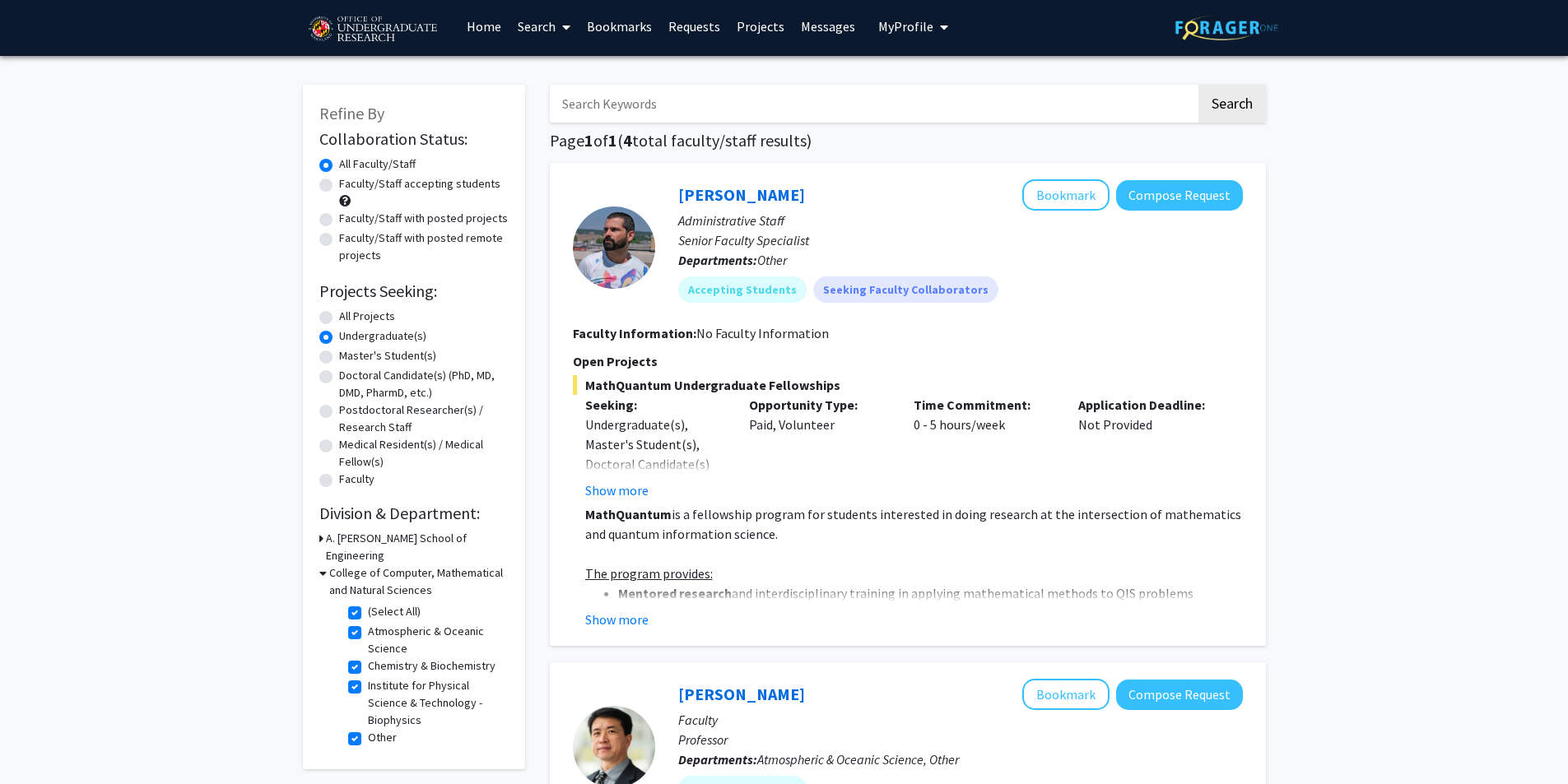
scroll to position [0, 0]
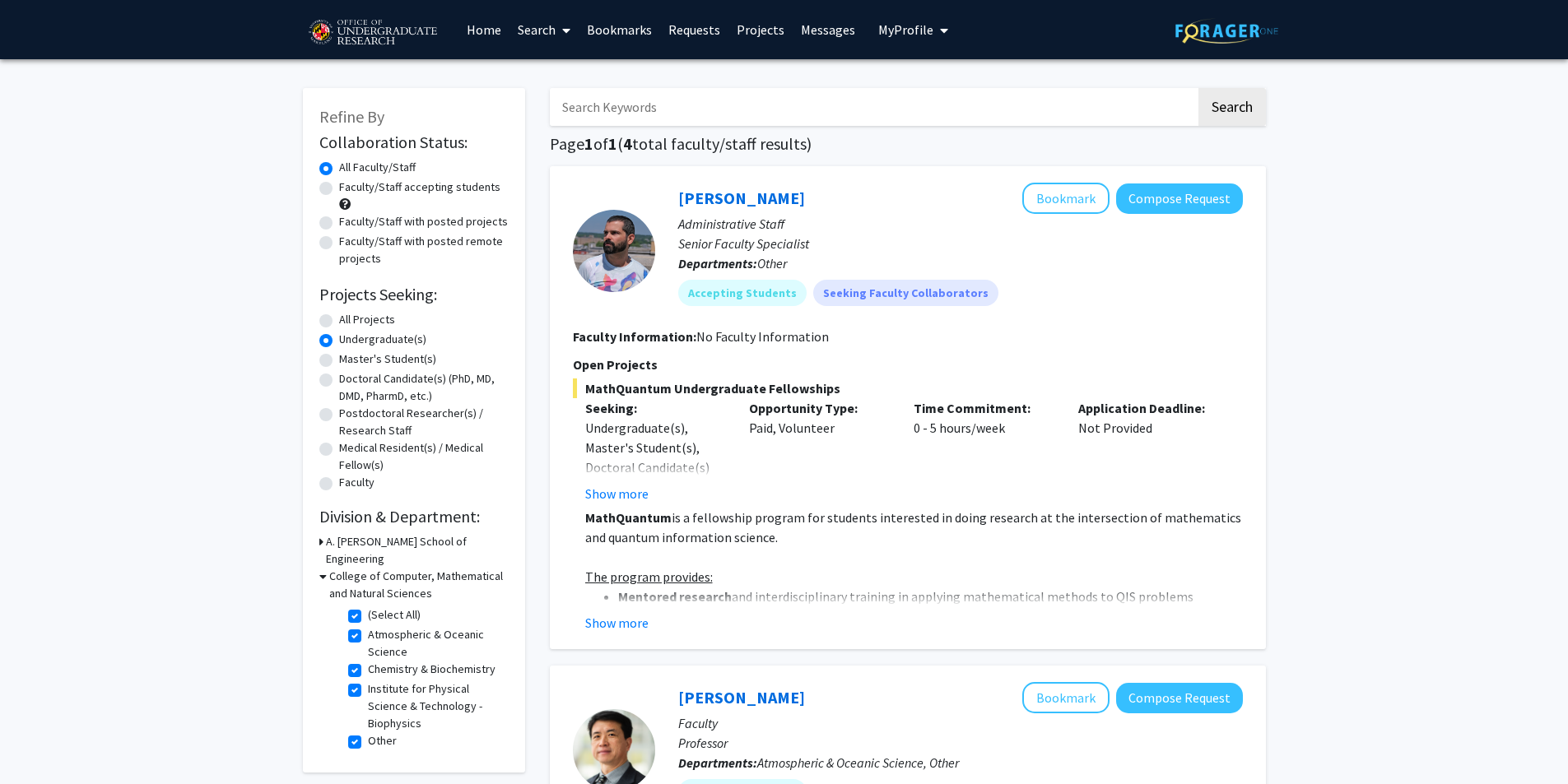
click at [324, 568] on icon at bounding box center [323, 576] width 8 height 17
